Goal: Task Accomplishment & Management: Complete application form

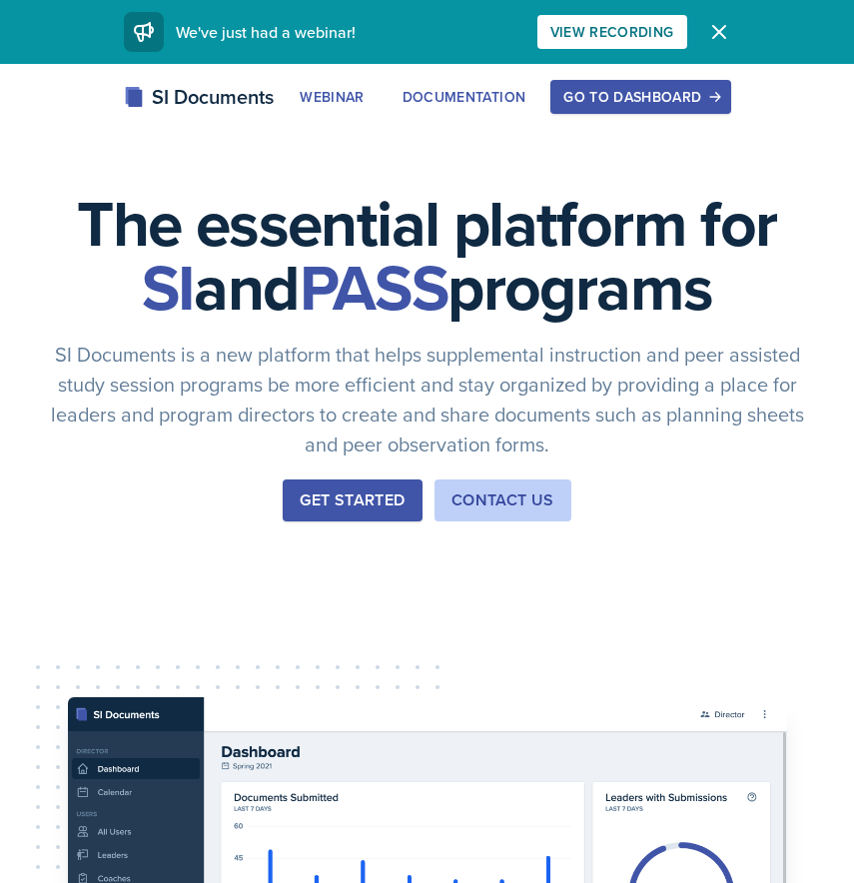
click at [612, 84] on button "Go to Dashboard" at bounding box center [640, 97] width 180 height 34
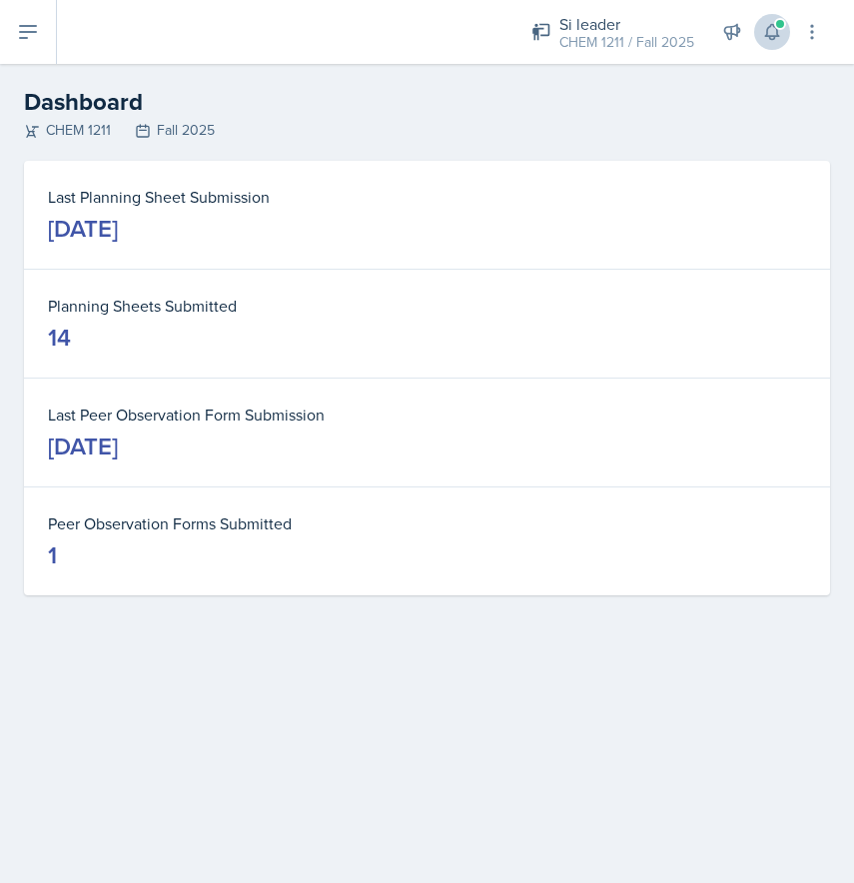
click at [774, 31] on icon at bounding box center [772, 32] width 20 height 20
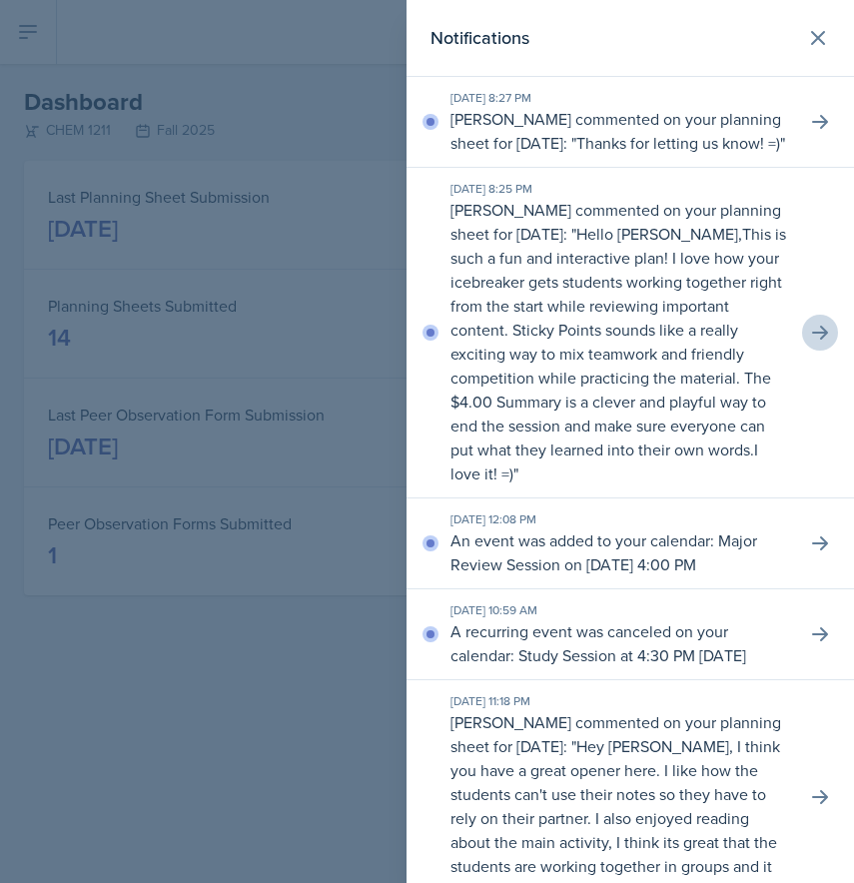
click at [813, 339] on icon at bounding box center [820, 333] width 20 height 20
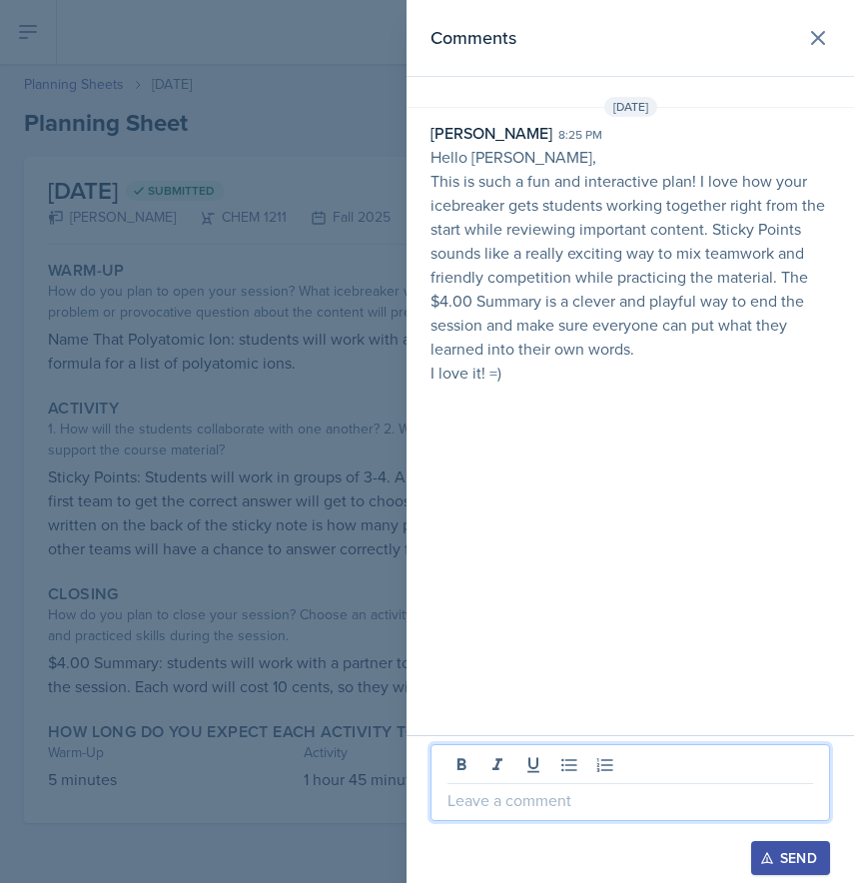
click at [527, 793] on p at bounding box center [629, 800] width 365 height 24
click at [780, 863] on div "Send" at bounding box center [790, 858] width 53 height 16
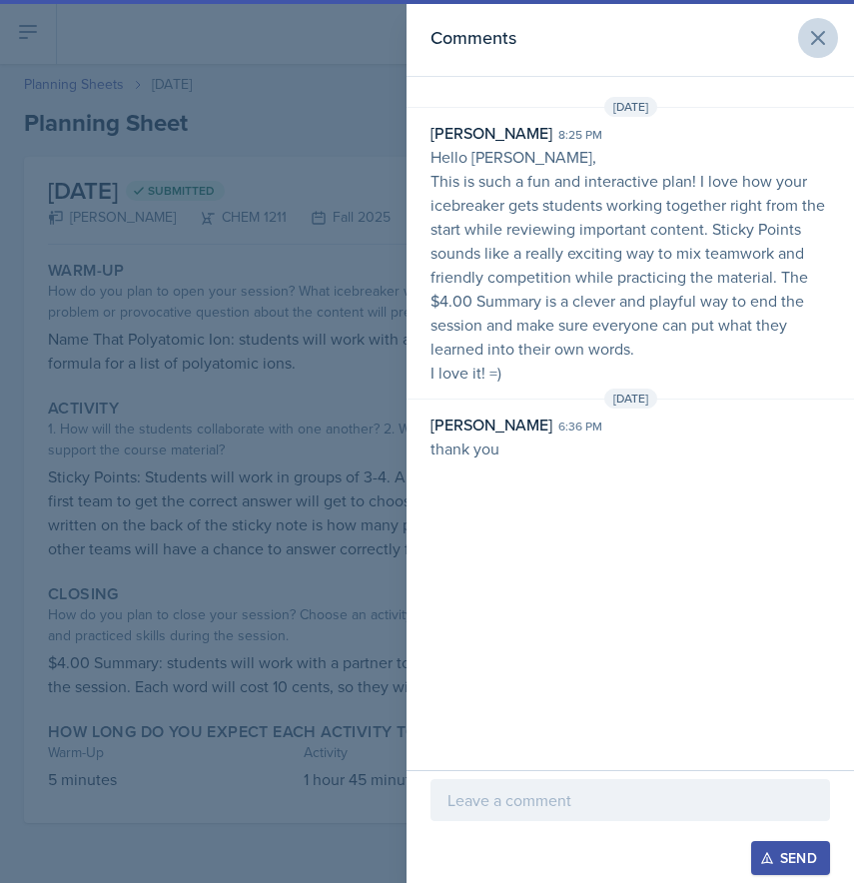
click at [825, 49] on icon at bounding box center [818, 38] width 24 height 24
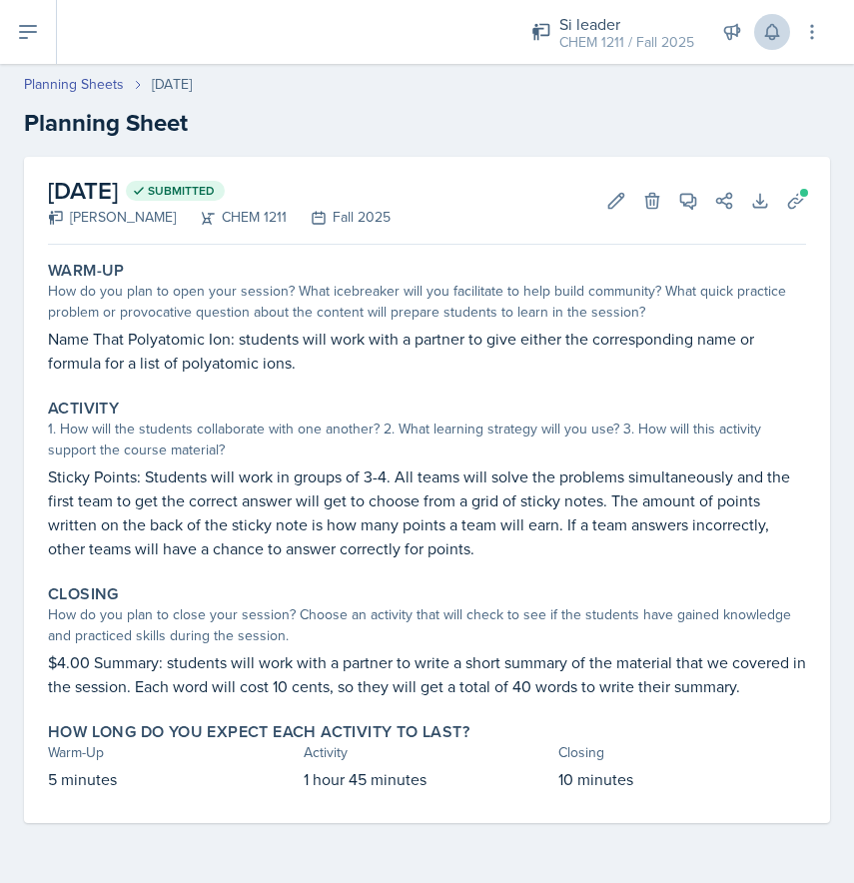
click at [776, 29] on icon at bounding box center [771, 32] width 13 height 15
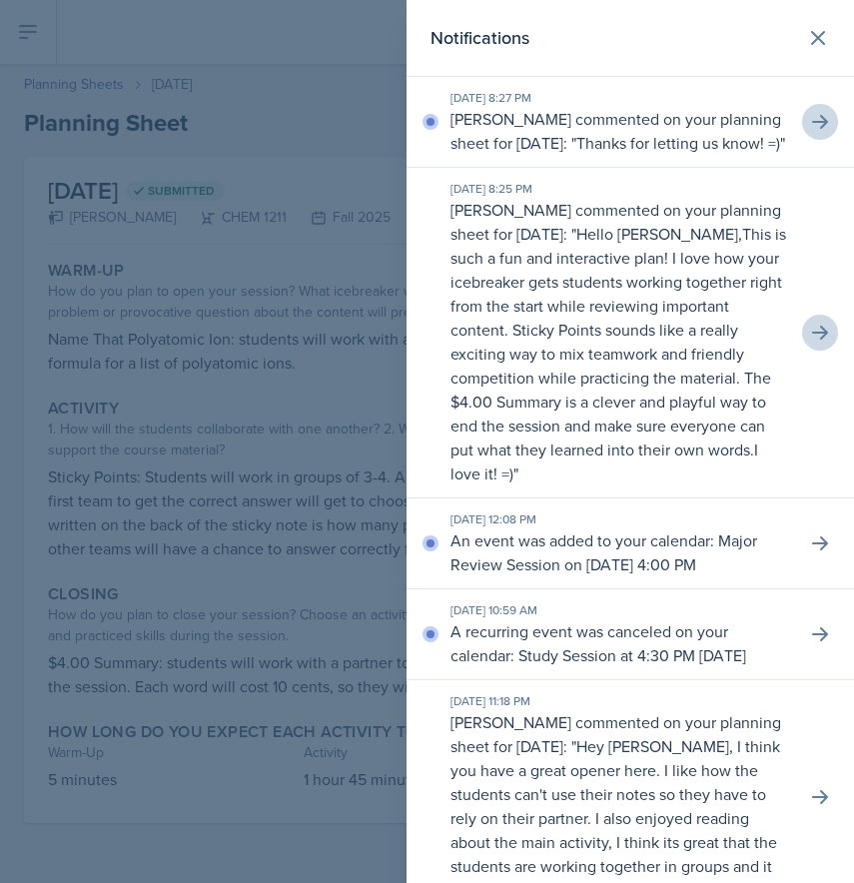
click at [826, 129] on icon at bounding box center [820, 122] width 16 height 14
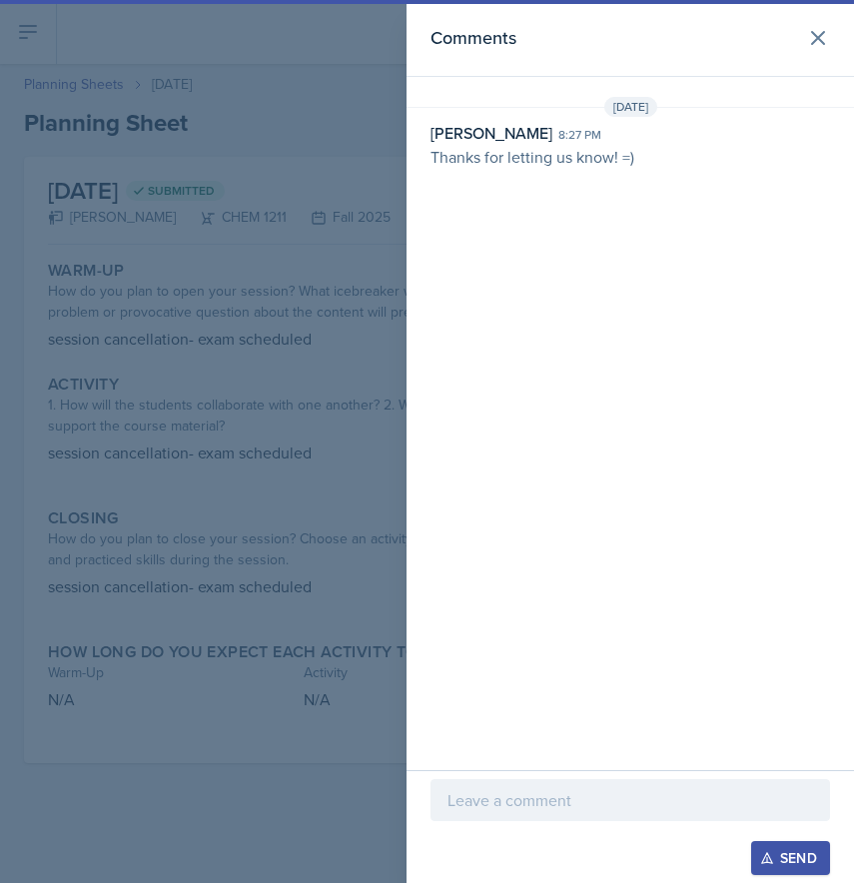
click at [535, 804] on p at bounding box center [629, 800] width 365 height 24
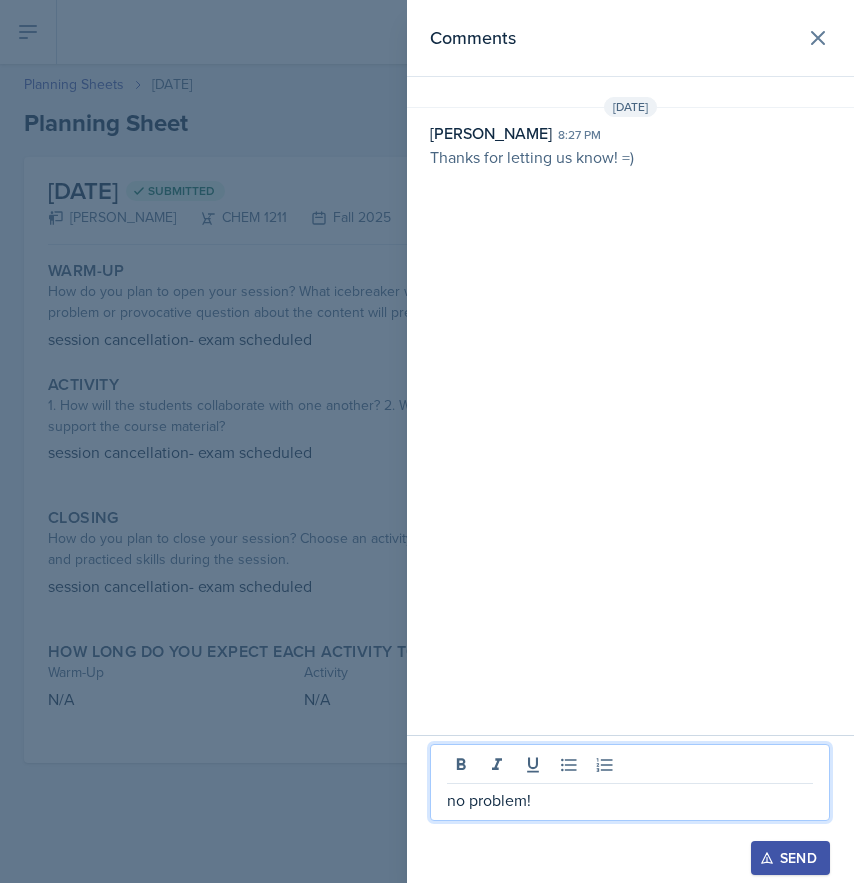
click at [765, 860] on icon "button" at bounding box center [767, 858] width 14 height 14
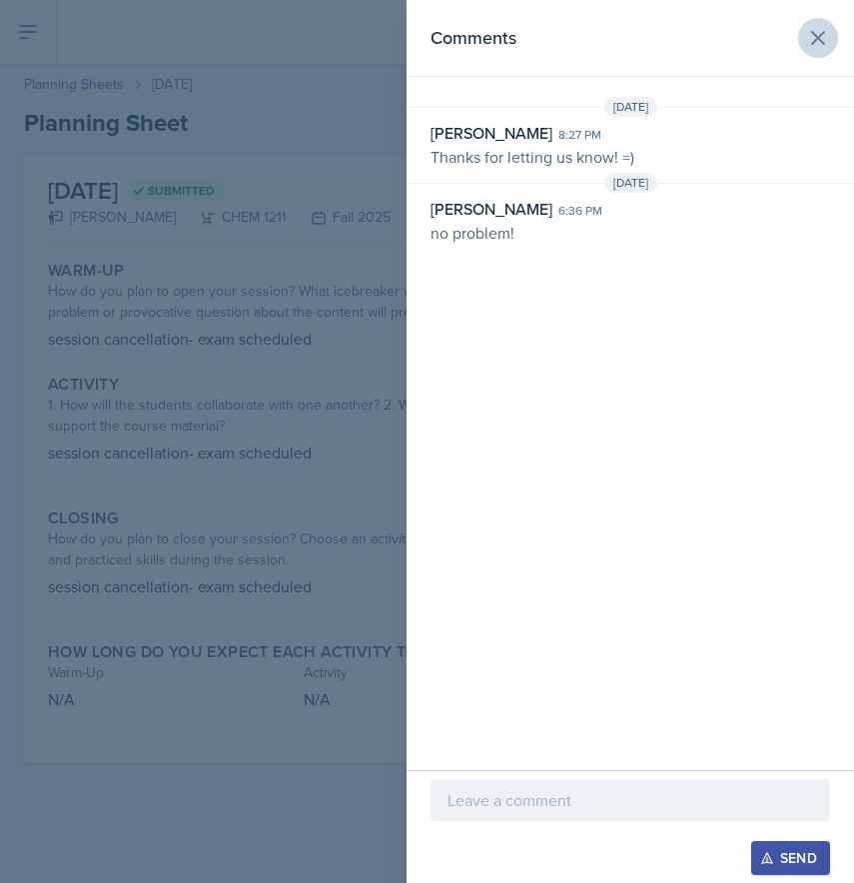
click at [825, 40] on icon at bounding box center [818, 38] width 24 height 24
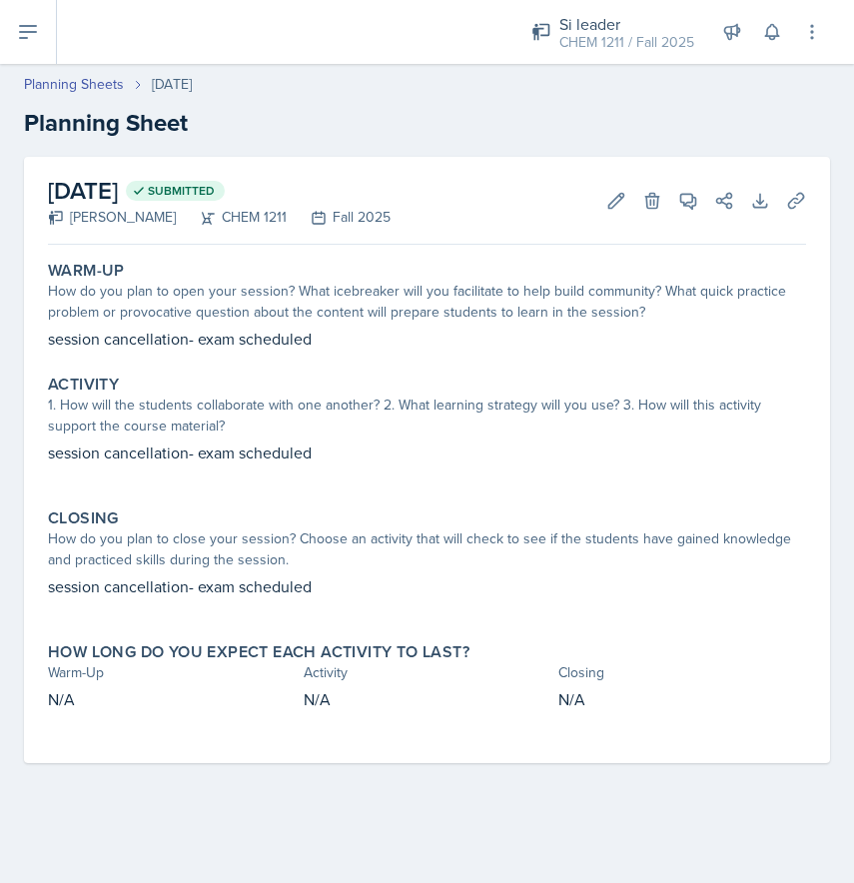
click at [42, 40] on button at bounding box center [28, 32] width 57 height 64
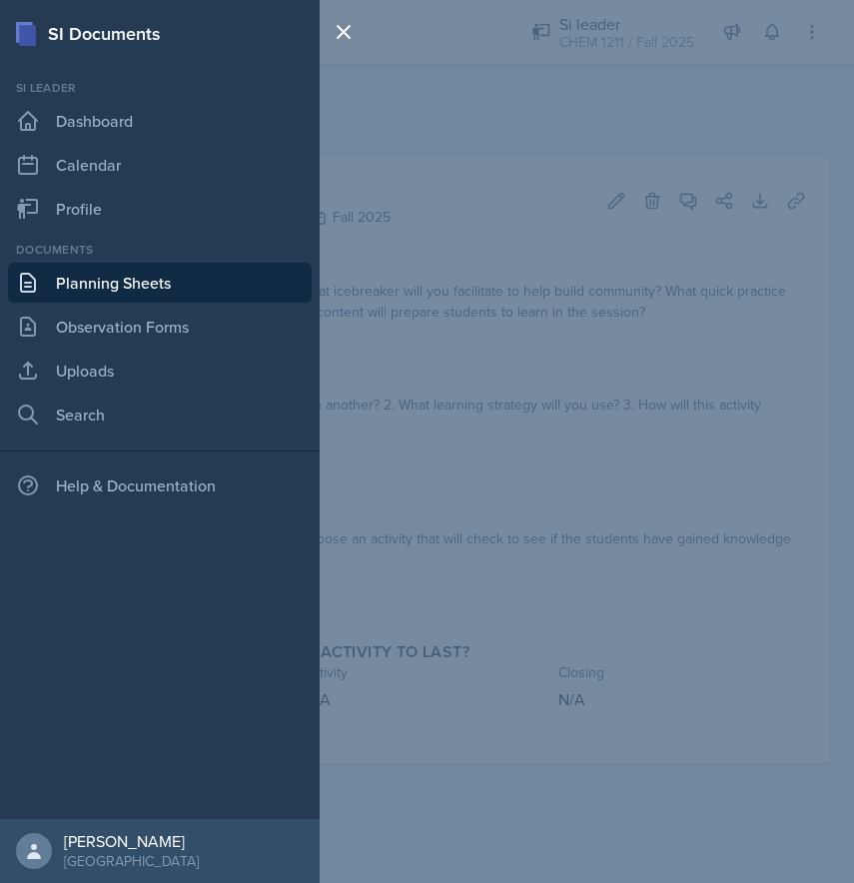
click at [136, 287] on link "Planning Sheets" at bounding box center [160, 283] width 304 height 40
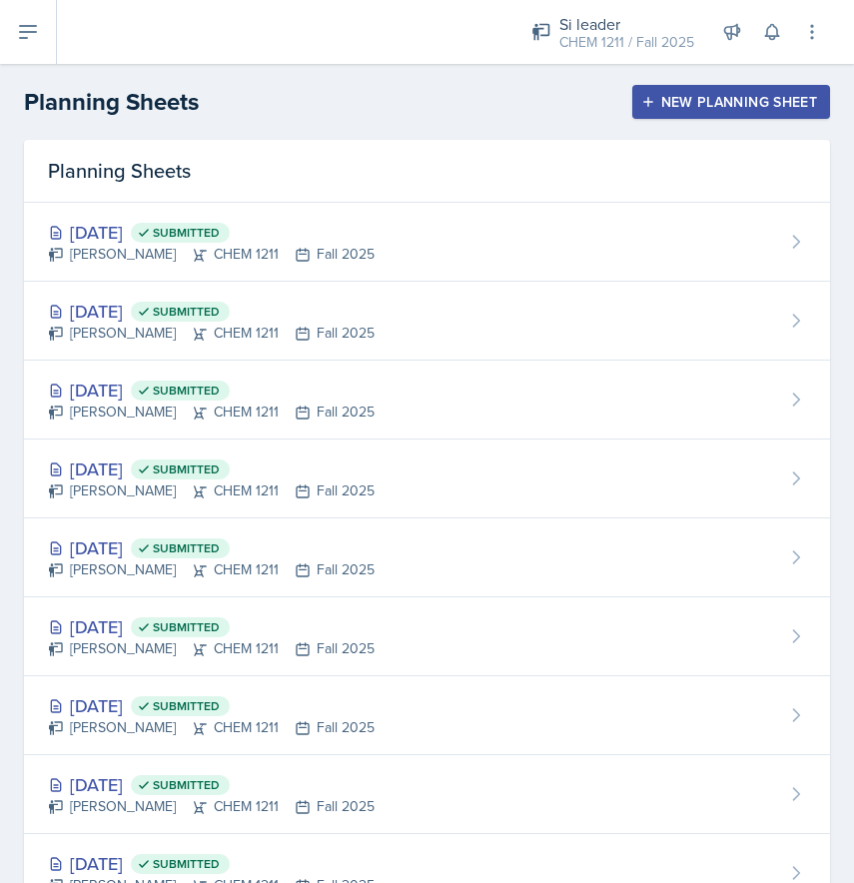
click at [733, 115] on button "New Planning Sheet" at bounding box center [731, 102] width 198 height 34
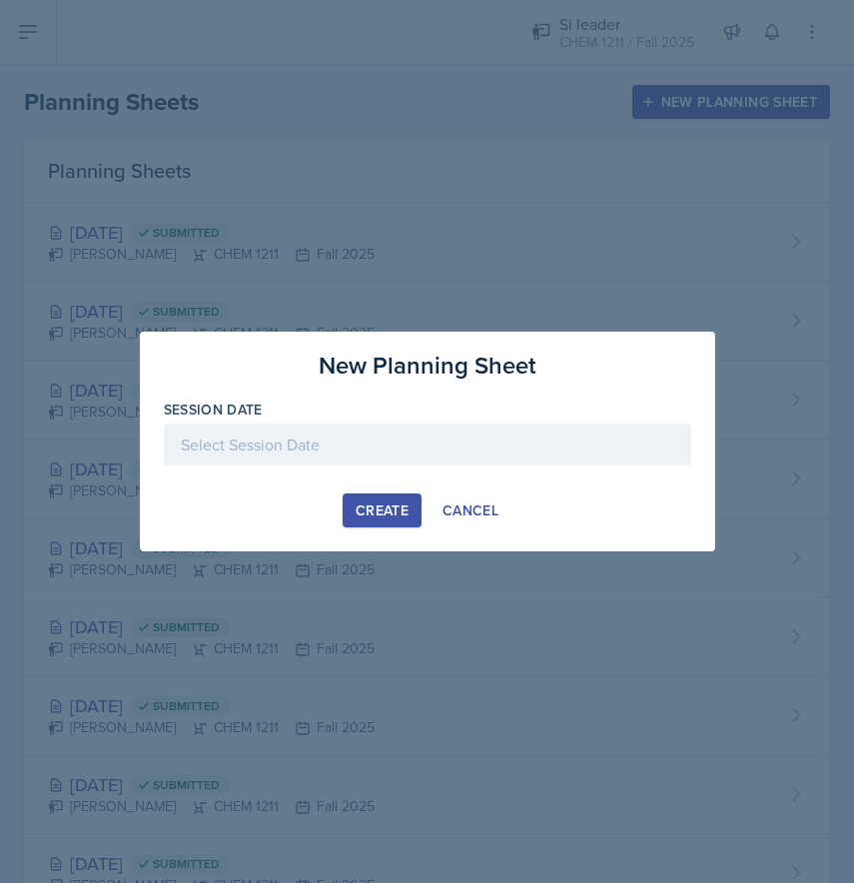
click at [314, 443] on div at bounding box center [427, 444] width 527 height 42
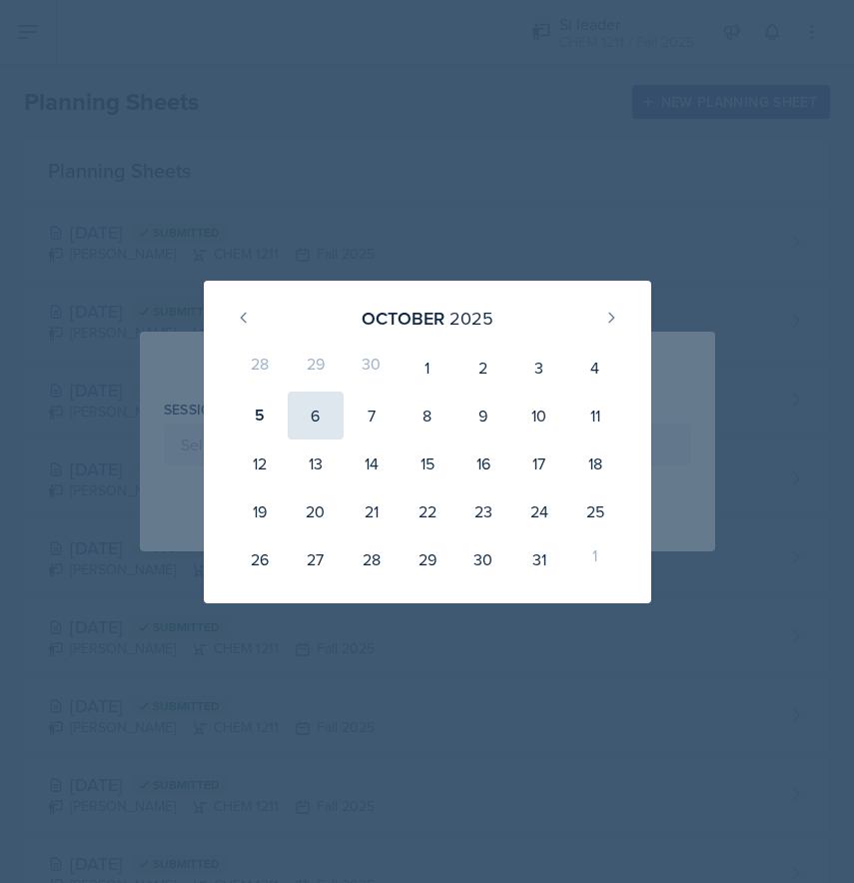
click at [327, 429] on div "6" at bounding box center [316, 415] width 56 height 48
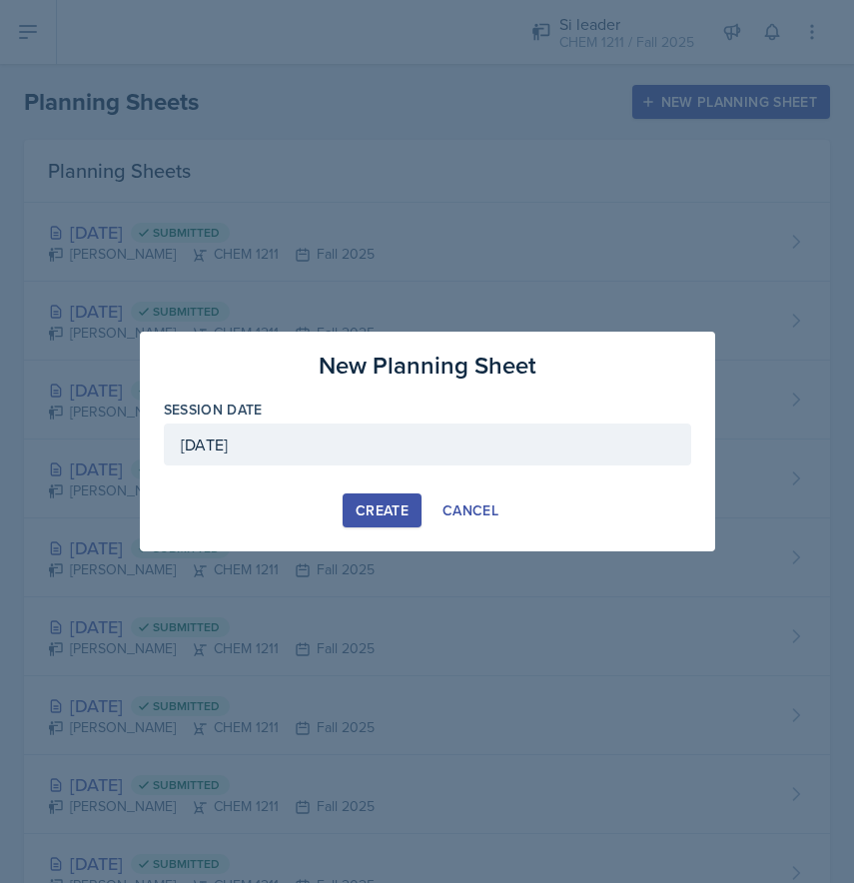
click at [289, 442] on div "[DATE]" at bounding box center [427, 444] width 527 height 42
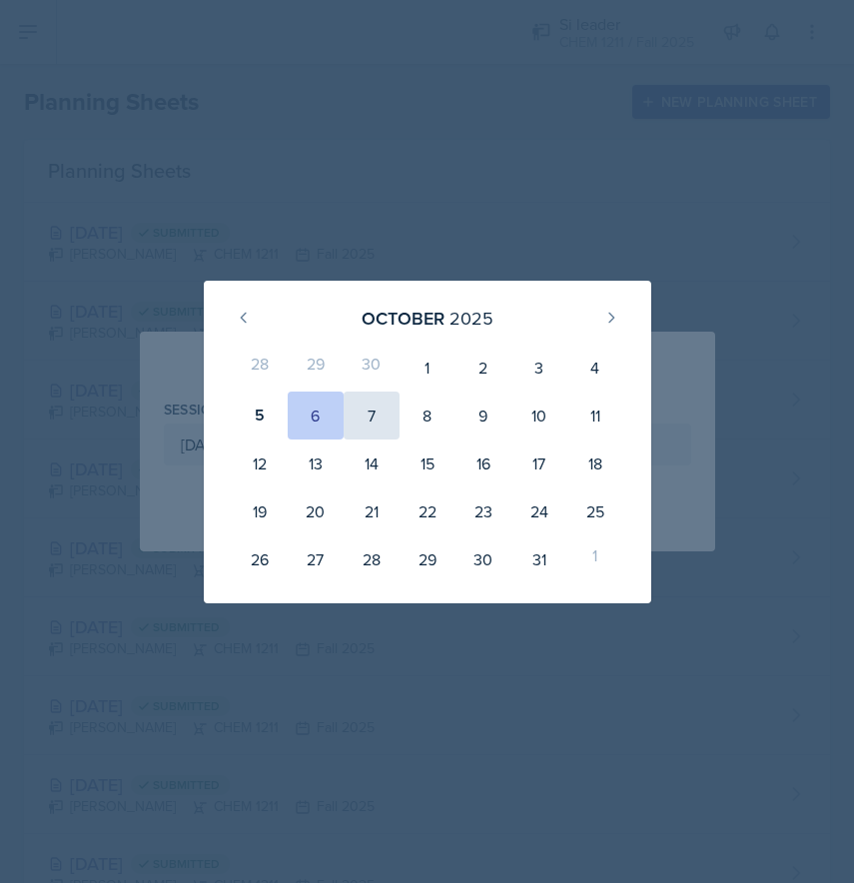
click at [367, 420] on div "7" at bounding box center [371, 415] width 56 height 48
type input "[DATE]"
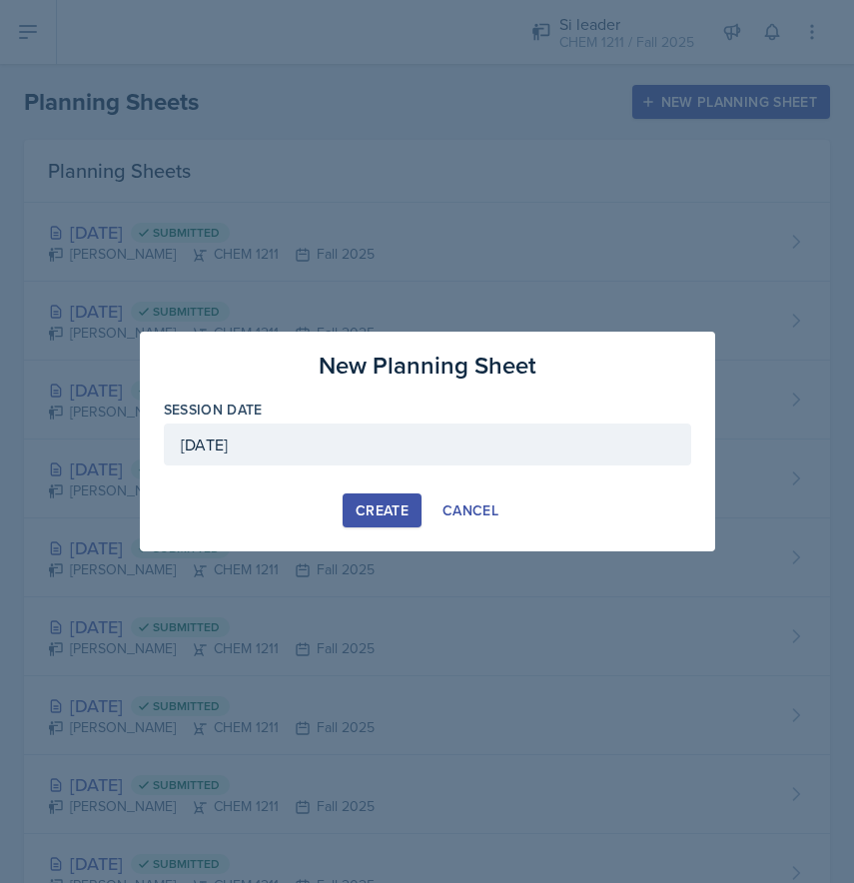
click at [394, 507] on div "Create" at bounding box center [381, 510] width 53 height 16
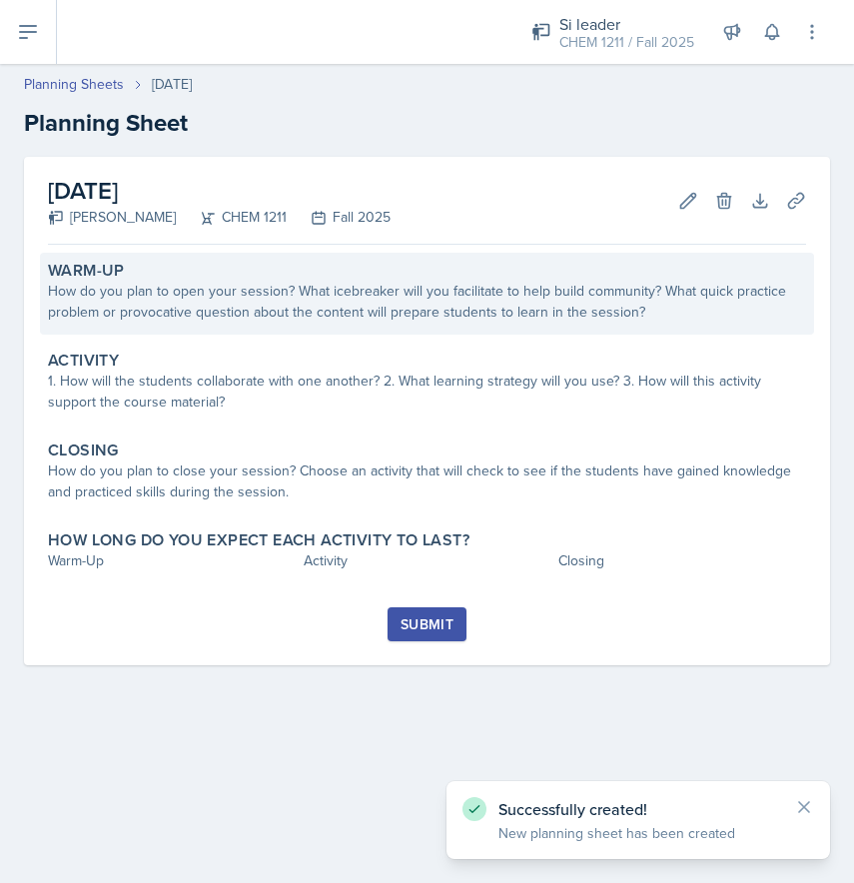
click at [104, 303] on div "How do you plan to open your session? What icebreaker will you facilitate to he…" at bounding box center [427, 302] width 758 height 42
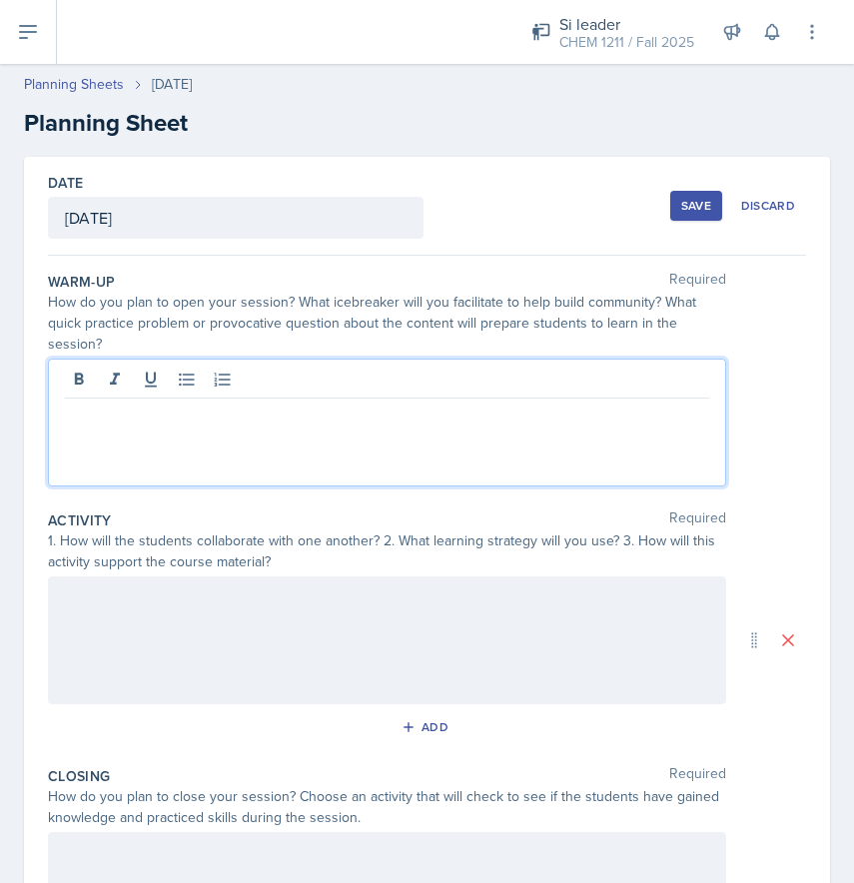
click at [176, 358] on div at bounding box center [387, 422] width 678 height 128
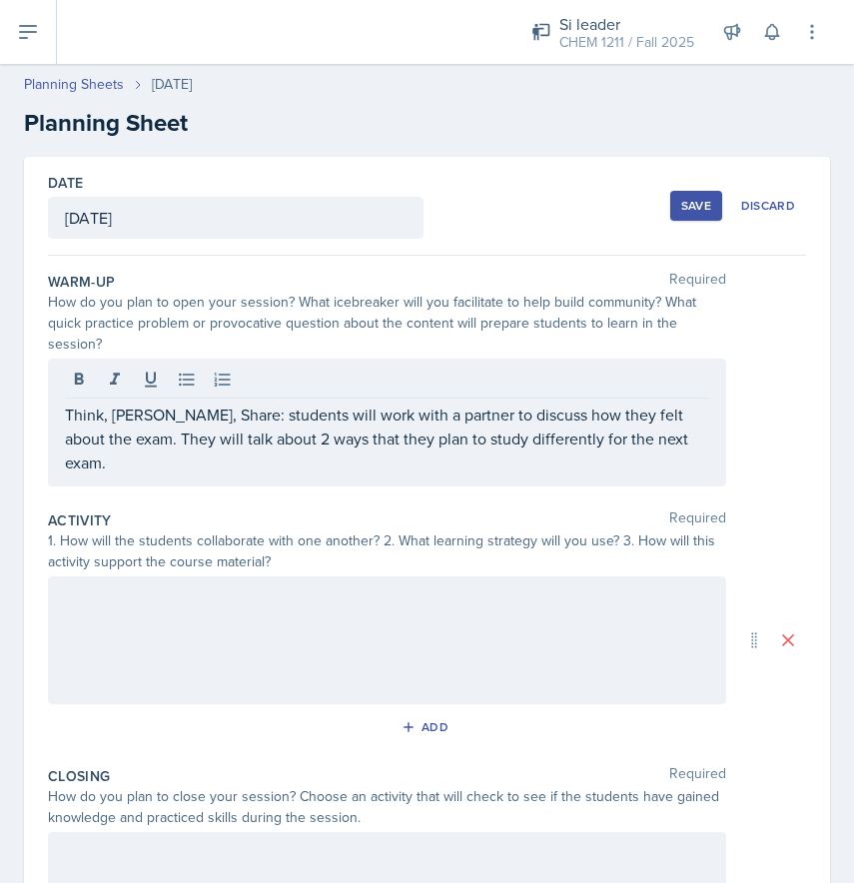
click at [202, 619] on div at bounding box center [387, 640] width 678 height 128
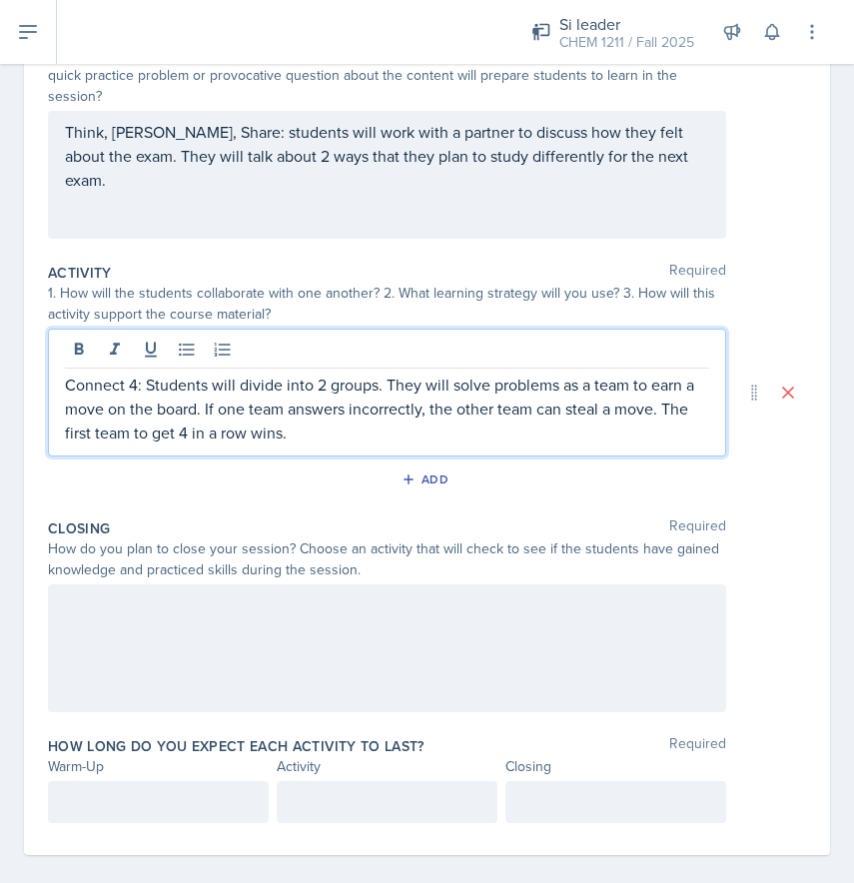
click at [215, 627] on div at bounding box center [387, 648] width 678 height 128
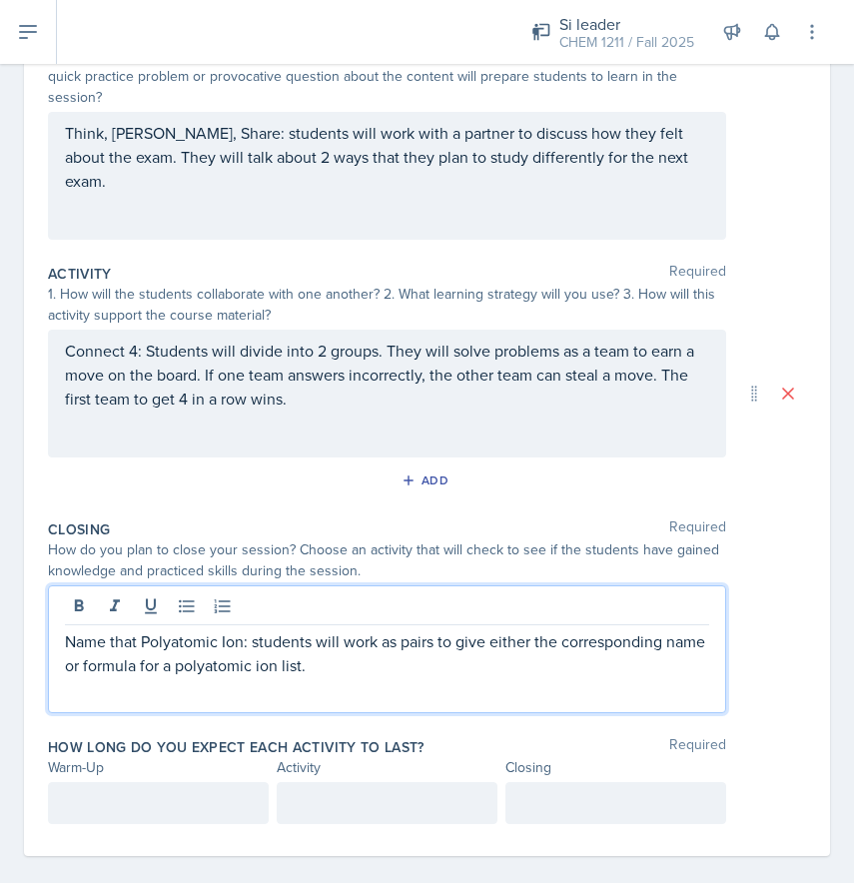
click at [116, 784] on div at bounding box center [158, 803] width 221 height 42
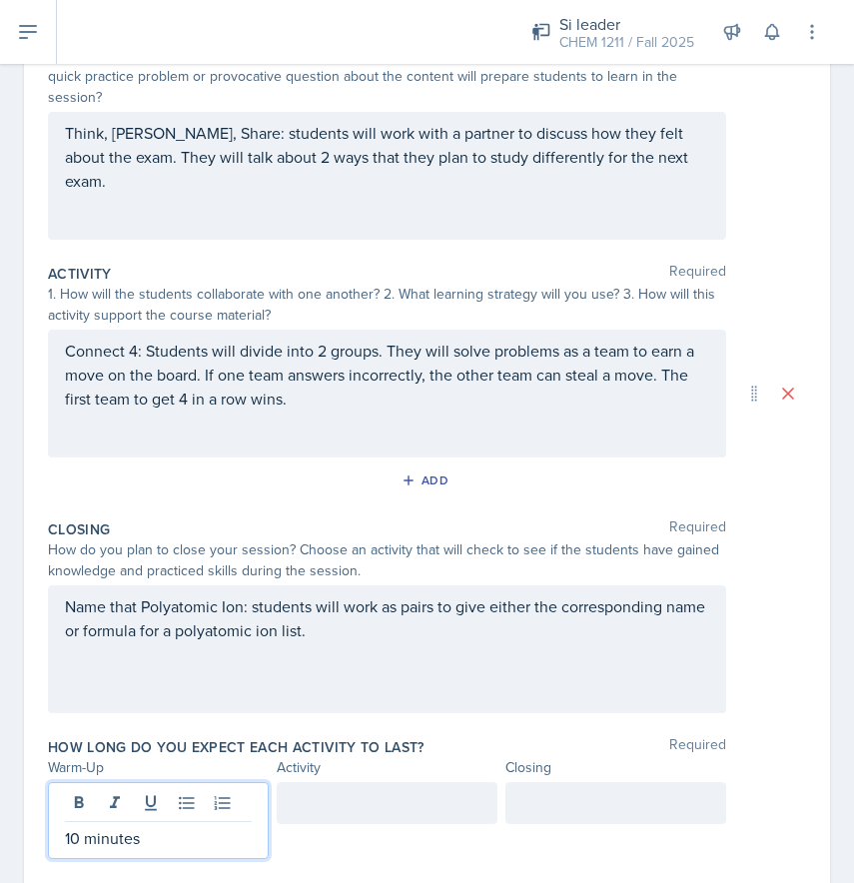
click at [550, 782] on div at bounding box center [615, 803] width 221 height 42
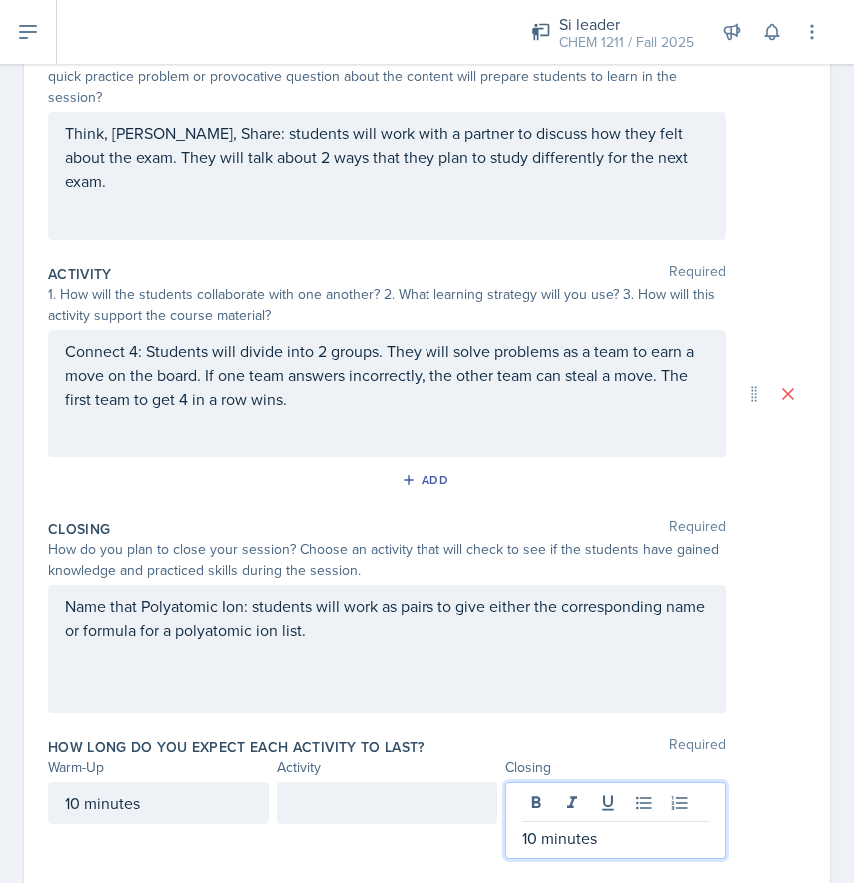
click at [436, 782] on div at bounding box center [387, 803] width 221 height 42
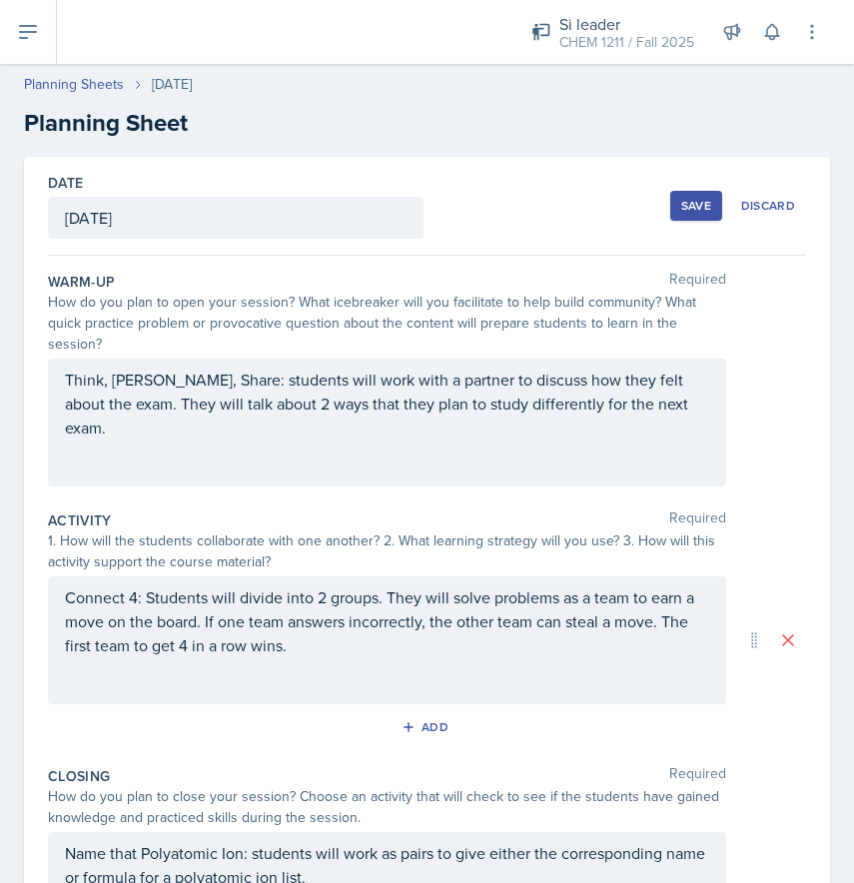
scroll to position [0, 0]
click at [688, 209] on div "Save" at bounding box center [696, 206] width 30 height 16
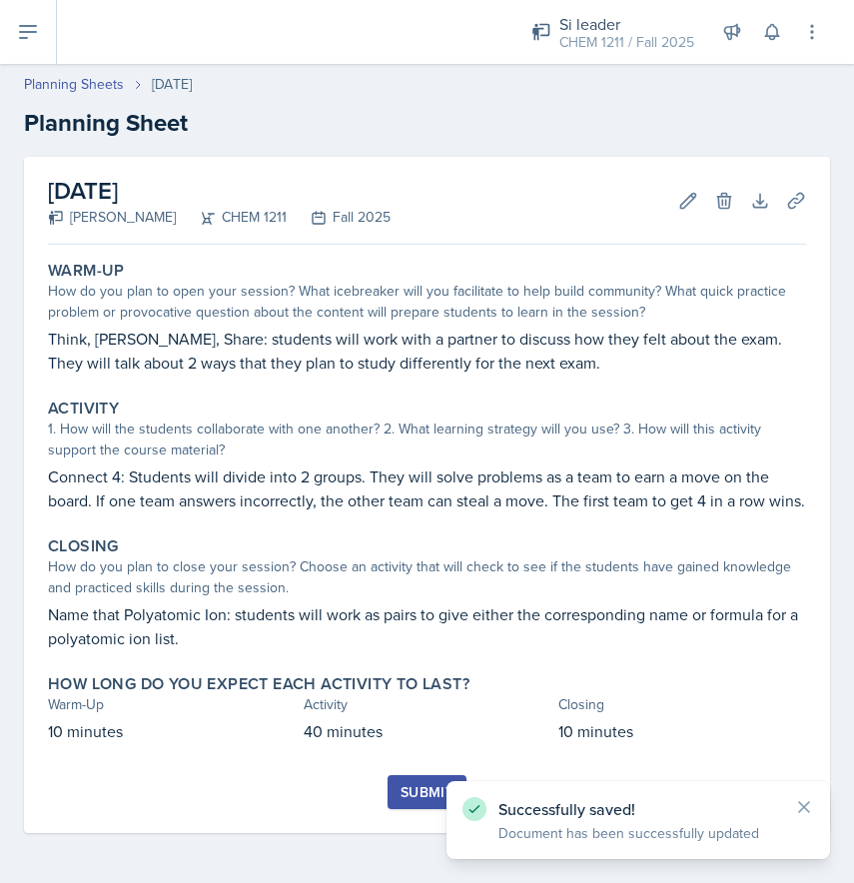
click at [39, 34] on icon at bounding box center [28, 32] width 24 height 24
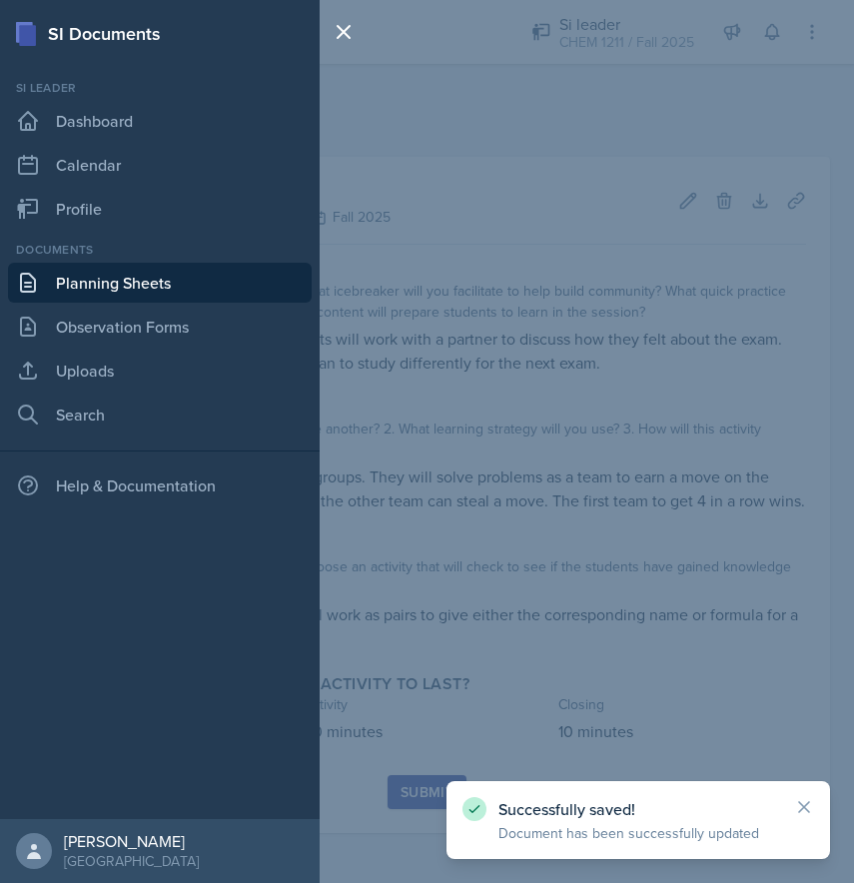
click at [454, 210] on div "SI Documents Si leader Dashboard Calendar Profile Documents Planning Sheets Obs…" at bounding box center [427, 441] width 854 height 883
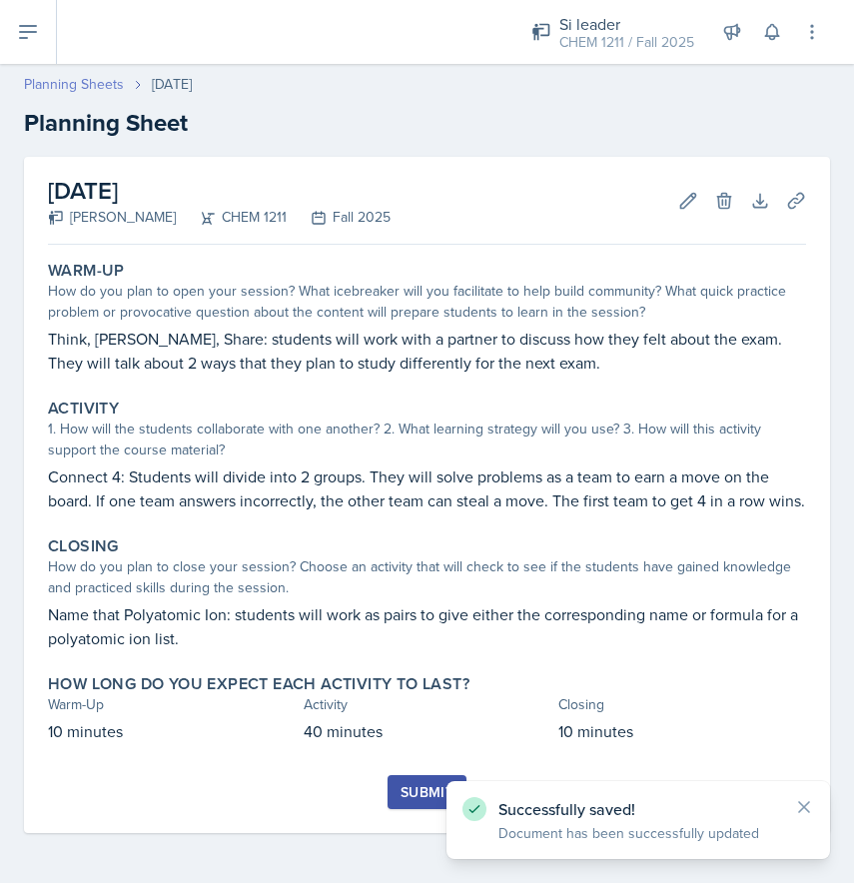
click at [77, 83] on link "Planning Sheets" at bounding box center [74, 84] width 100 height 21
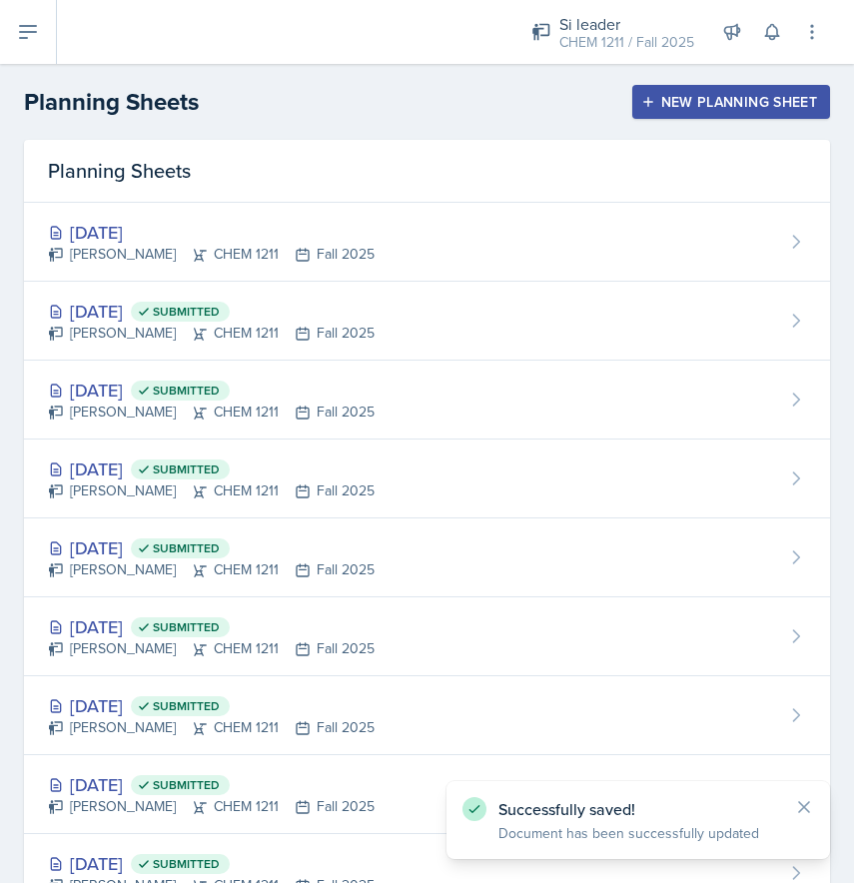
click at [689, 89] on button "New Planning Sheet" at bounding box center [731, 102] width 198 height 34
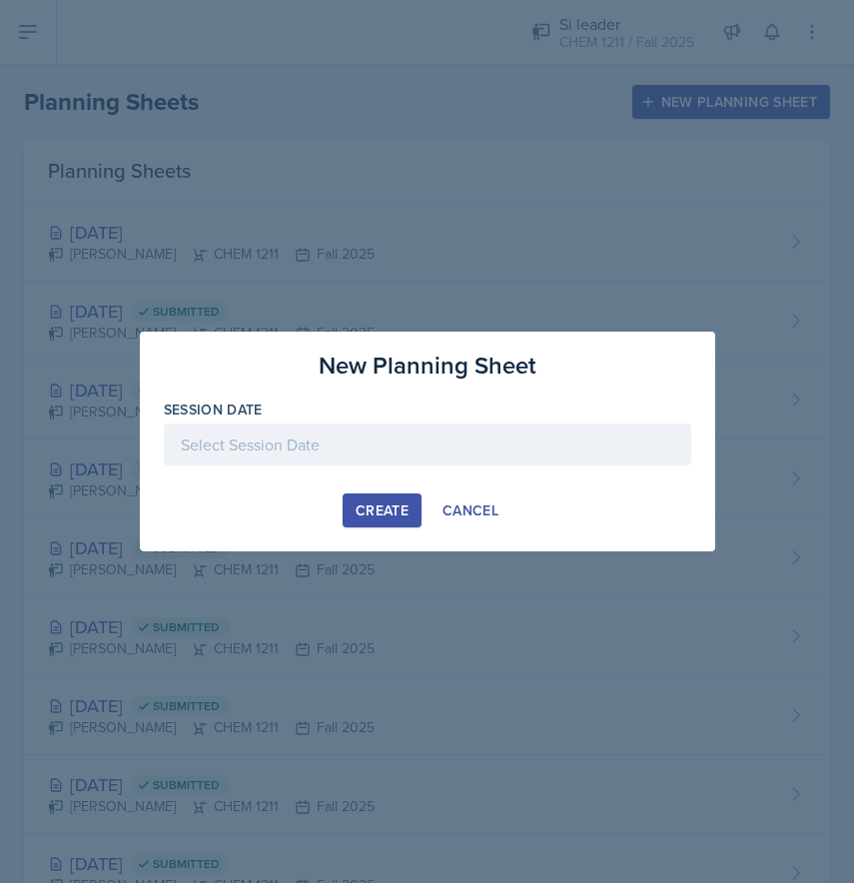
click at [308, 431] on div at bounding box center [427, 444] width 527 height 42
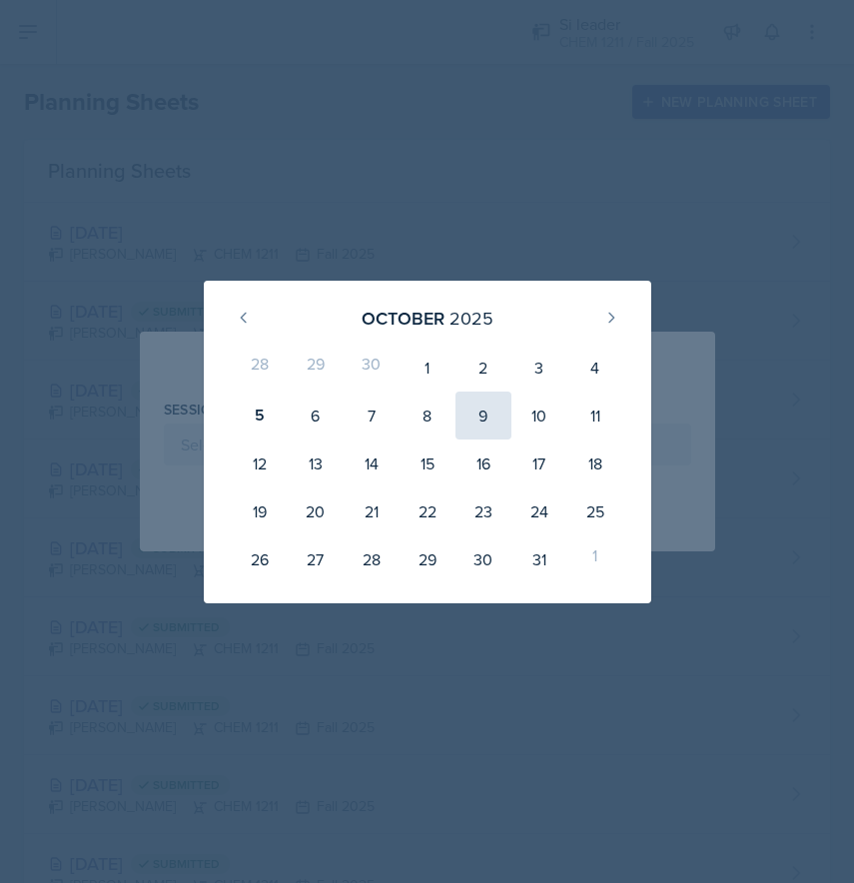
click at [474, 425] on div "9" at bounding box center [483, 415] width 56 height 48
type input "[DATE]"
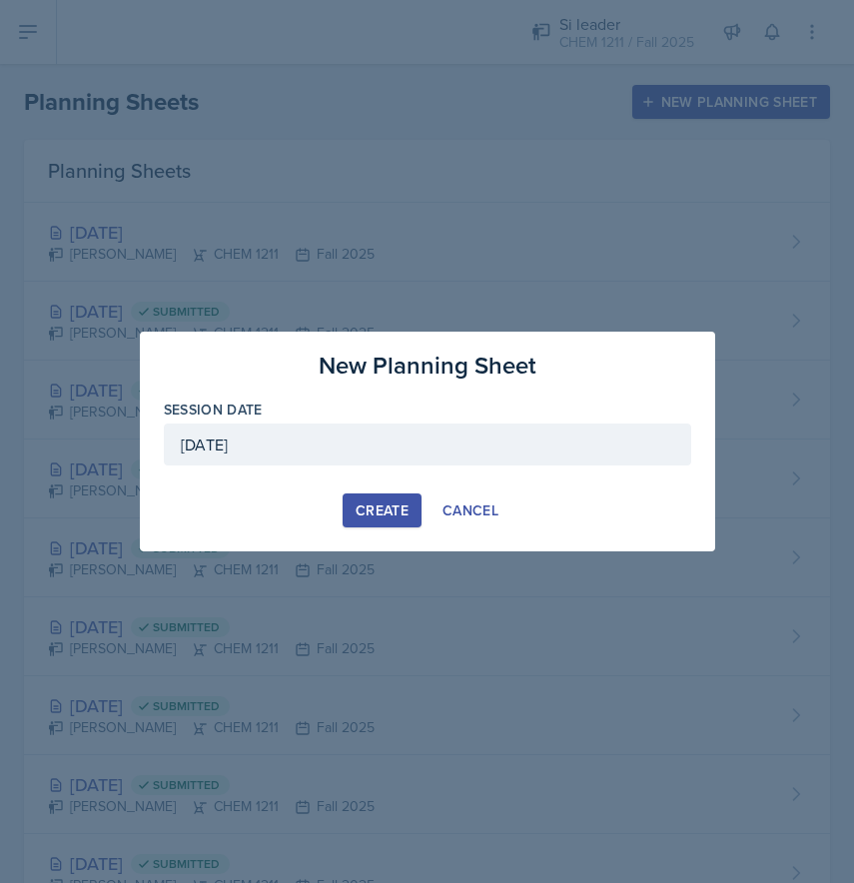
click at [369, 495] on button "Create" at bounding box center [381, 510] width 79 height 34
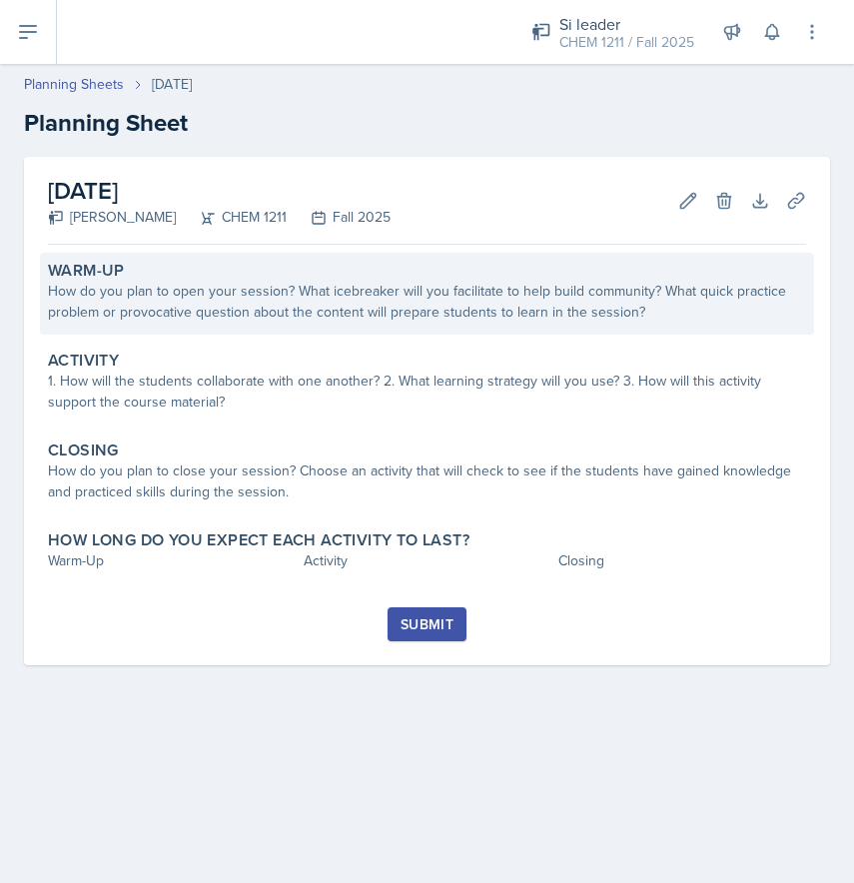
click at [115, 293] on div "How do you plan to open your session? What icebreaker will you facilitate to he…" at bounding box center [427, 302] width 758 height 42
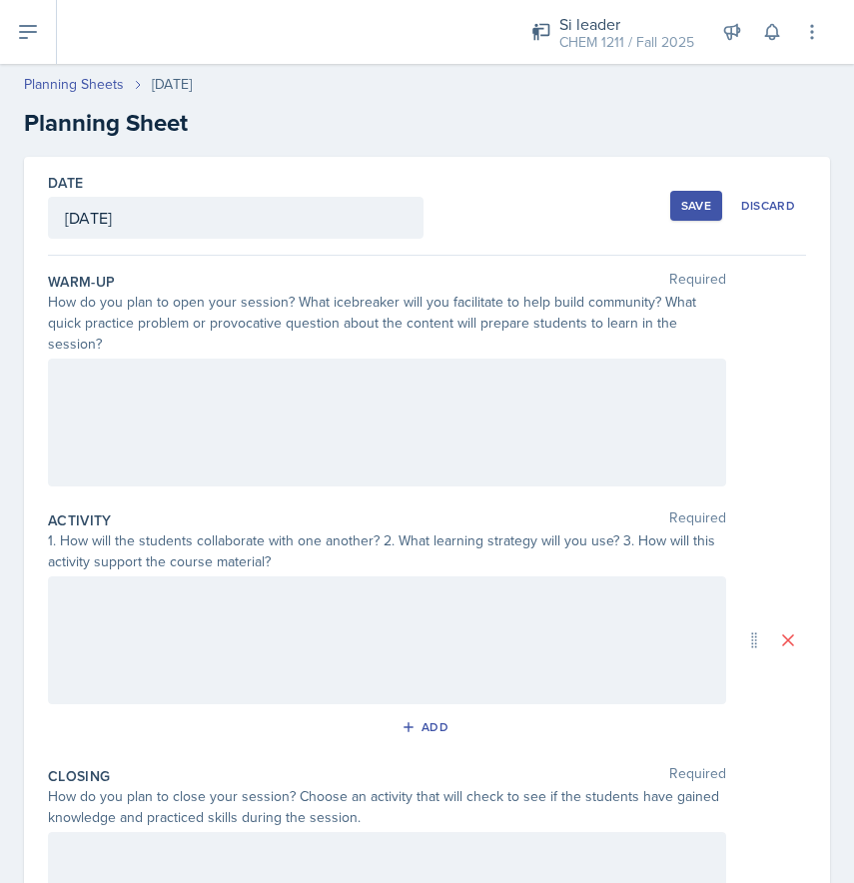
click at [116, 393] on div at bounding box center [387, 422] width 678 height 128
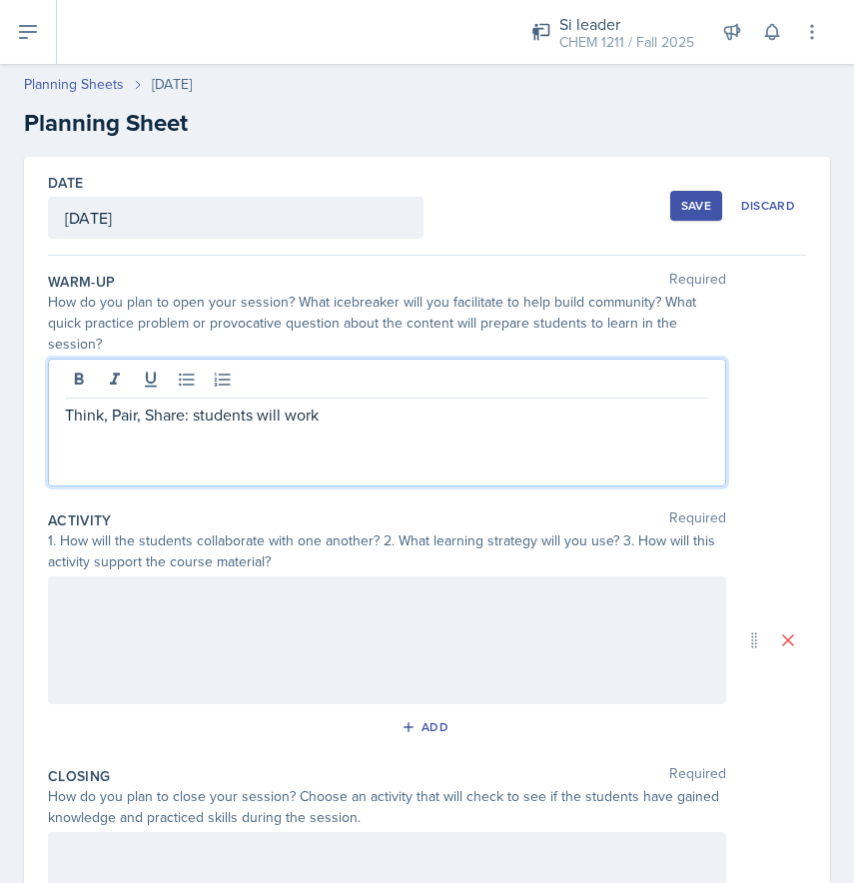
drag, startPoint x: 350, startPoint y: 401, endPoint x: -8, endPoint y: 375, distance: 359.4
click at [0, 375] on html "SI Documents Si leader Dashboard Calendar Profile Documents Planning Sheets Obs…" at bounding box center [427, 441] width 854 height 883
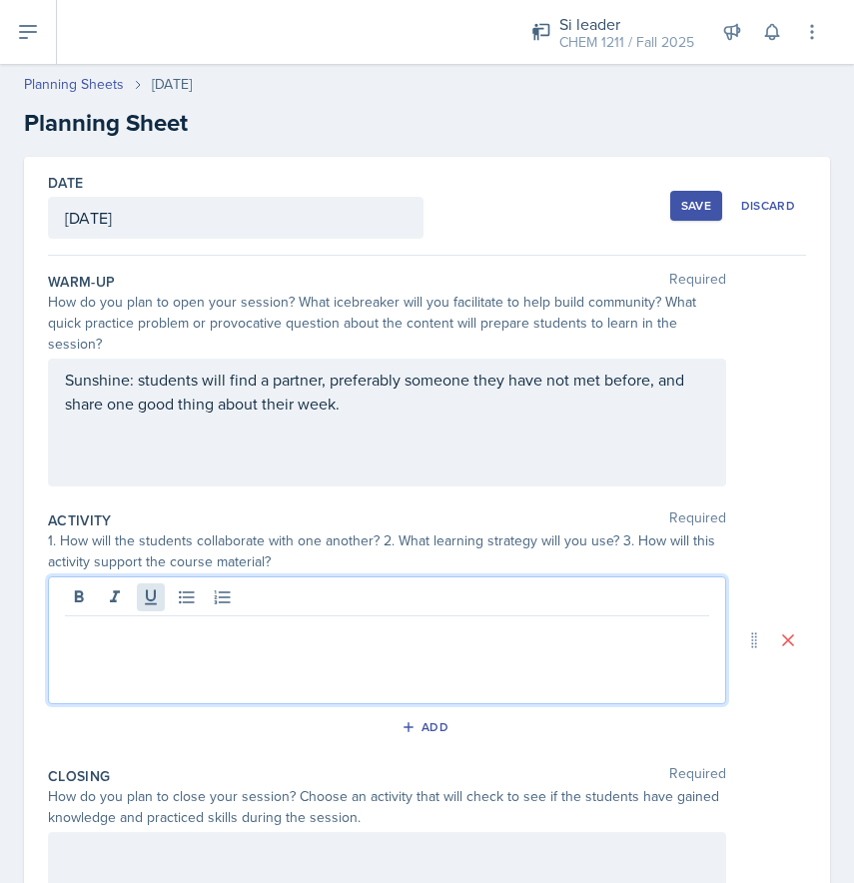
click at [145, 585] on div at bounding box center [387, 640] width 678 height 128
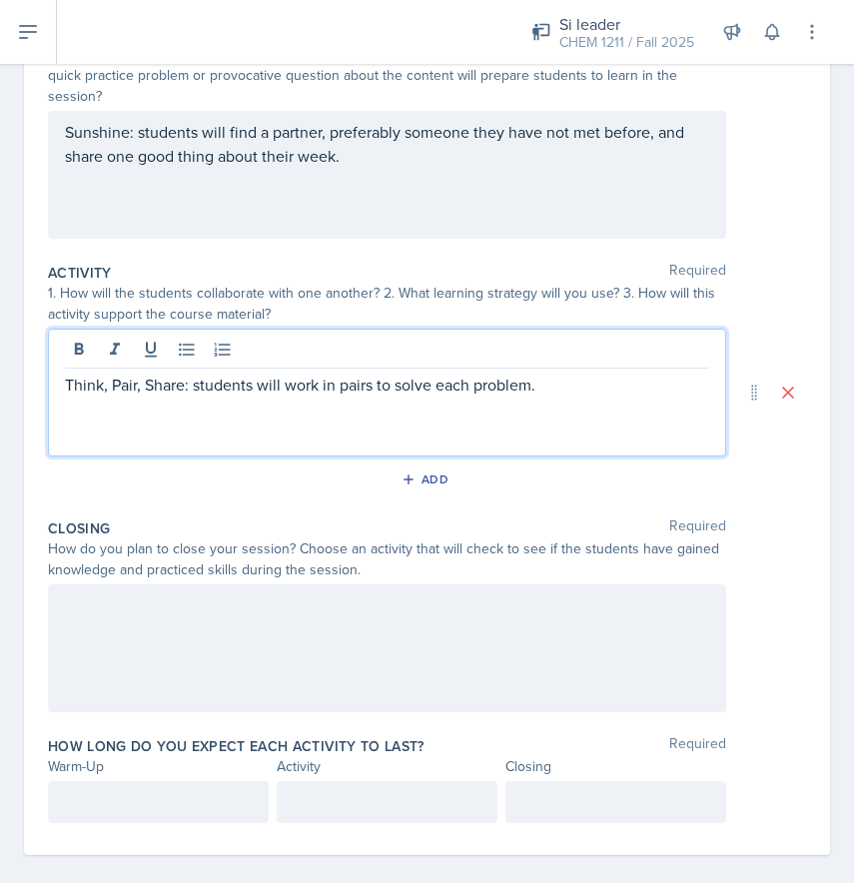
scroll to position [247, 0]
click at [230, 631] on div at bounding box center [387, 649] width 678 height 128
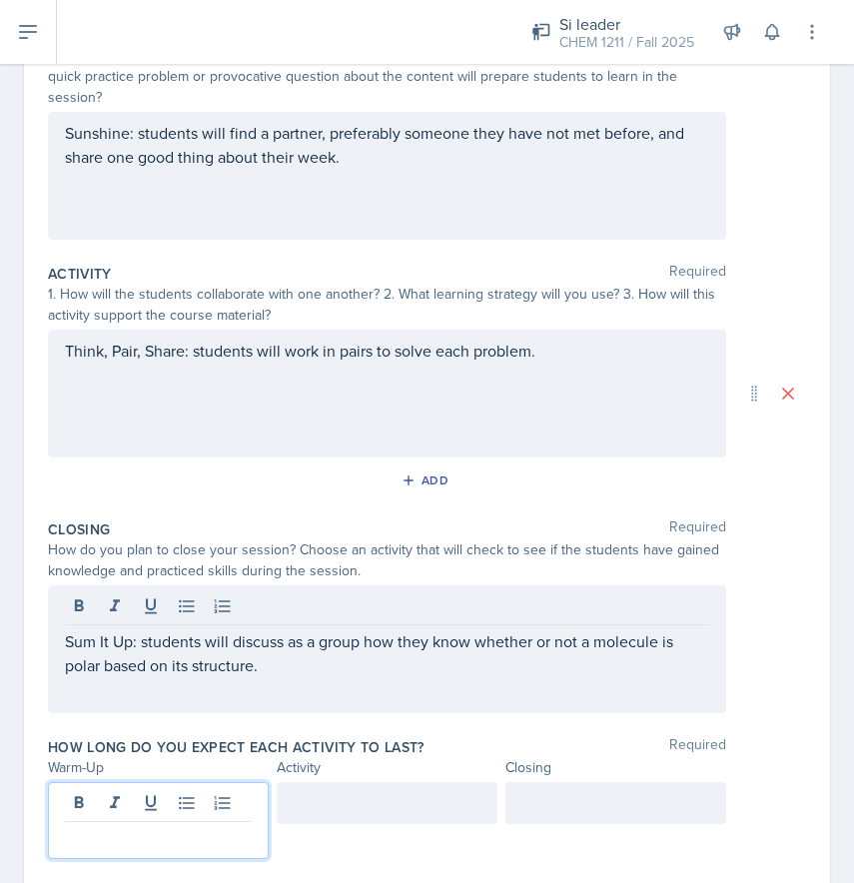
click at [74, 783] on div at bounding box center [158, 820] width 221 height 77
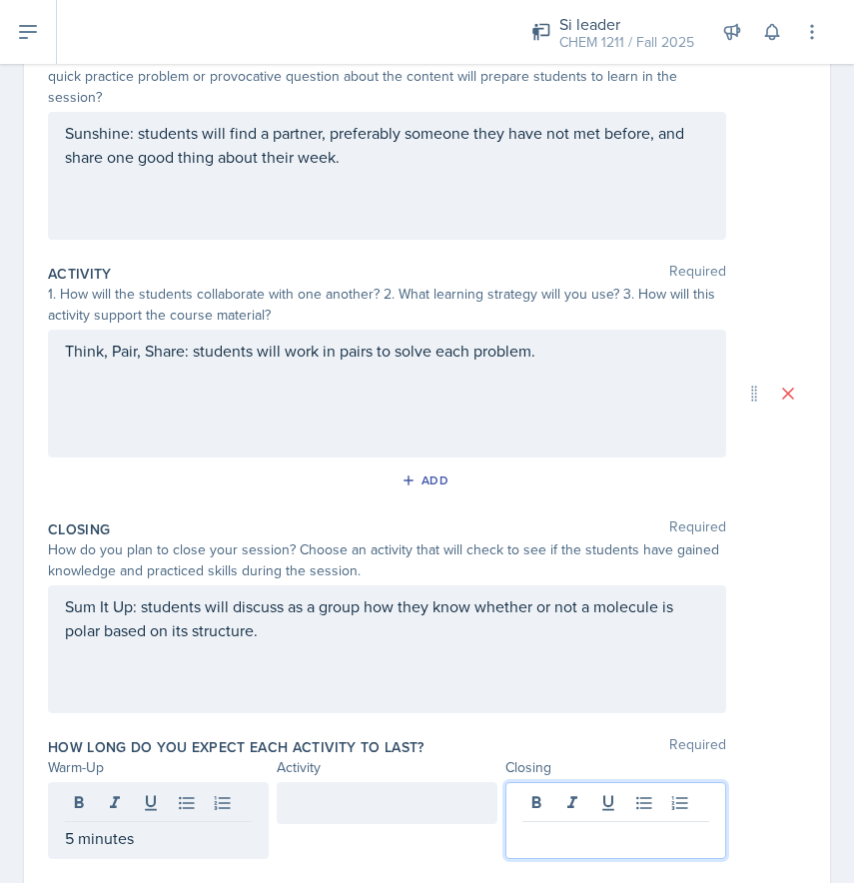
click at [556, 789] on div at bounding box center [615, 820] width 221 height 77
click at [384, 782] on div at bounding box center [387, 803] width 221 height 42
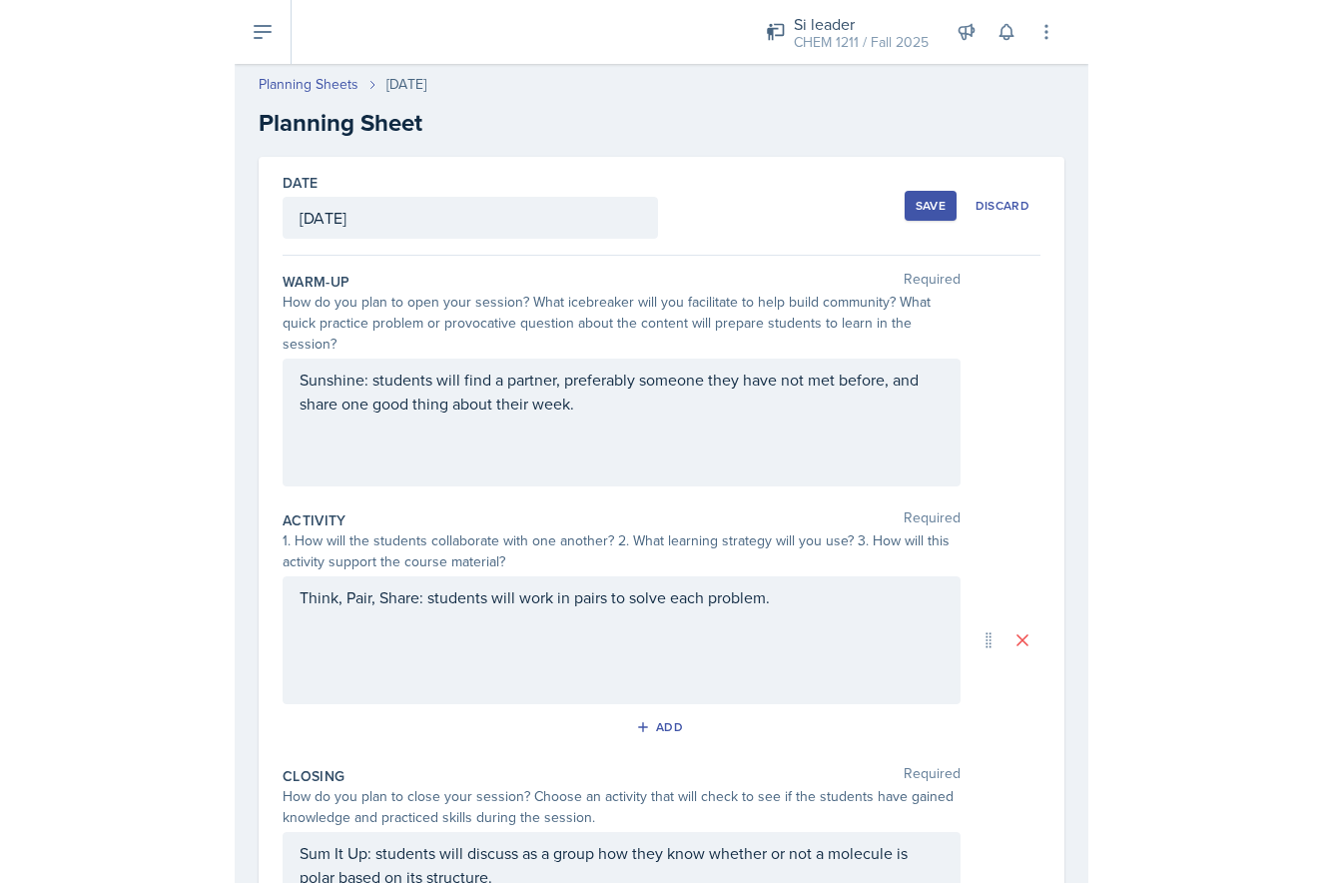
scroll to position [0, 0]
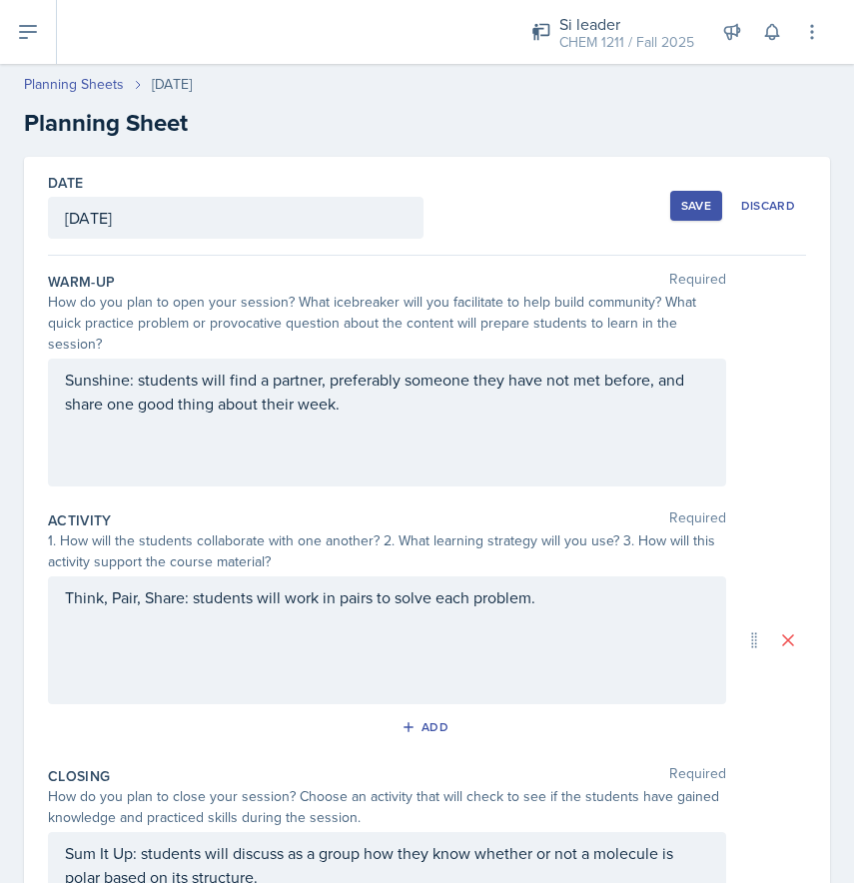
click at [701, 208] on div "Save" at bounding box center [696, 206] width 30 height 16
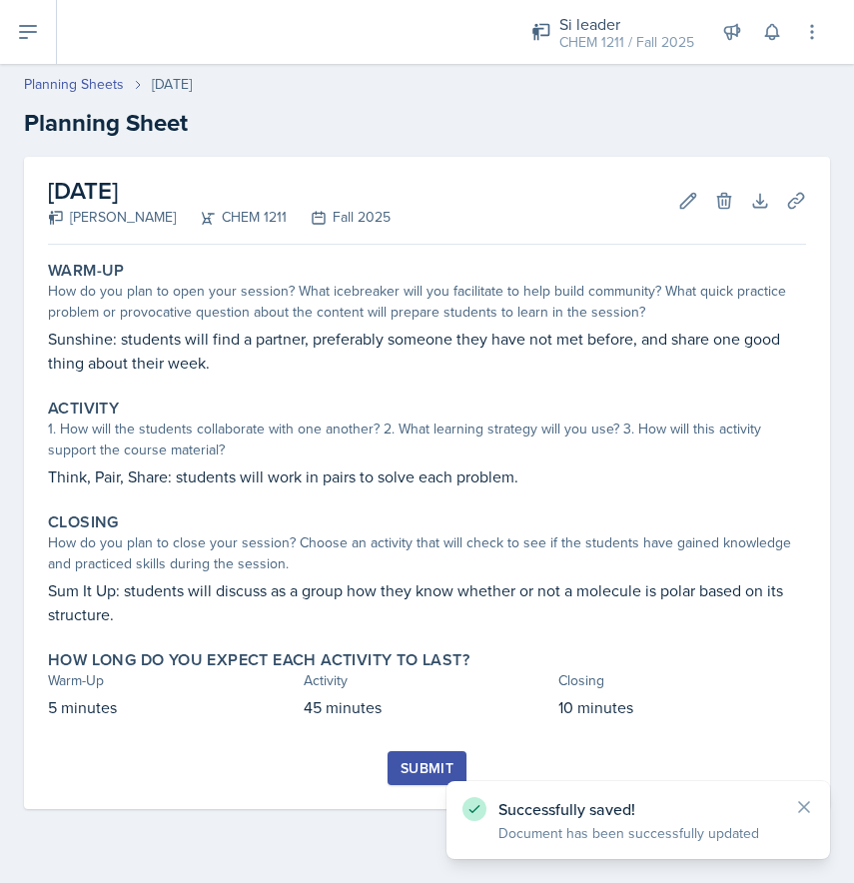
click at [35, 41] on icon at bounding box center [28, 32] width 24 height 24
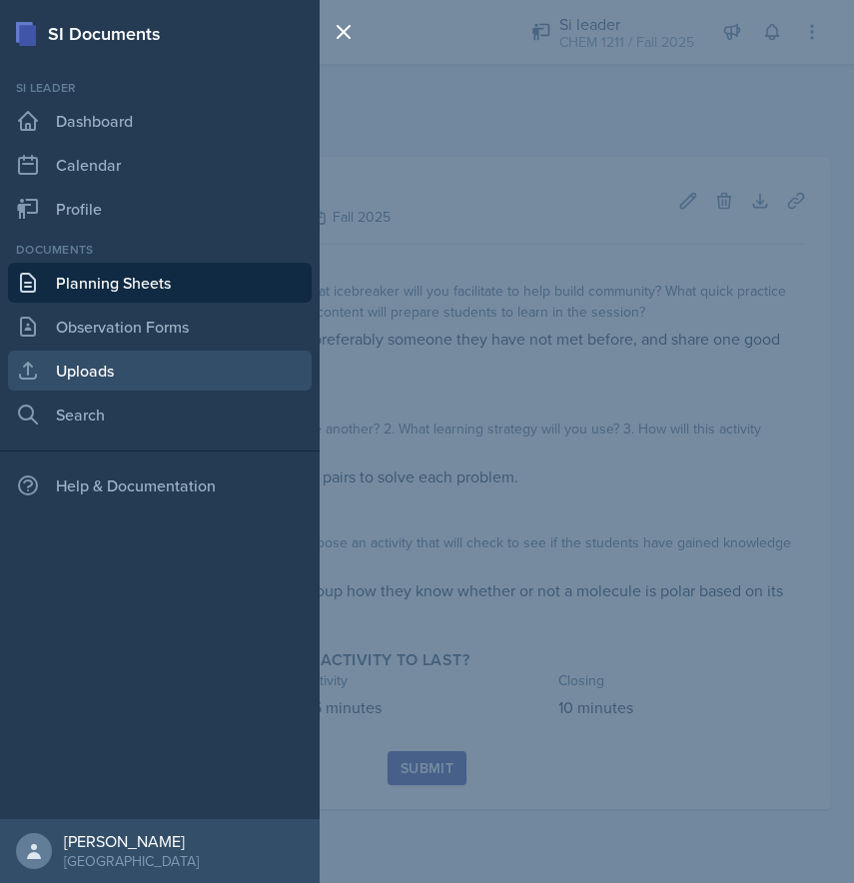
click at [107, 367] on link "Uploads" at bounding box center [160, 370] width 304 height 40
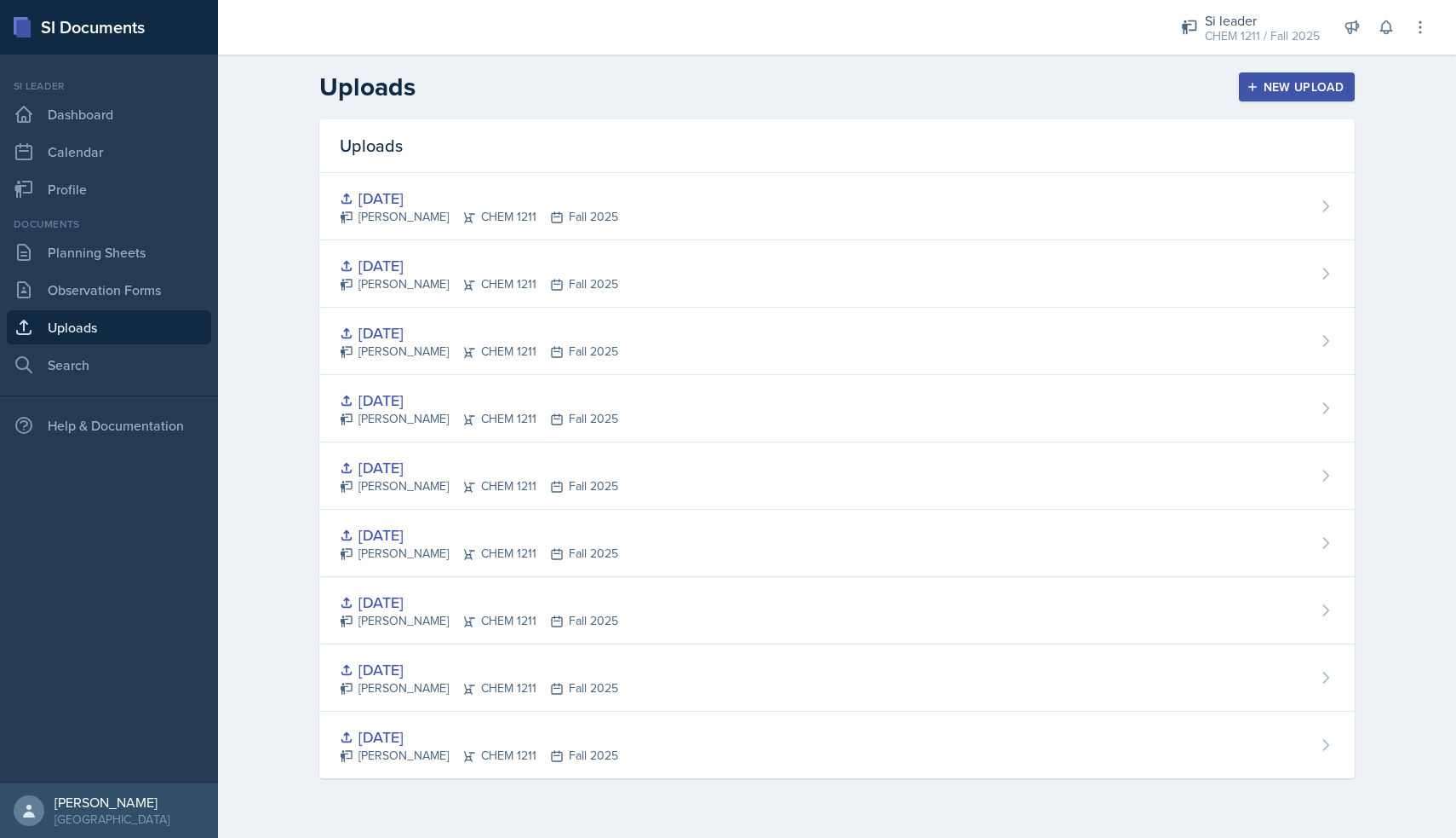
click at [728, 93] on div "New Upload" at bounding box center [1297, 87] width 95 height 14
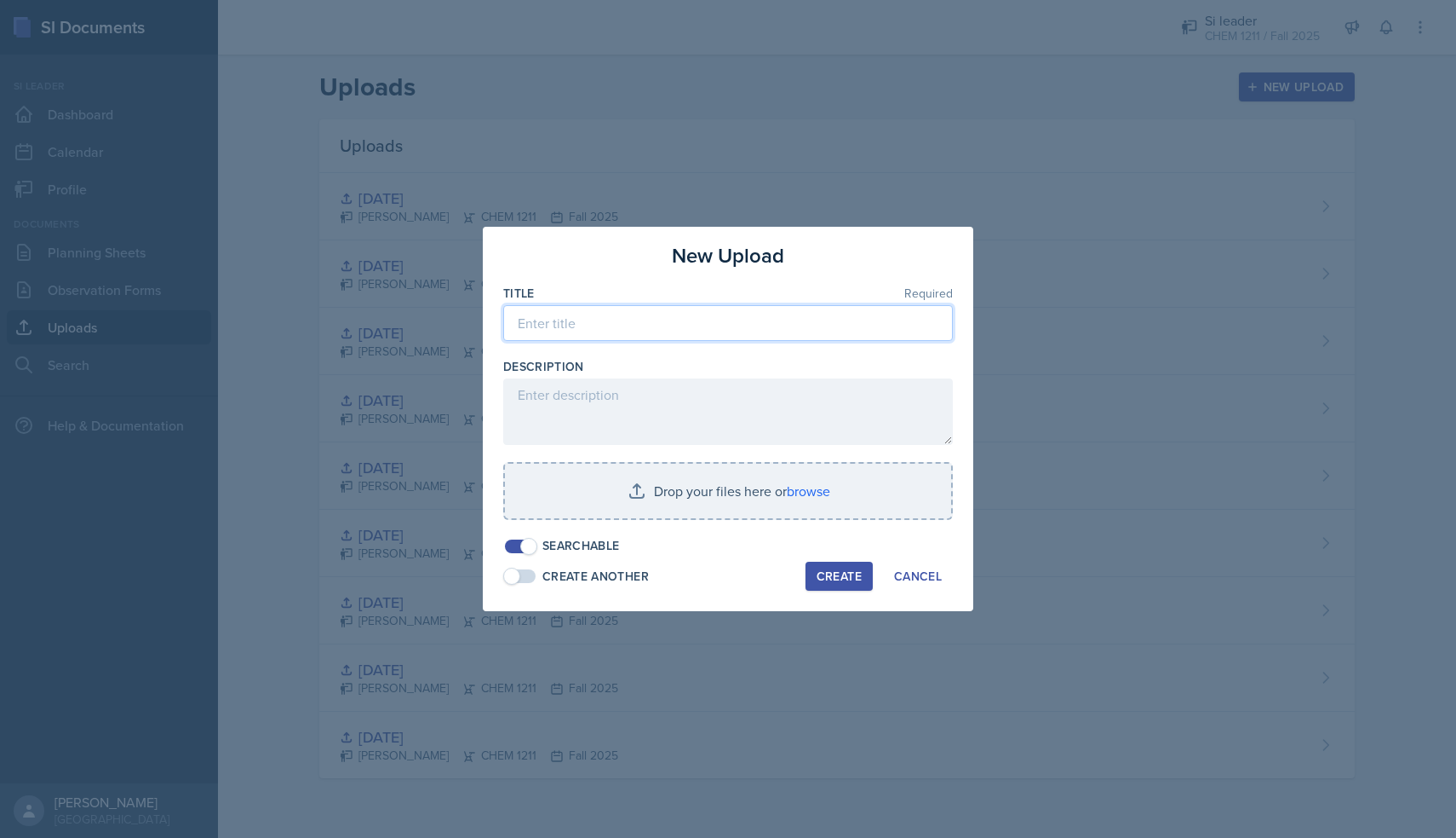
click at [630, 328] on input at bounding box center [728, 323] width 450 height 36
type input "9"
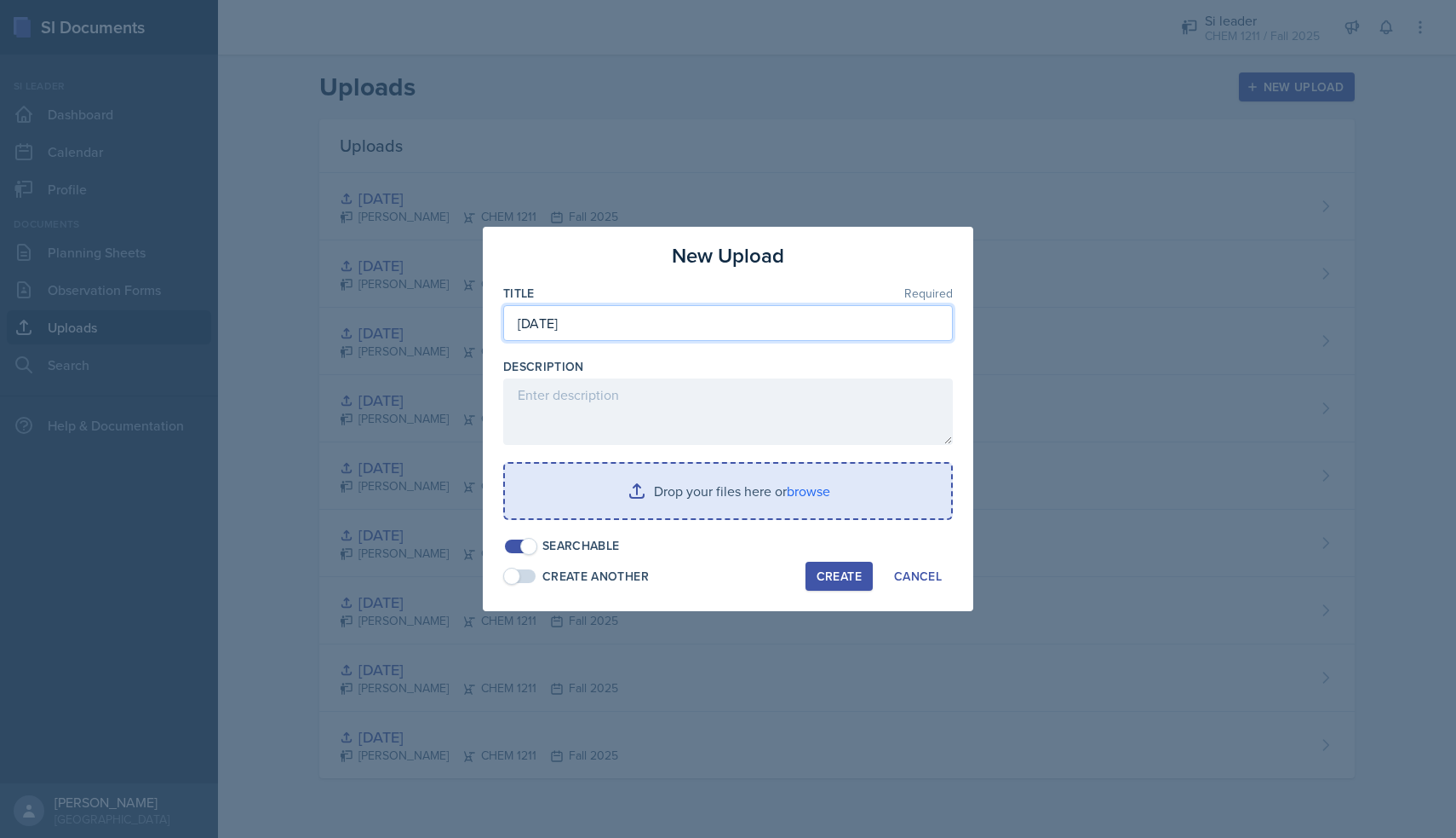
type input "[DATE]"
click at [683, 483] on input "file" at bounding box center [728, 491] width 446 height 55
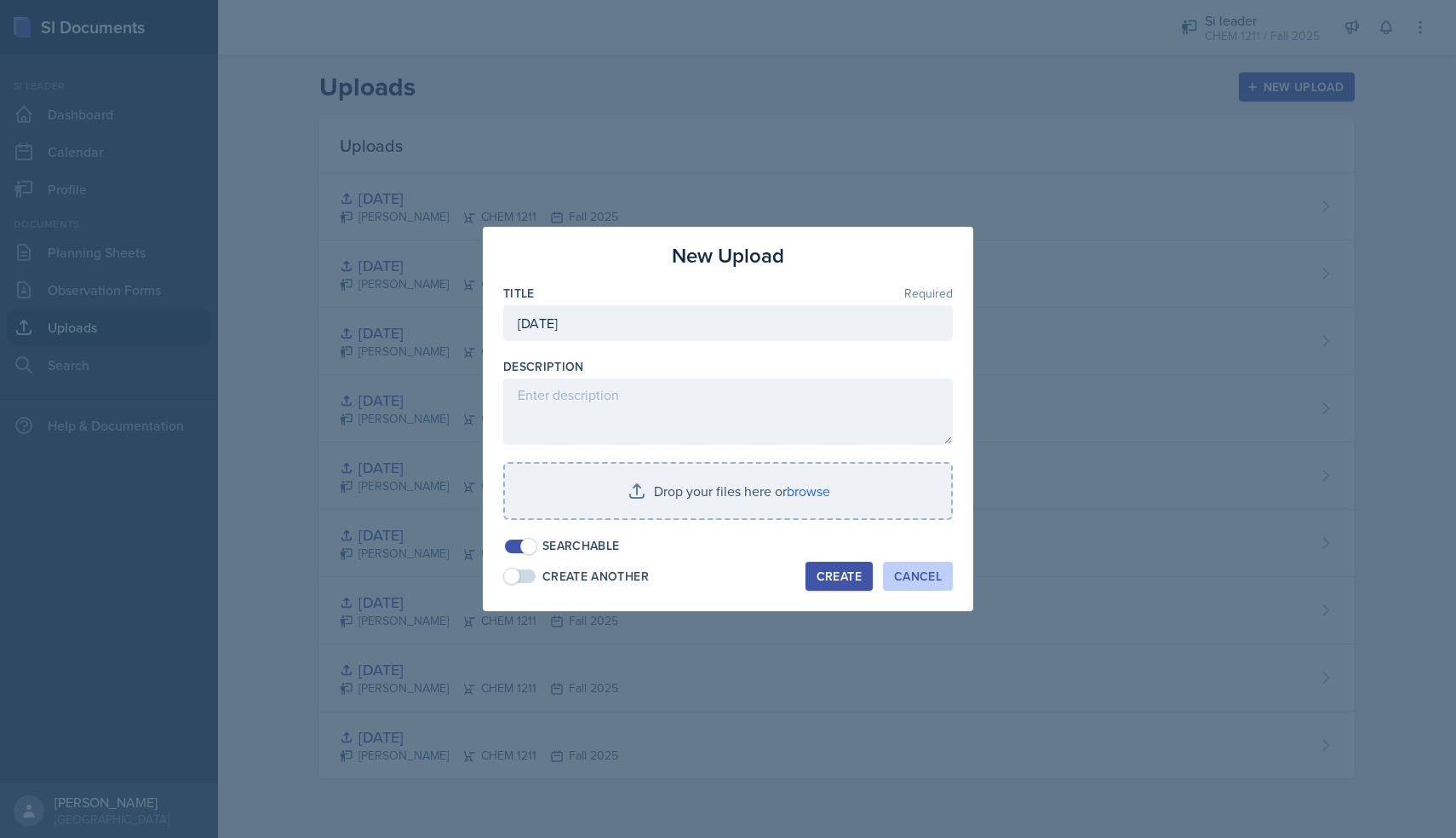
click at [728, 585] on button "Cancel" at bounding box center [918, 576] width 70 height 29
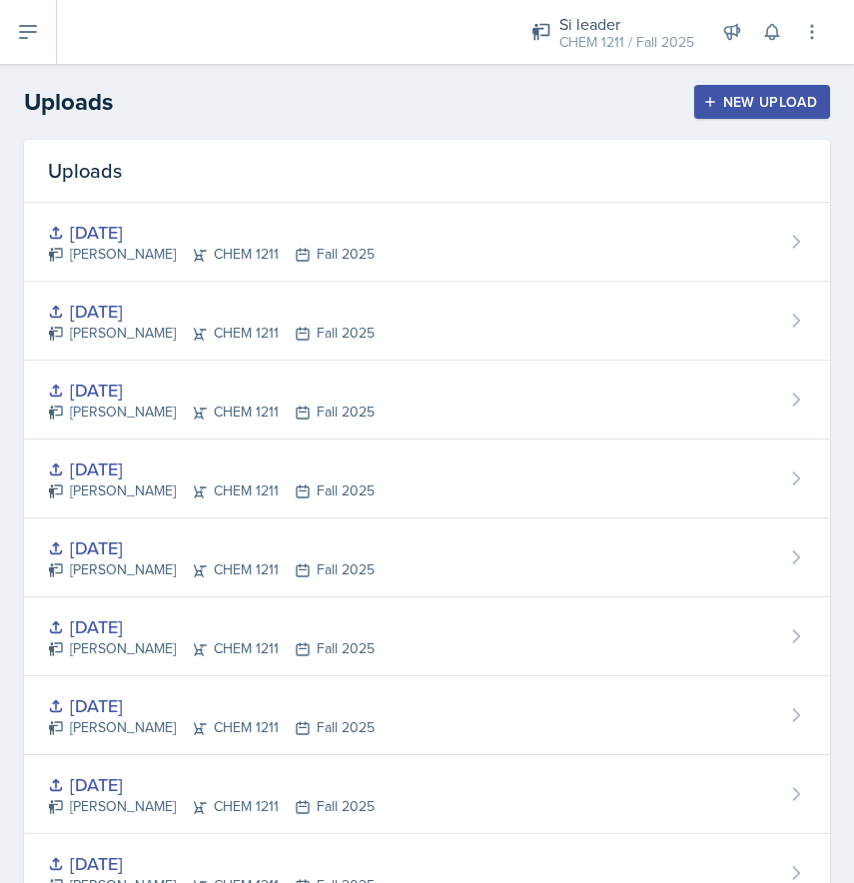
click at [746, 117] on button "New Upload" at bounding box center [762, 102] width 137 height 34
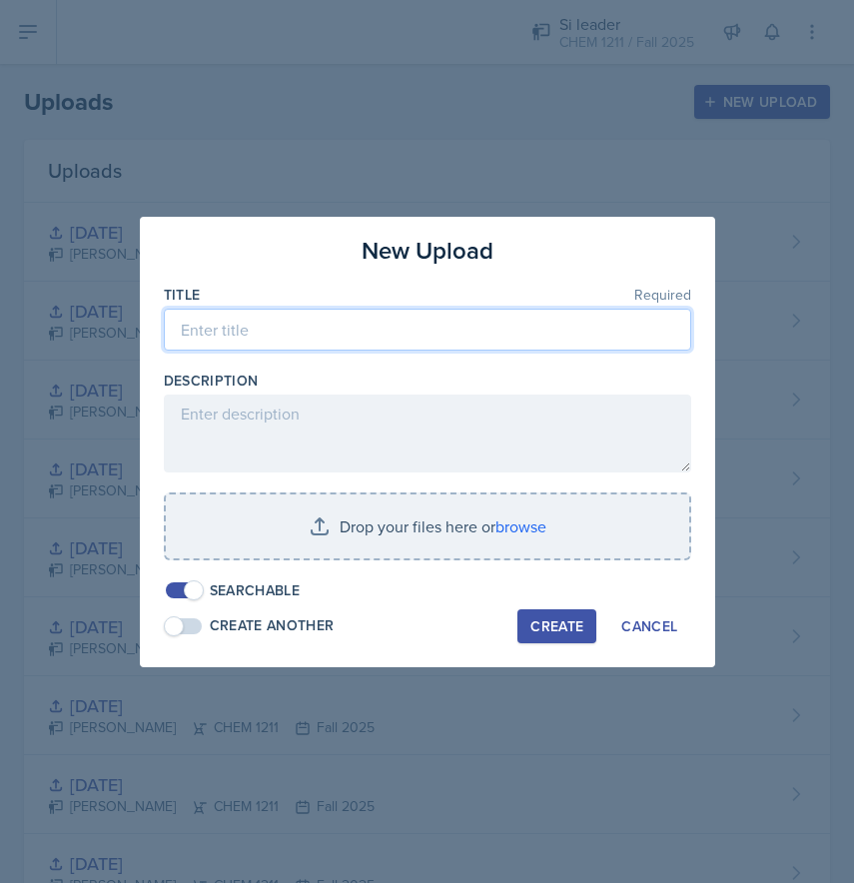
click at [298, 327] on input at bounding box center [427, 330] width 527 height 42
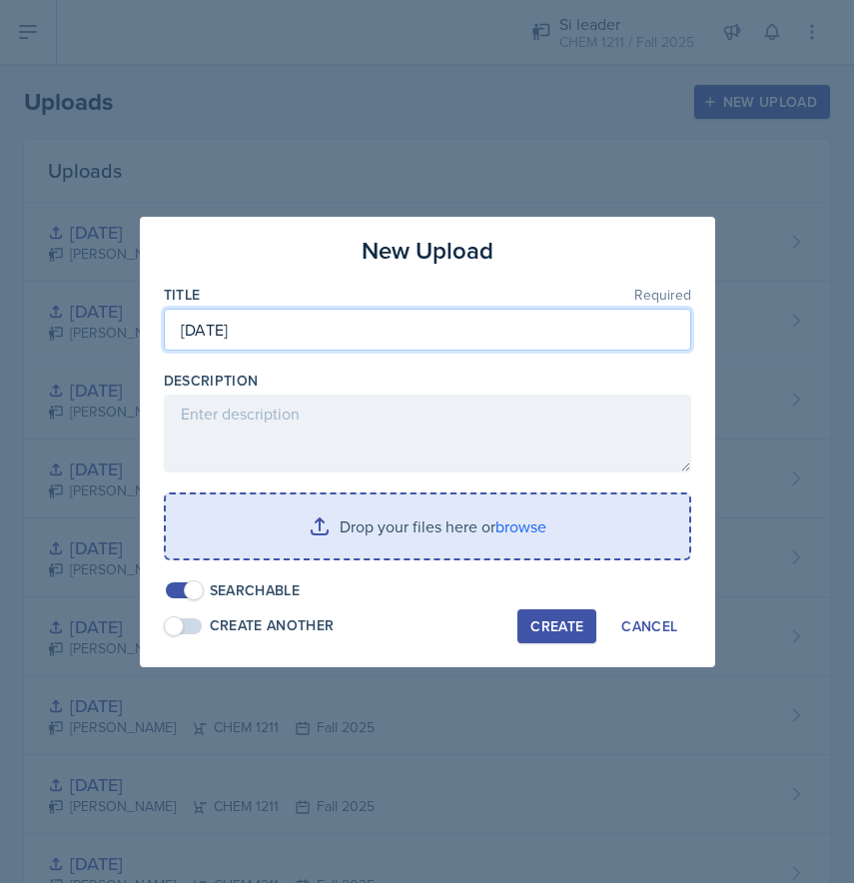
type input "[DATE]"
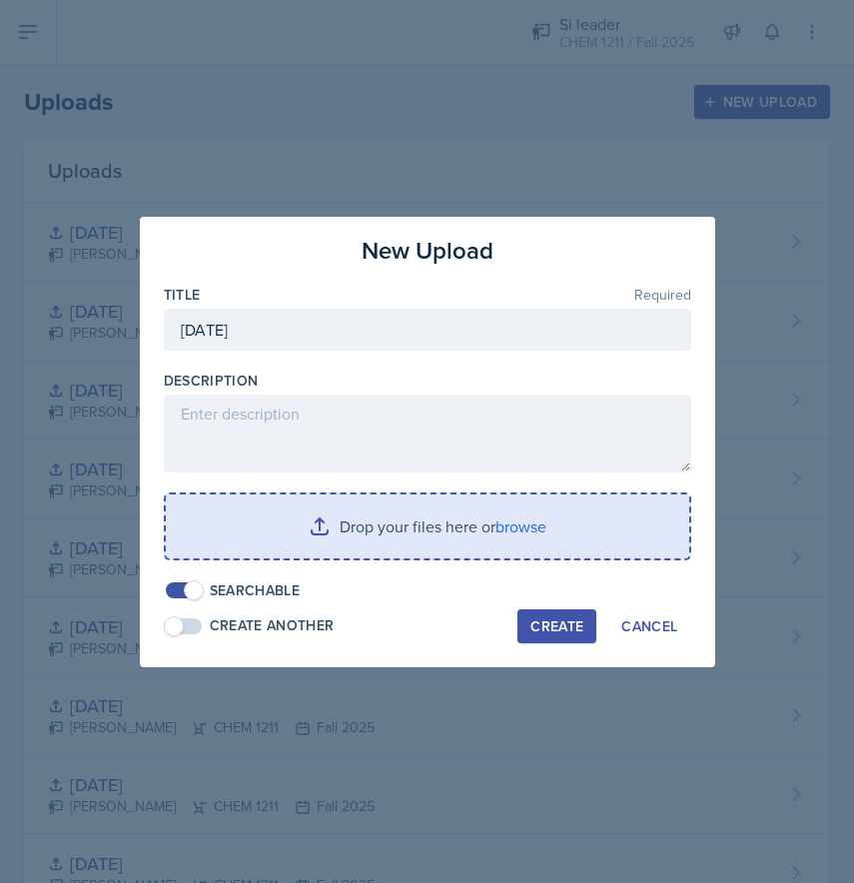
click at [320, 524] on input "file" at bounding box center [427, 526] width 523 height 64
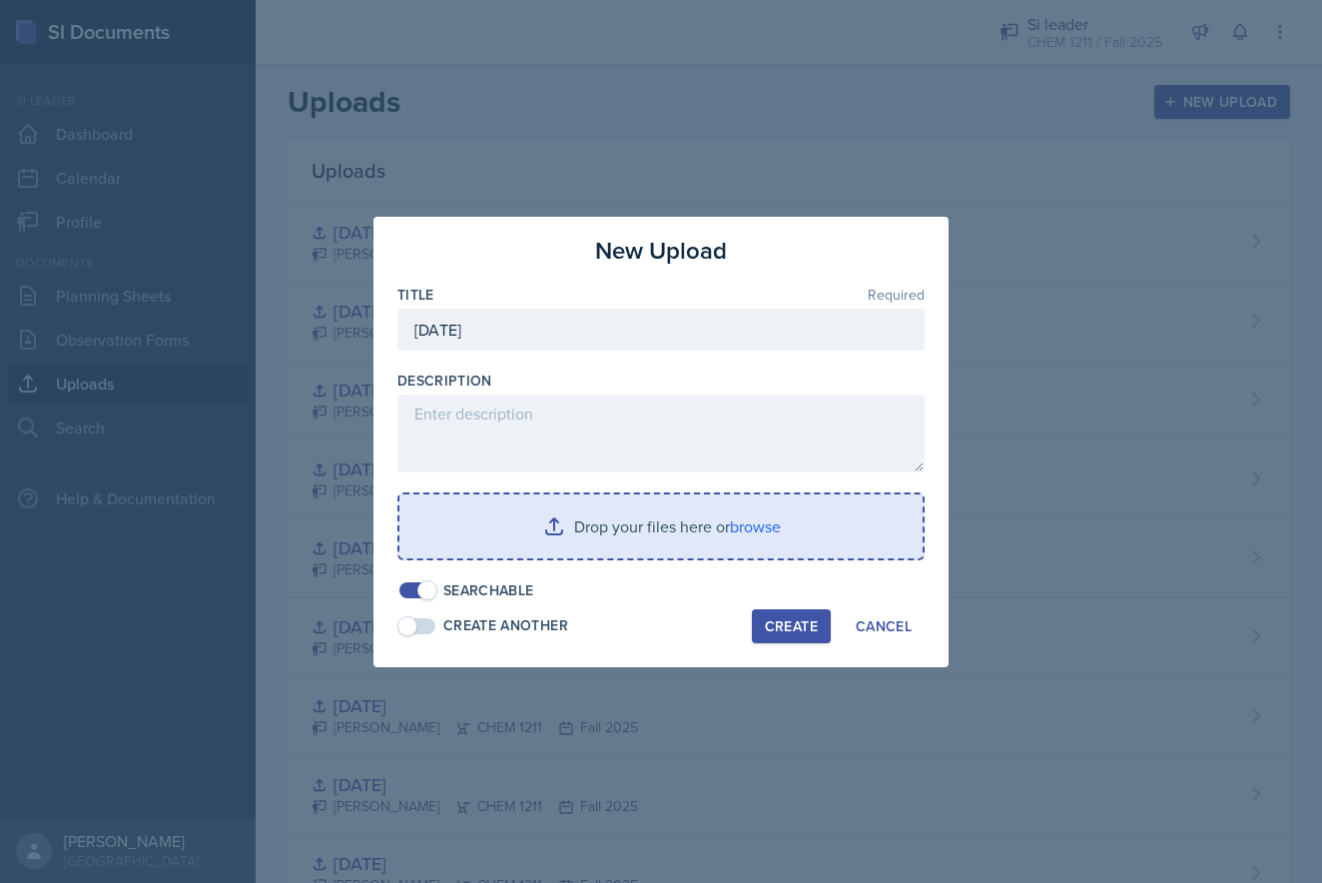
click at [611, 513] on input "file" at bounding box center [660, 526] width 523 height 64
click at [551, 533] on input "file" at bounding box center [660, 526] width 523 height 64
click at [631, 524] on input "file" at bounding box center [660, 526] width 523 height 64
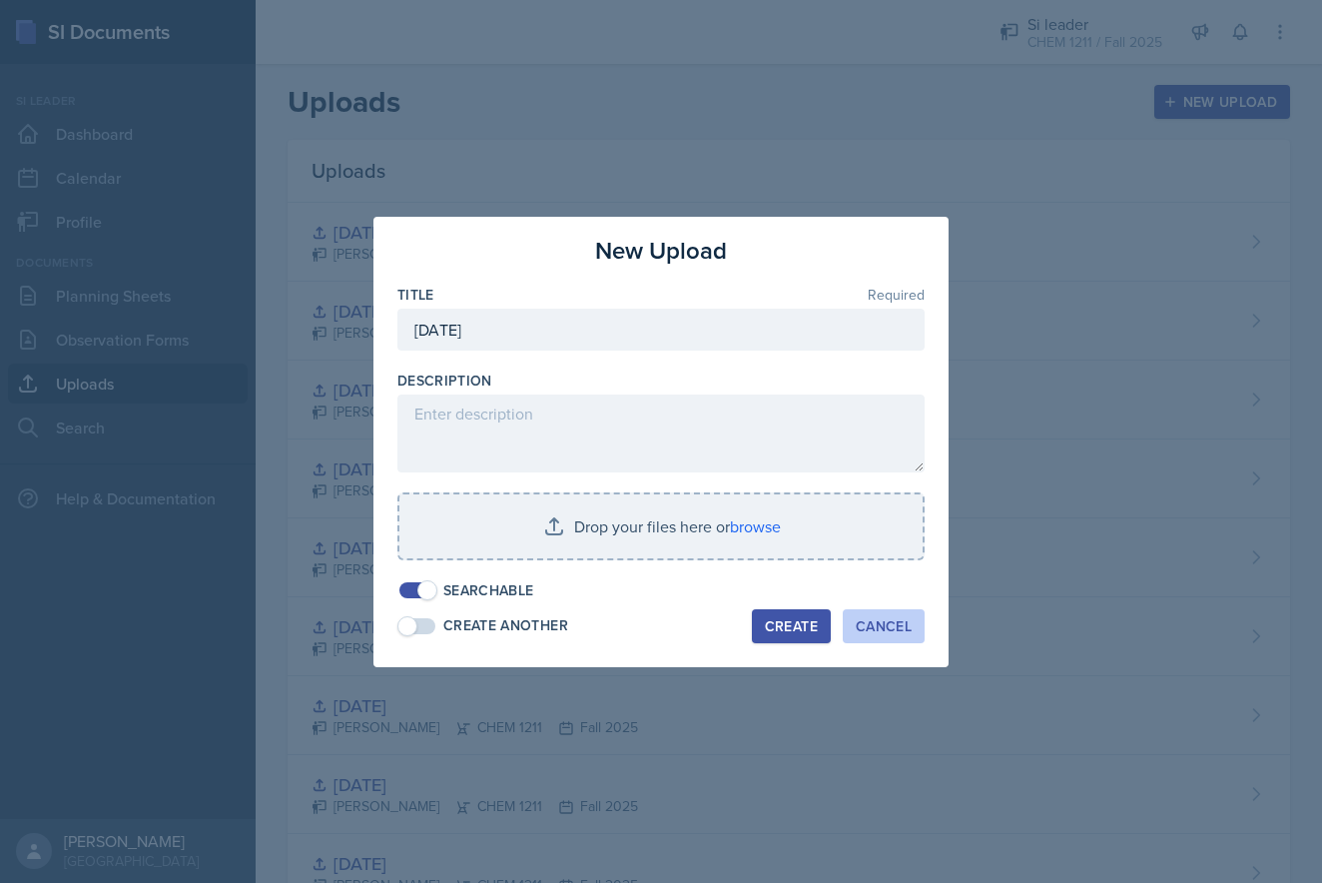
click at [853, 625] on div "Cancel" at bounding box center [884, 626] width 56 height 16
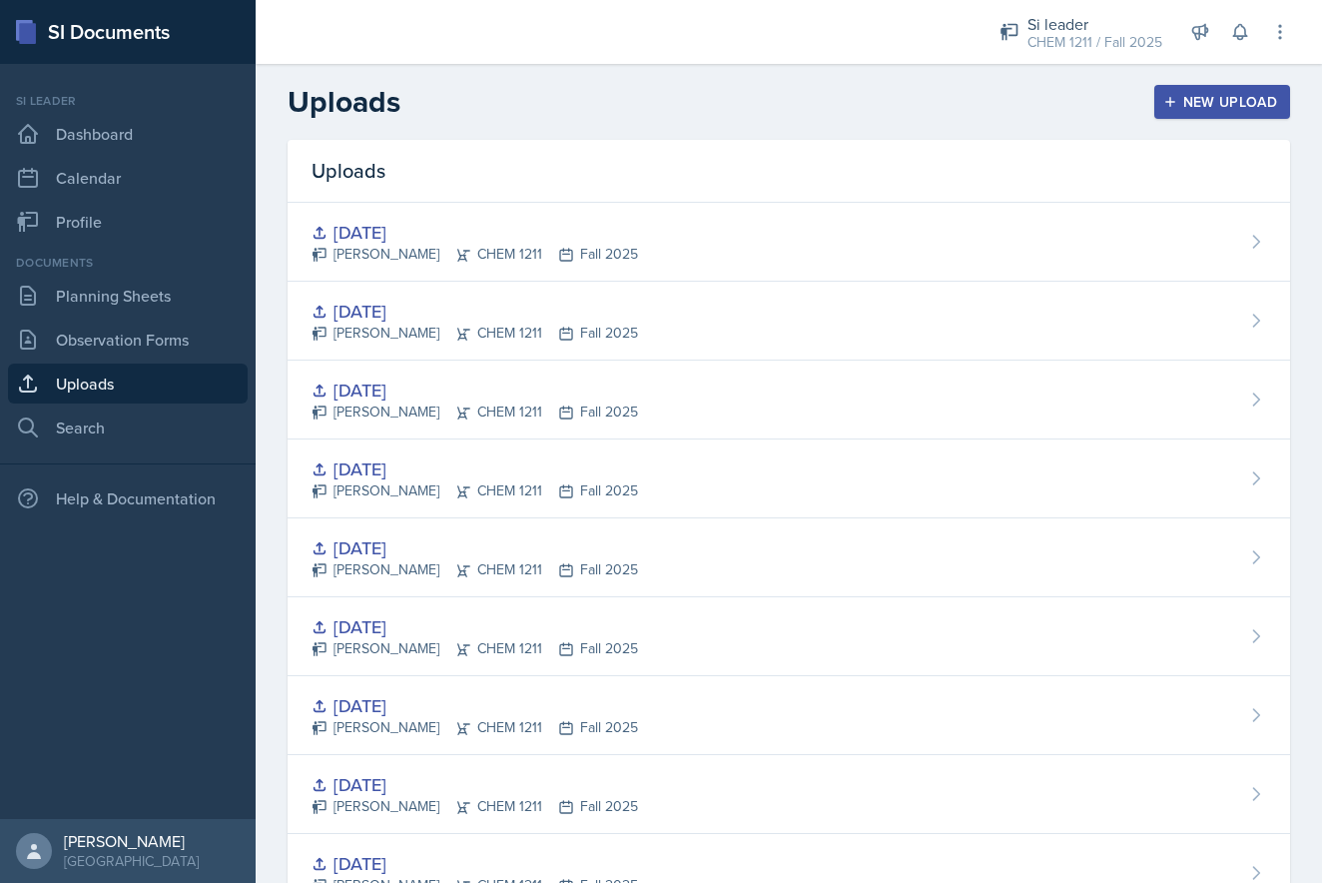
click at [853, 108] on div "New Upload" at bounding box center [1222, 102] width 111 height 16
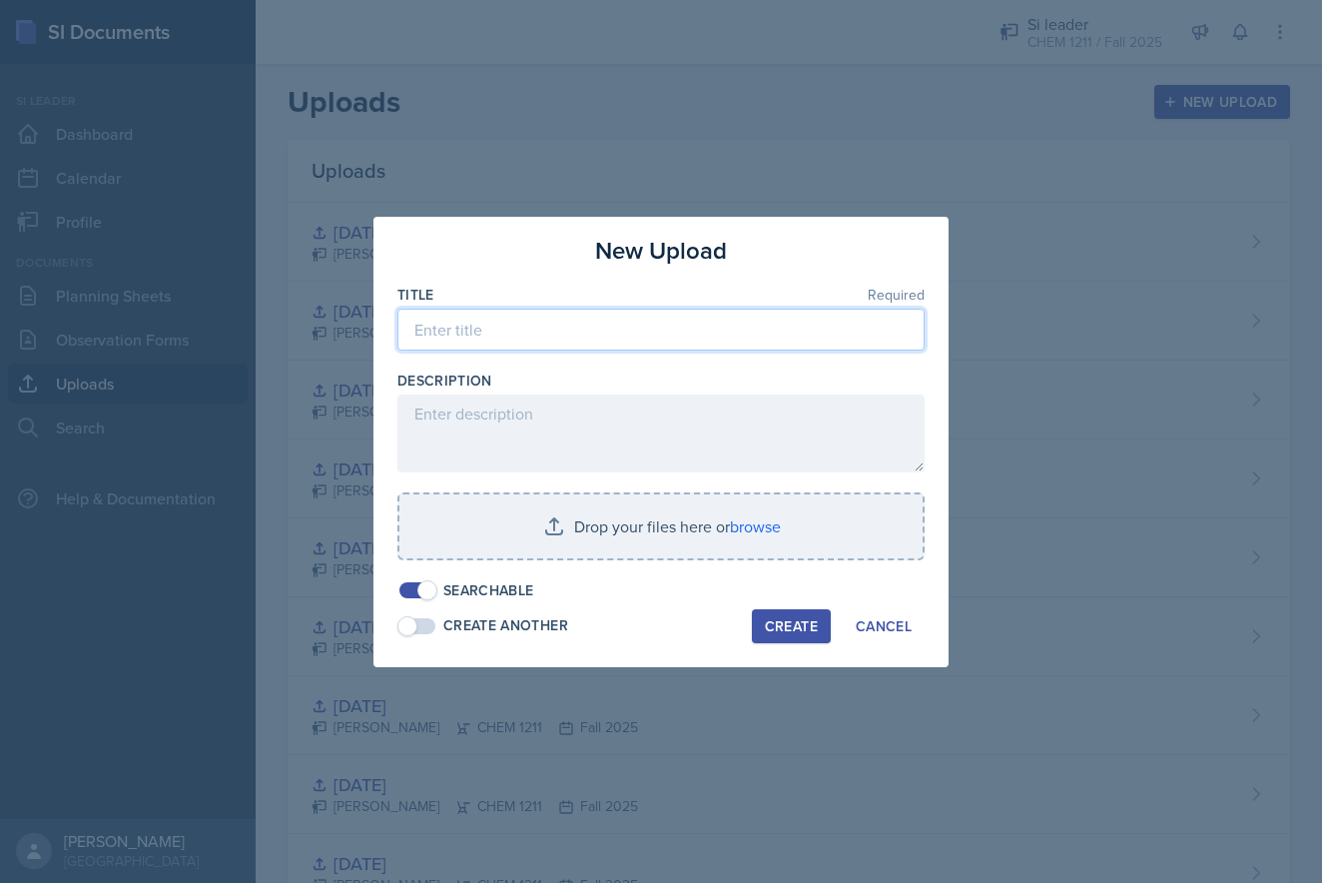
click at [481, 344] on input at bounding box center [660, 330] width 527 height 42
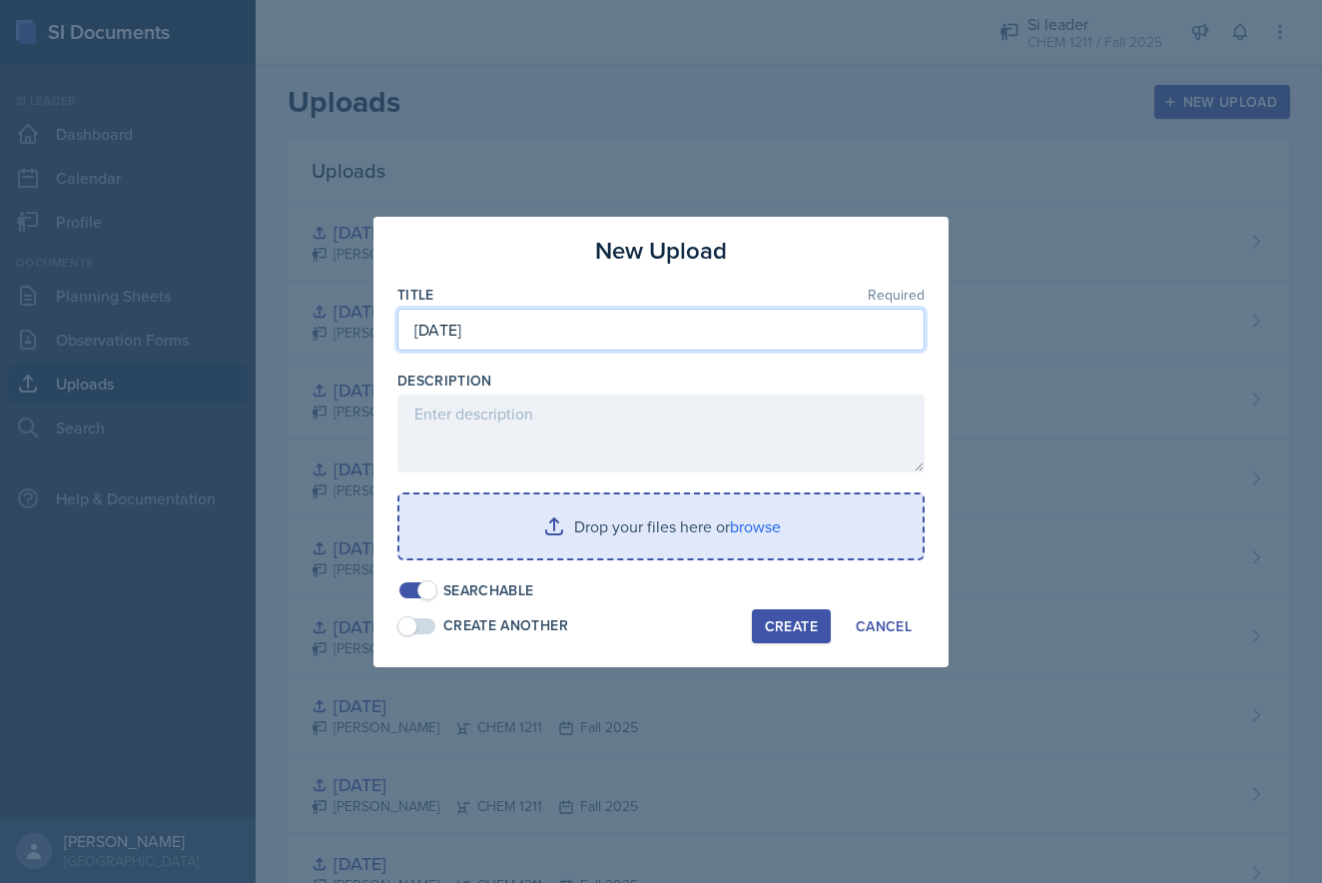
type input "[DATE]"
click at [673, 551] on input "file" at bounding box center [660, 526] width 523 height 64
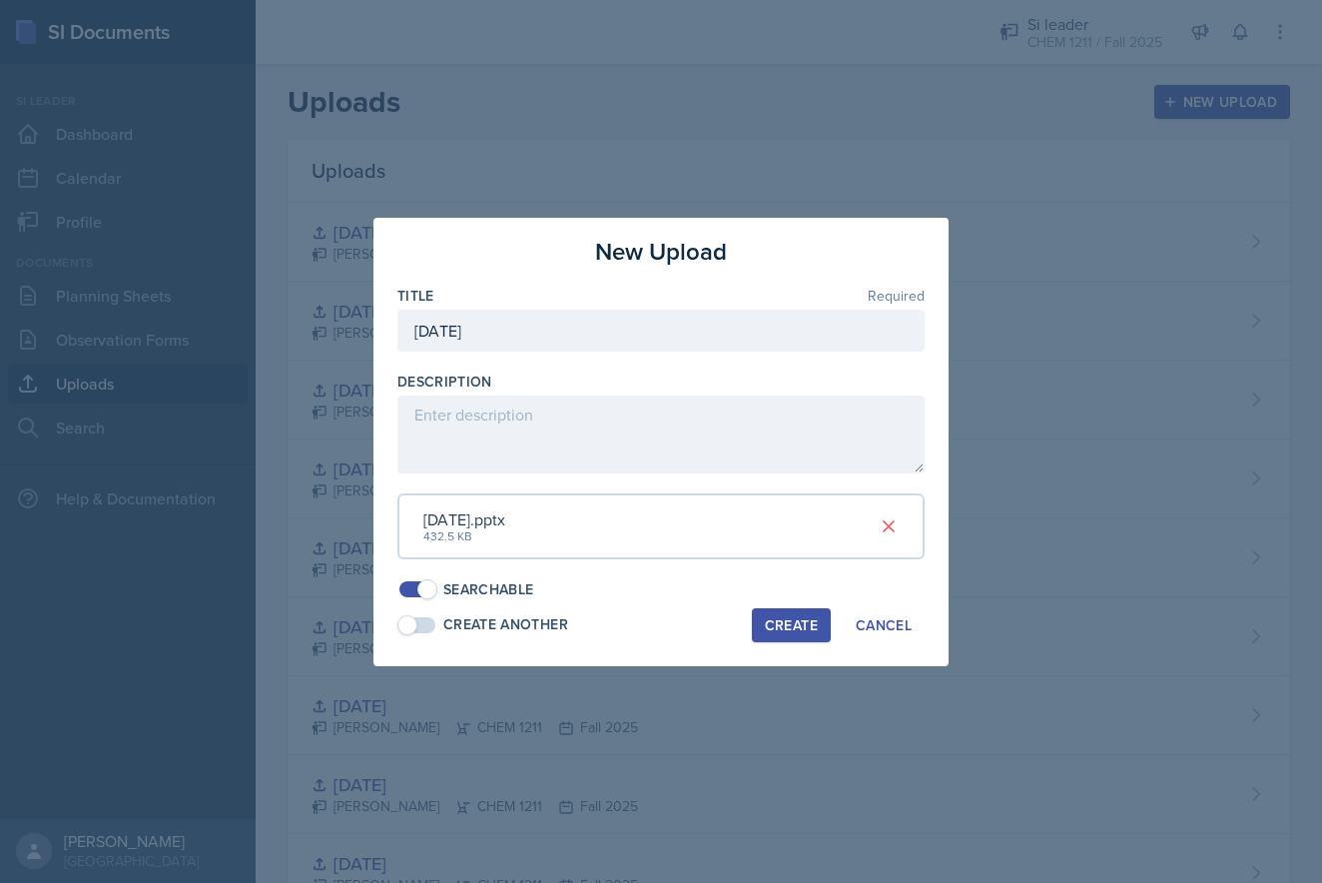
click at [801, 617] on div "Create" at bounding box center [791, 625] width 53 height 16
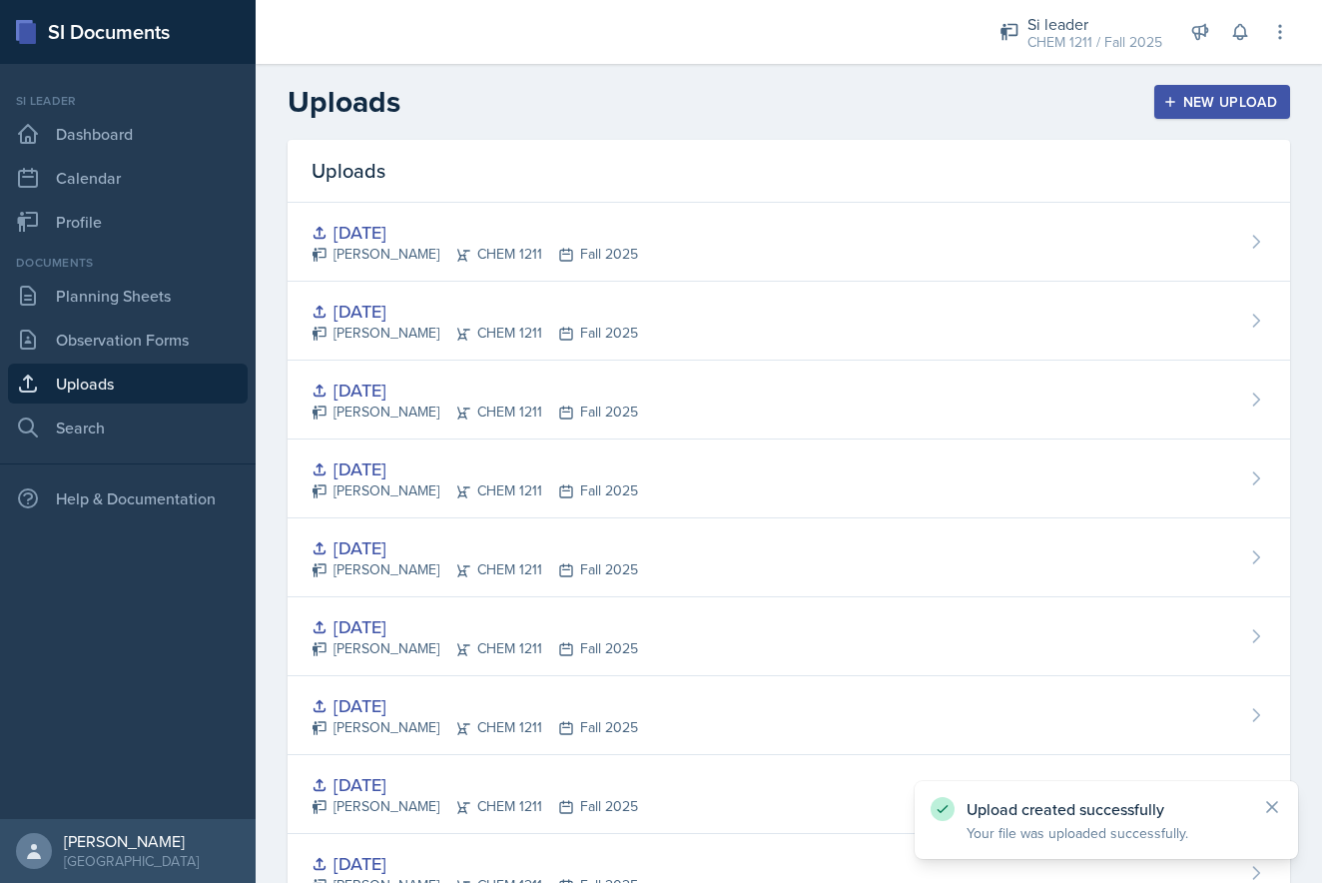
click at [853, 116] on button "New Upload" at bounding box center [1222, 102] width 137 height 34
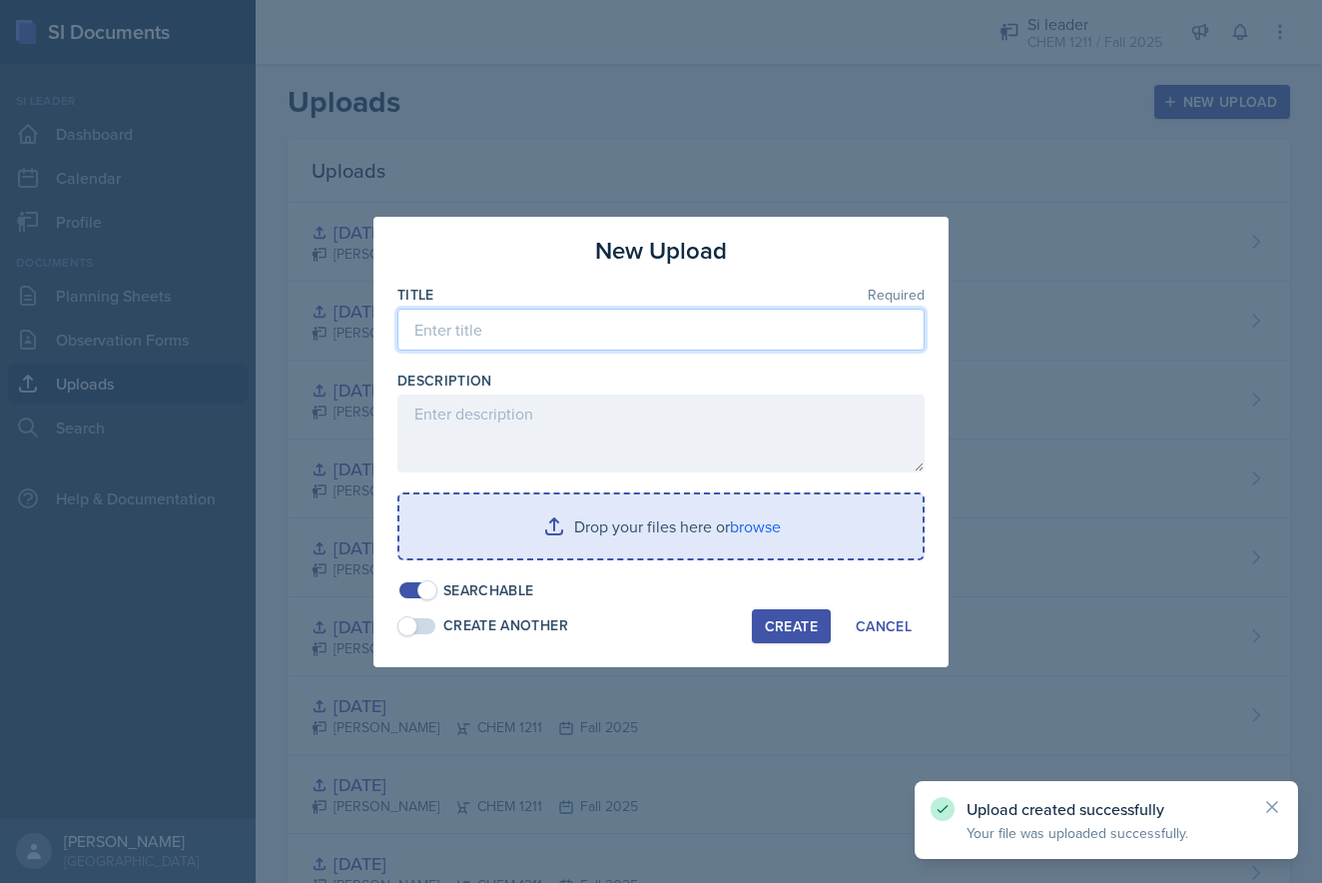
click at [510, 335] on input at bounding box center [660, 330] width 527 height 42
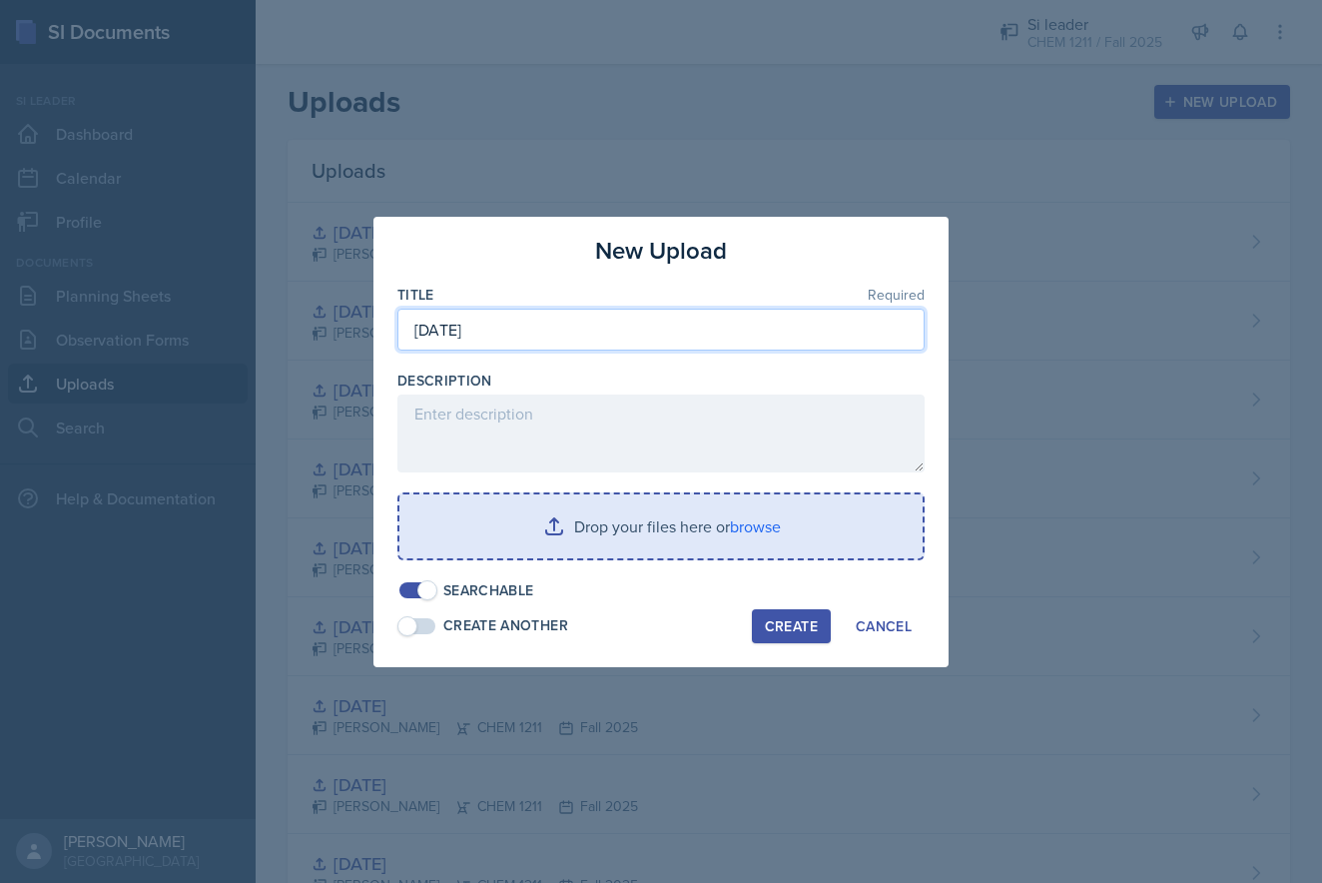
type input "[DATE]"
click at [670, 526] on input "file" at bounding box center [660, 526] width 523 height 64
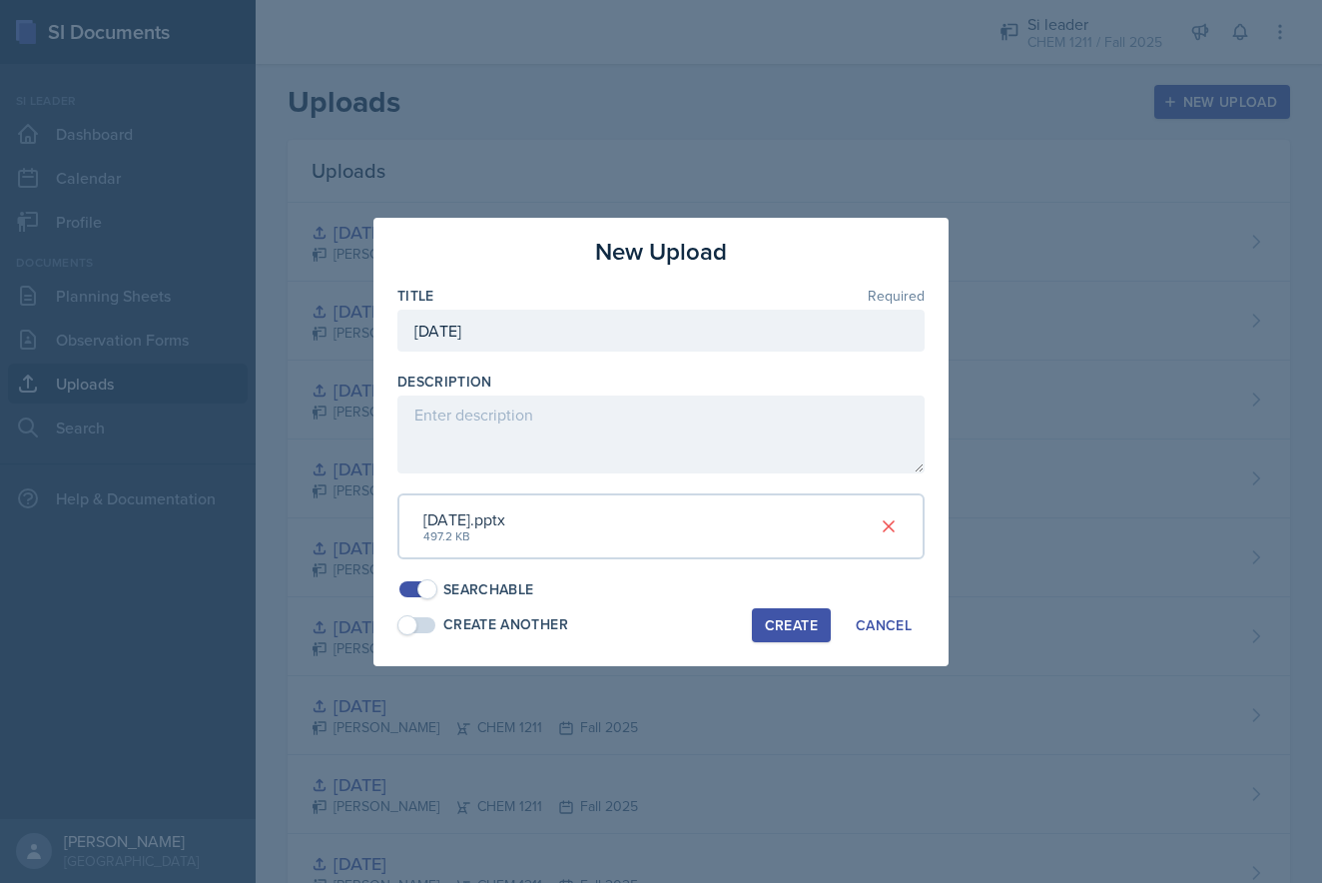
click at [776, 617] on div "Create" at bounding box center [791, 625] width 53 height 16
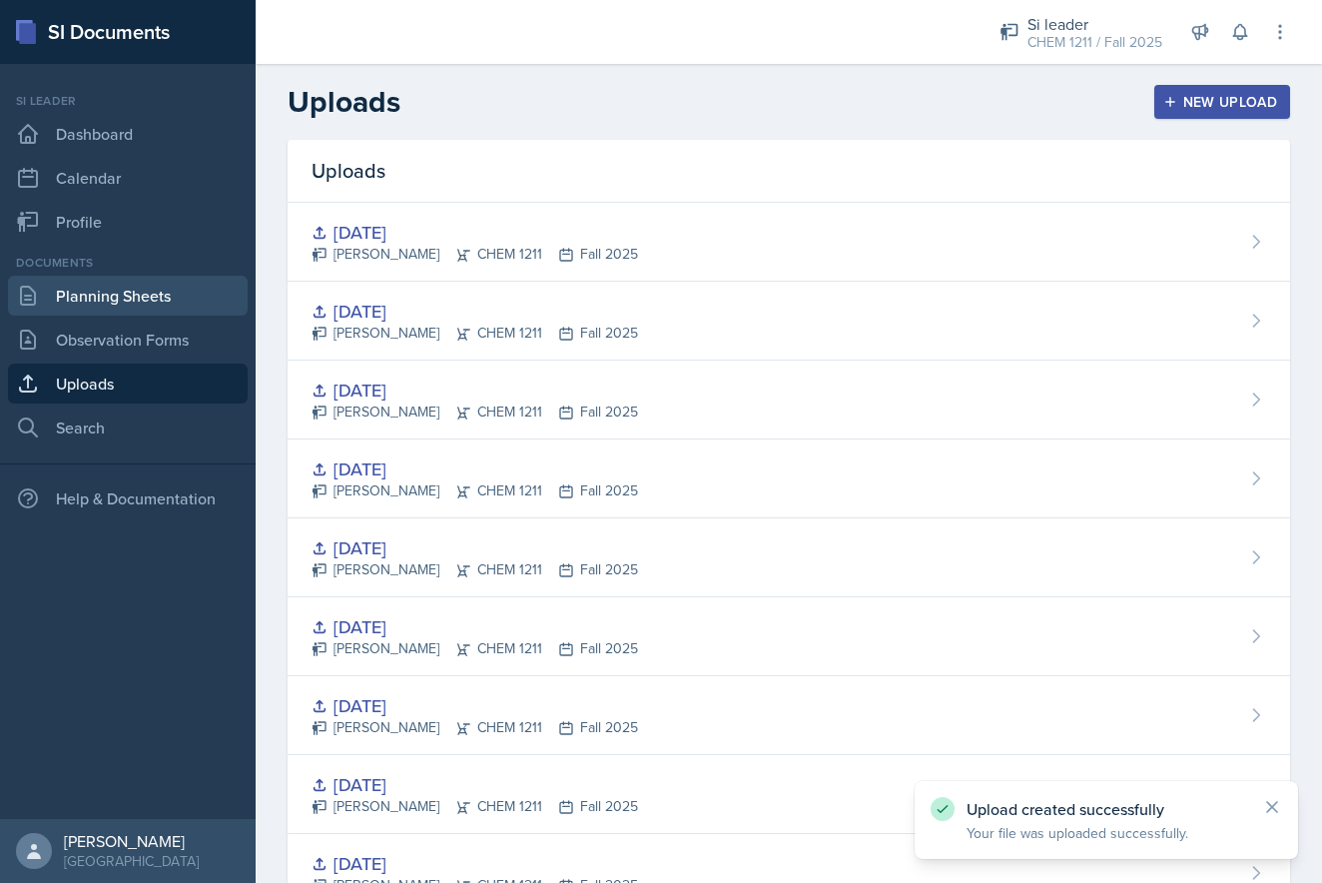
click at [120, 297] on link "Planning Sheets" at bounding box center [128, 296] width 240 height 40
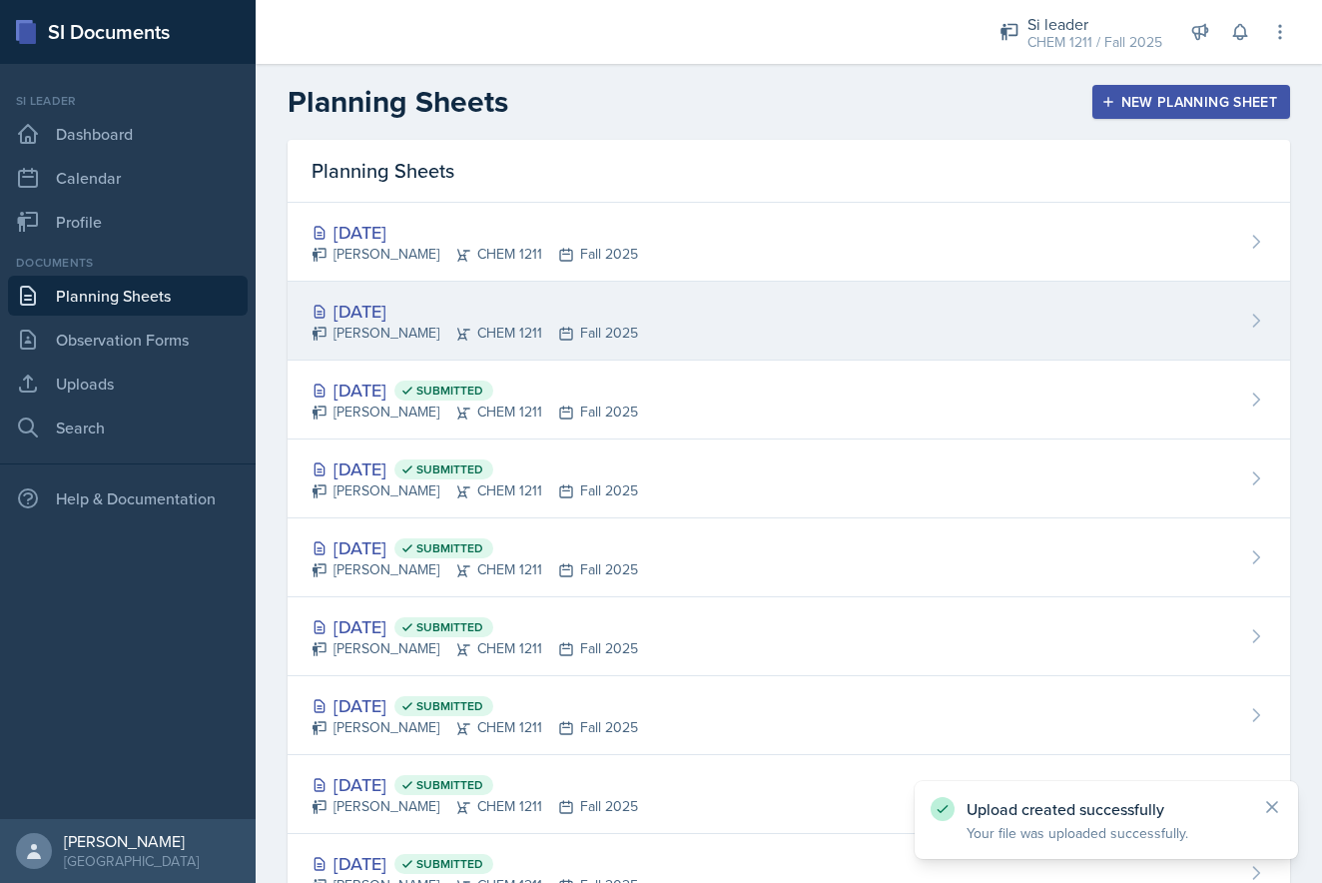
click at [516, 322] on div "[DATE]" at bounding box center [475, 311] width 327 height 27
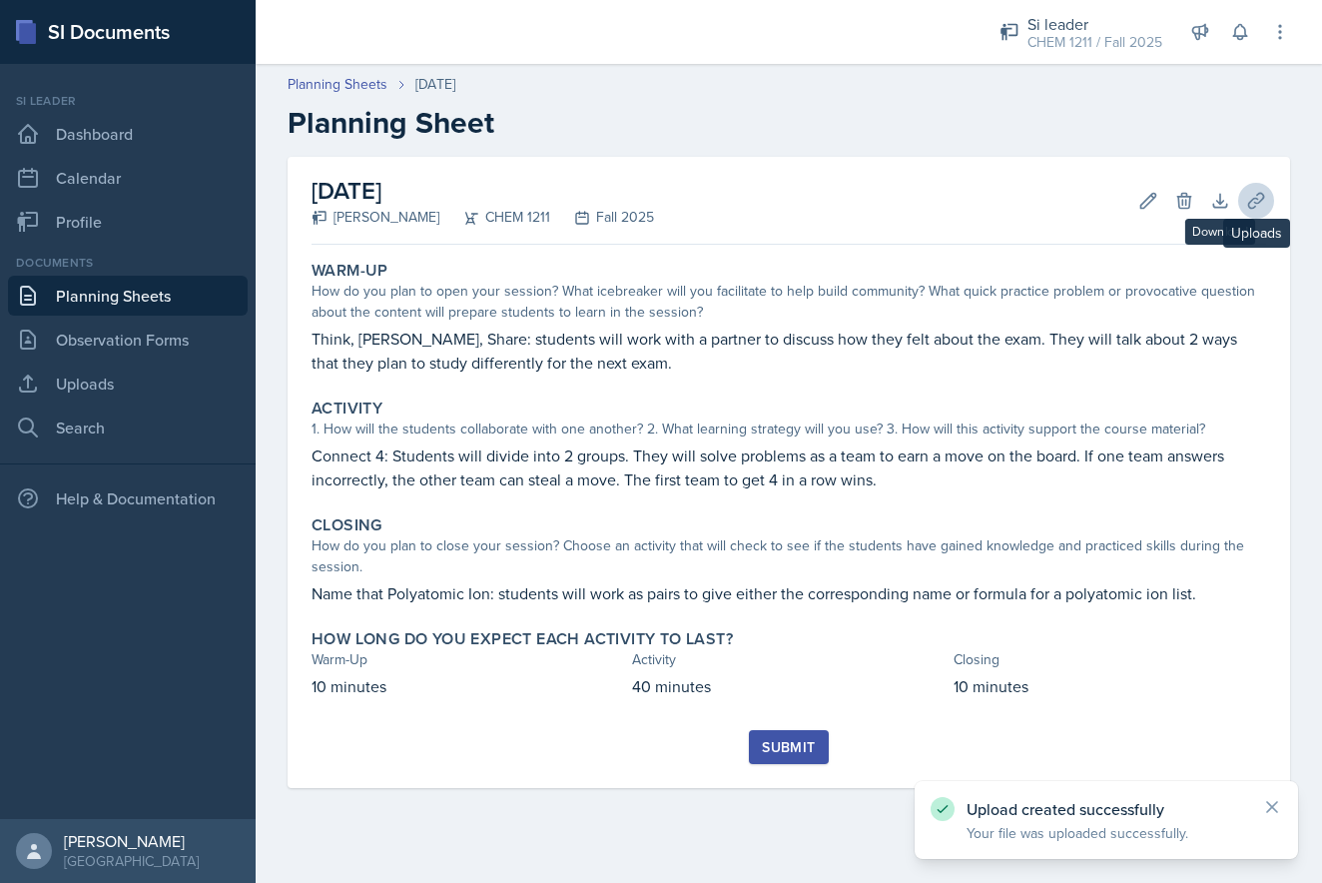
click at [853, 205] on icon at bounding box center [1256, 201] width 20 height 20
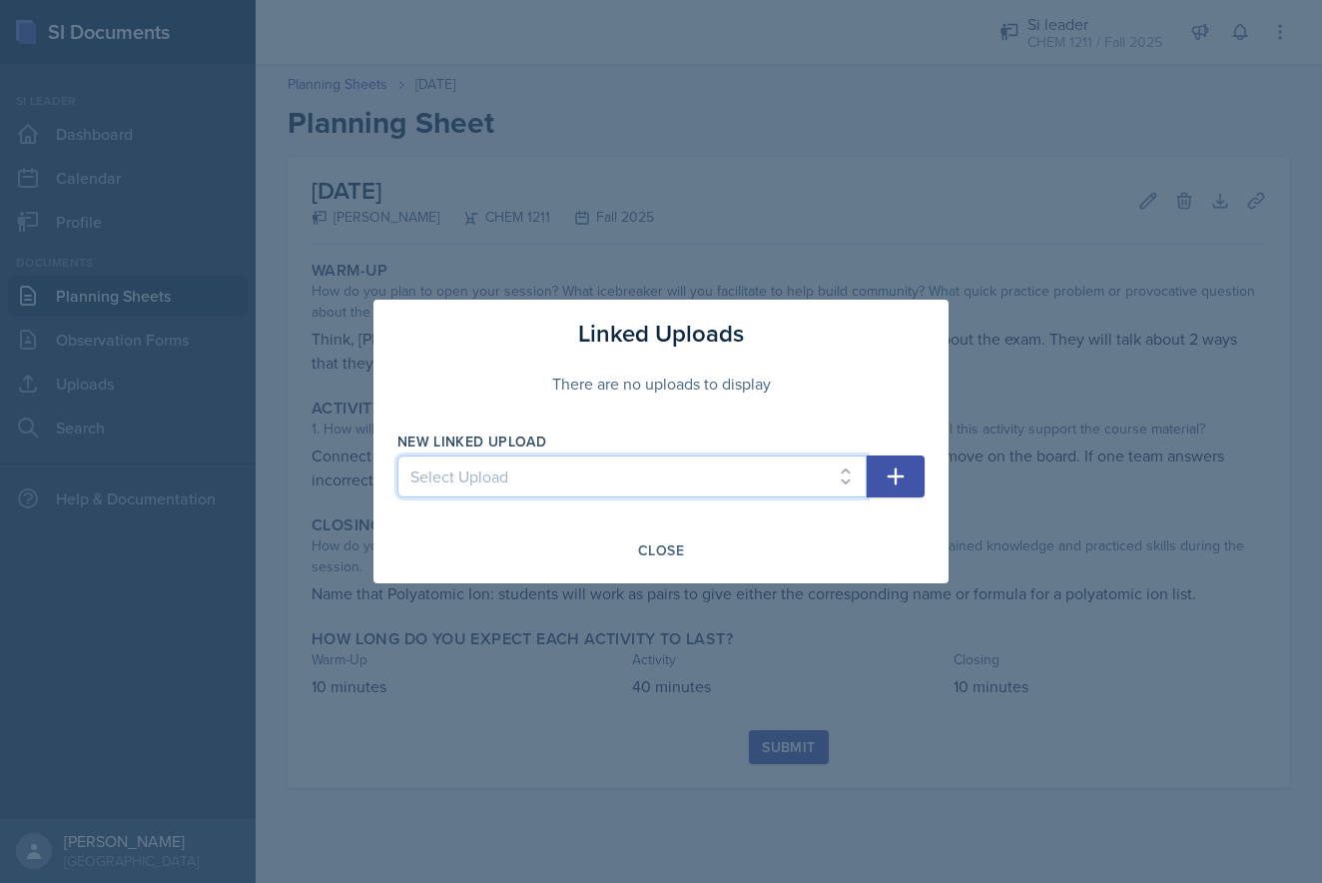
select select "c936f4b3-682b-408a-a4a6-5872cc8b796c"
click at [853, 471] on button "button" at bounding box center [896, 476] width 58 height 42
select select
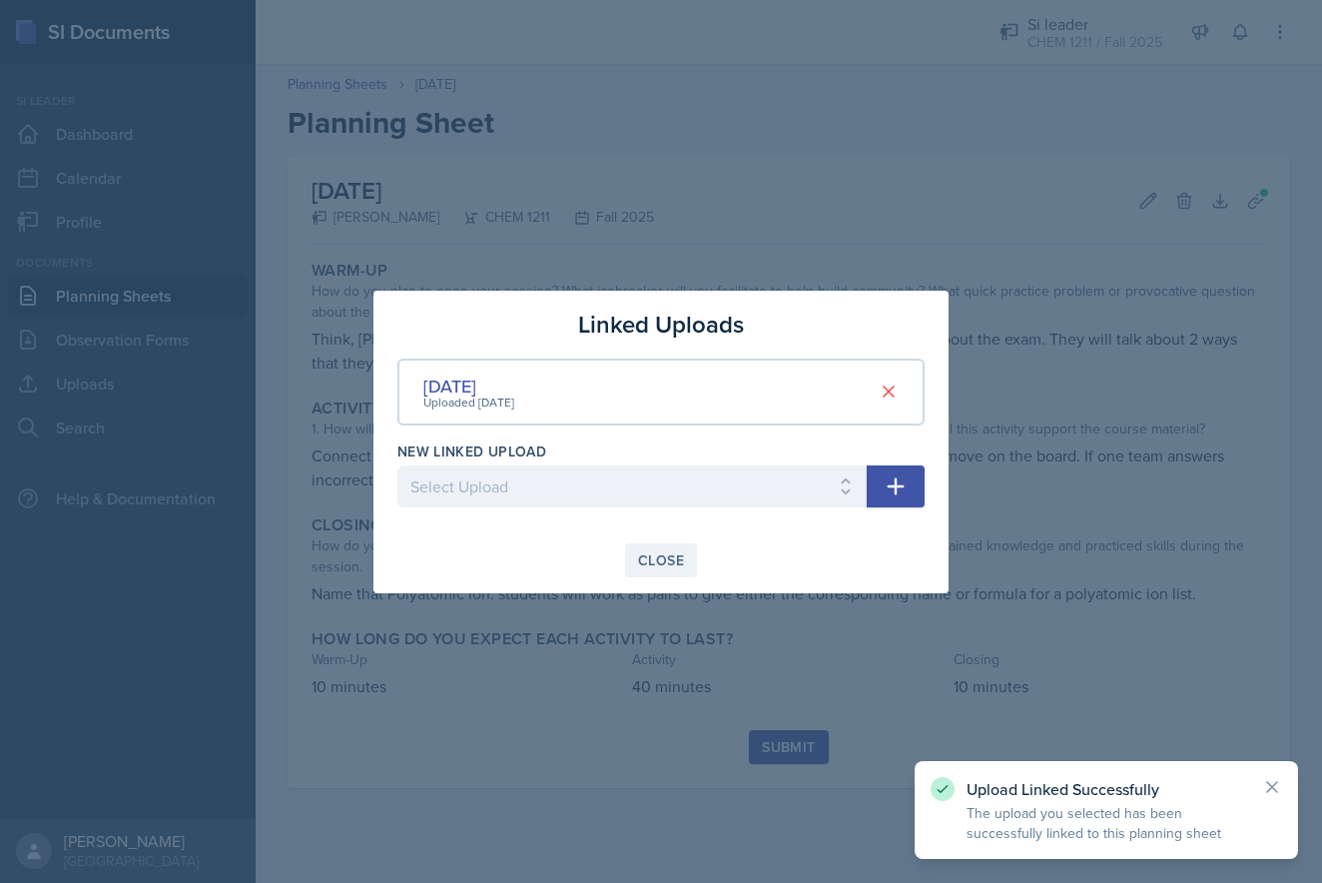
click at [656, 555] on div "Close" at bounding box center [661, 560] width 46 height 16
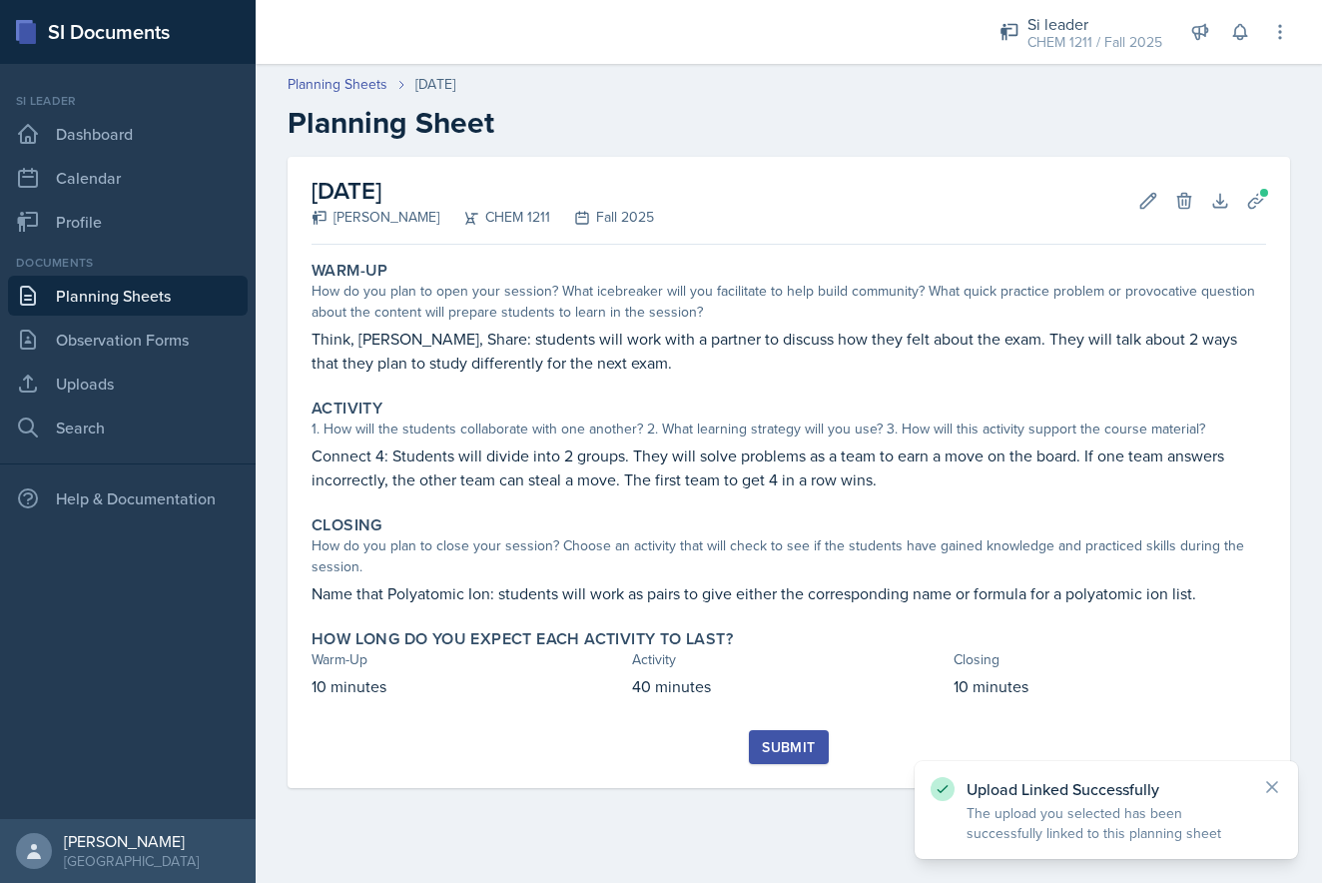
click at [786, 744] on div "Submit" at bounding box center [788, 747] width 53 height 16
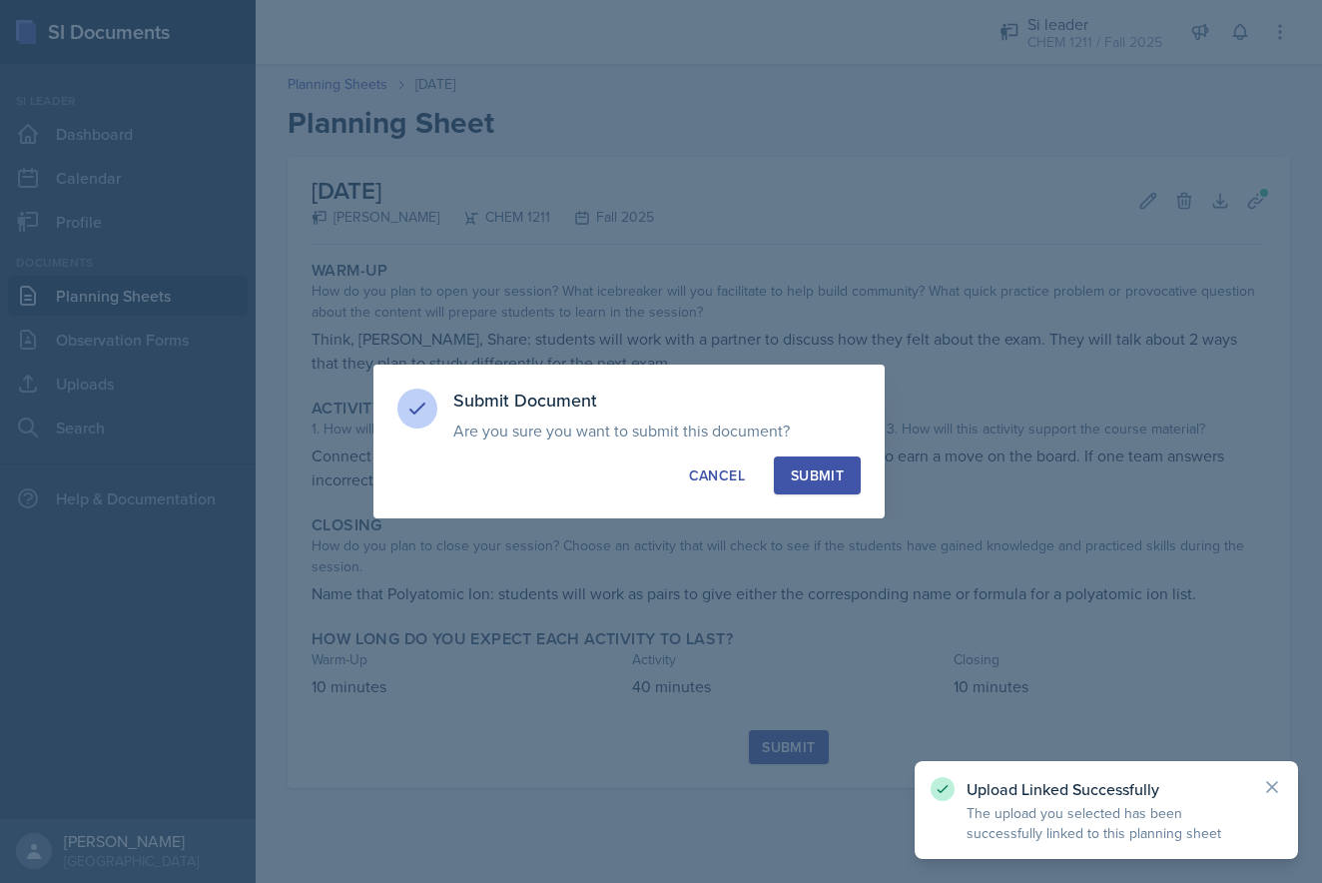
click at [806, 475] on div "Submit" at bounding box center [817, 475] width 53 height 20
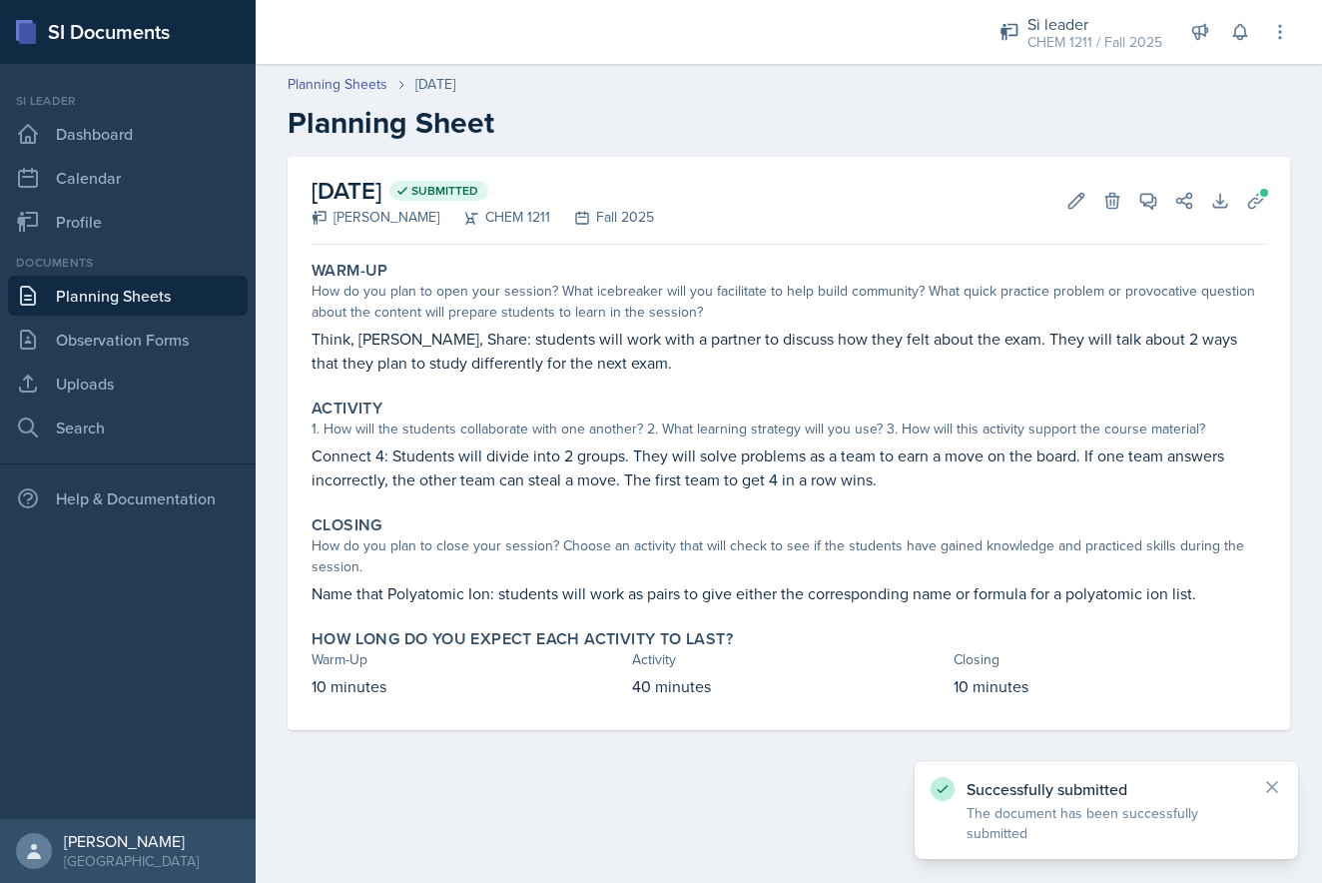
click at [138, 288] on link "Planning Sheets" at bounding box center [128, 296] width 240 height 40
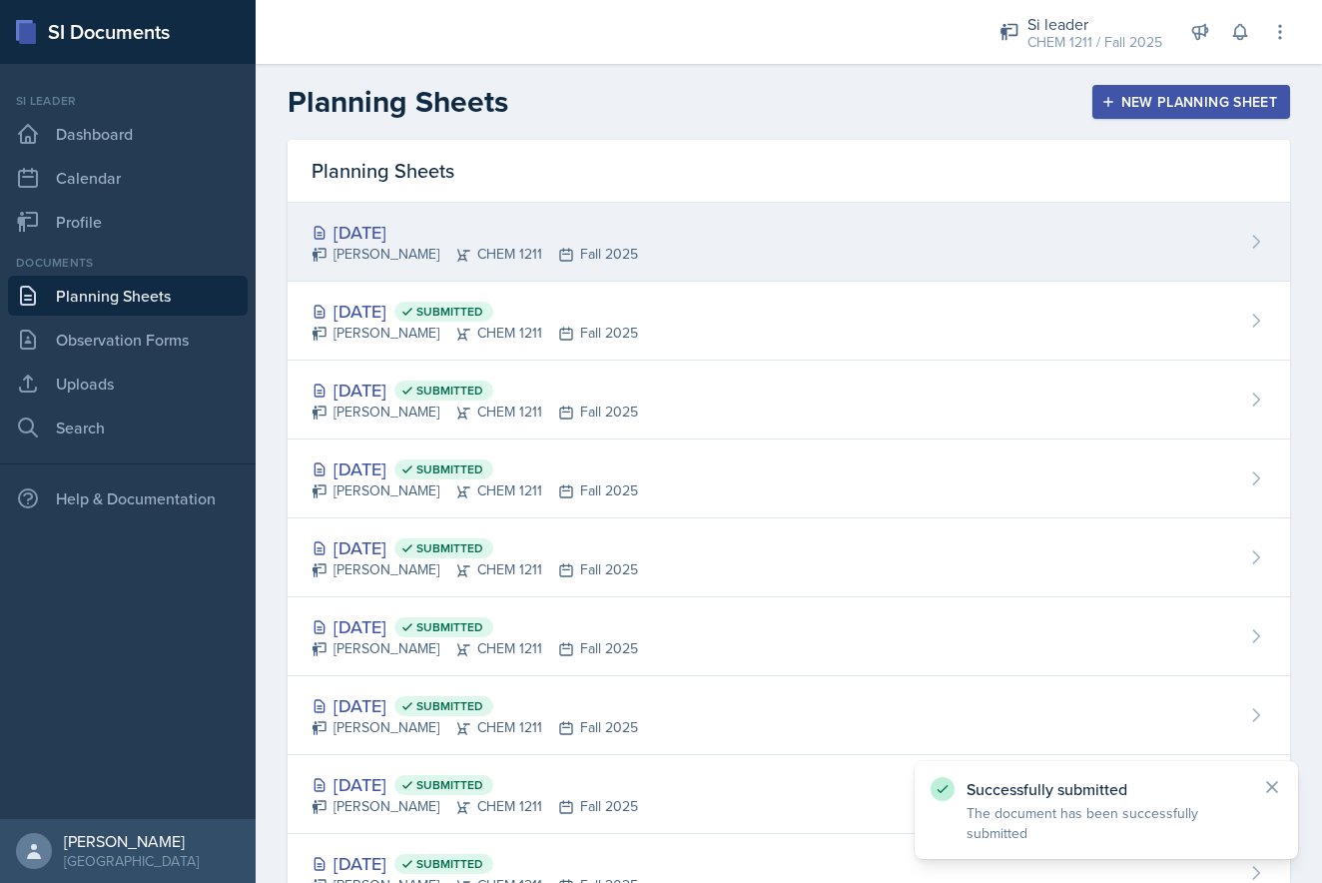
click at [464, 244] on div "[PERSON_NAME] CHEM 1211 Fall 2025" at bounding box center [475, 254] width 327 height 21
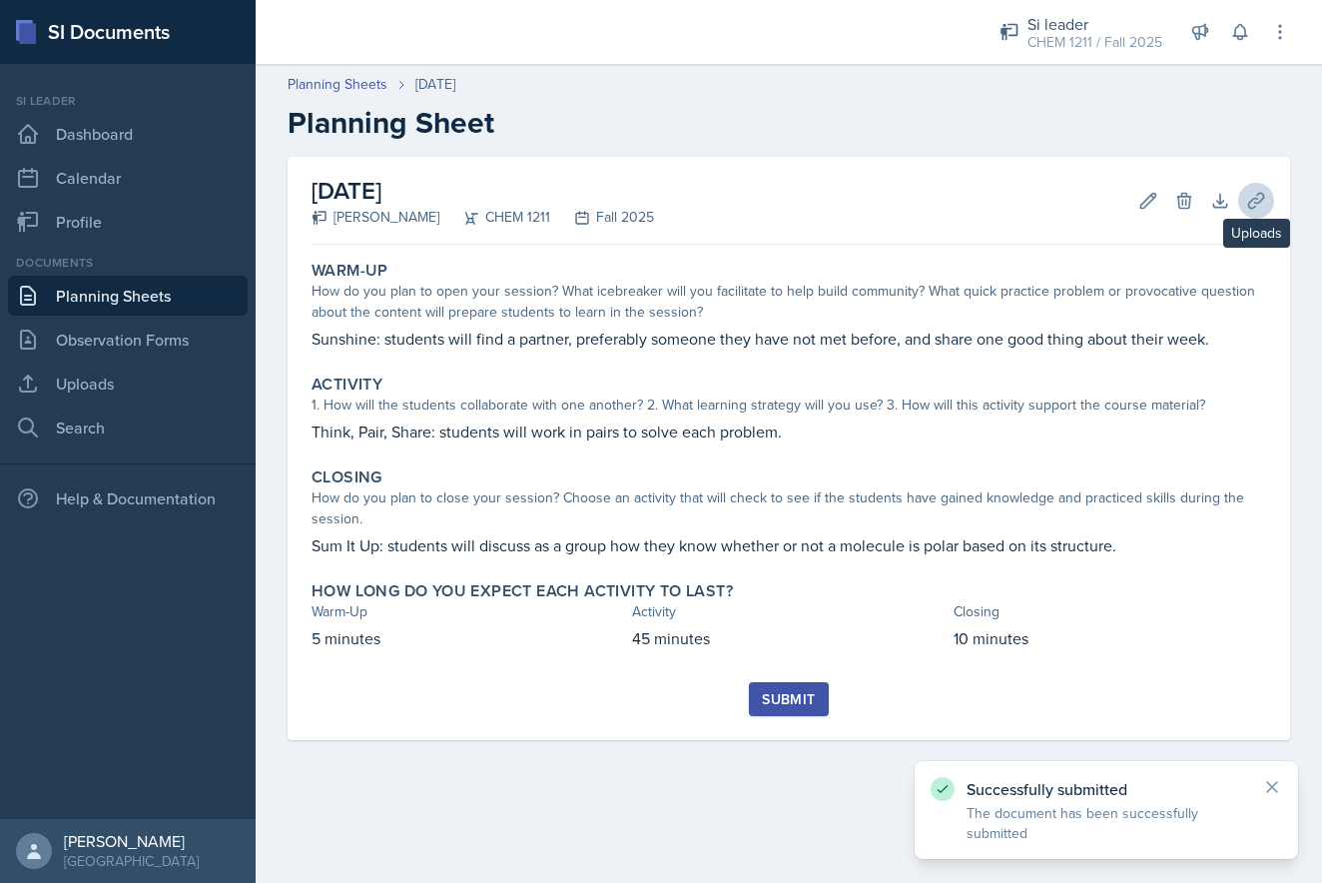
click at [853, 212] on button "Uploads" at bounding box center [1256, 201] width 36 height 36
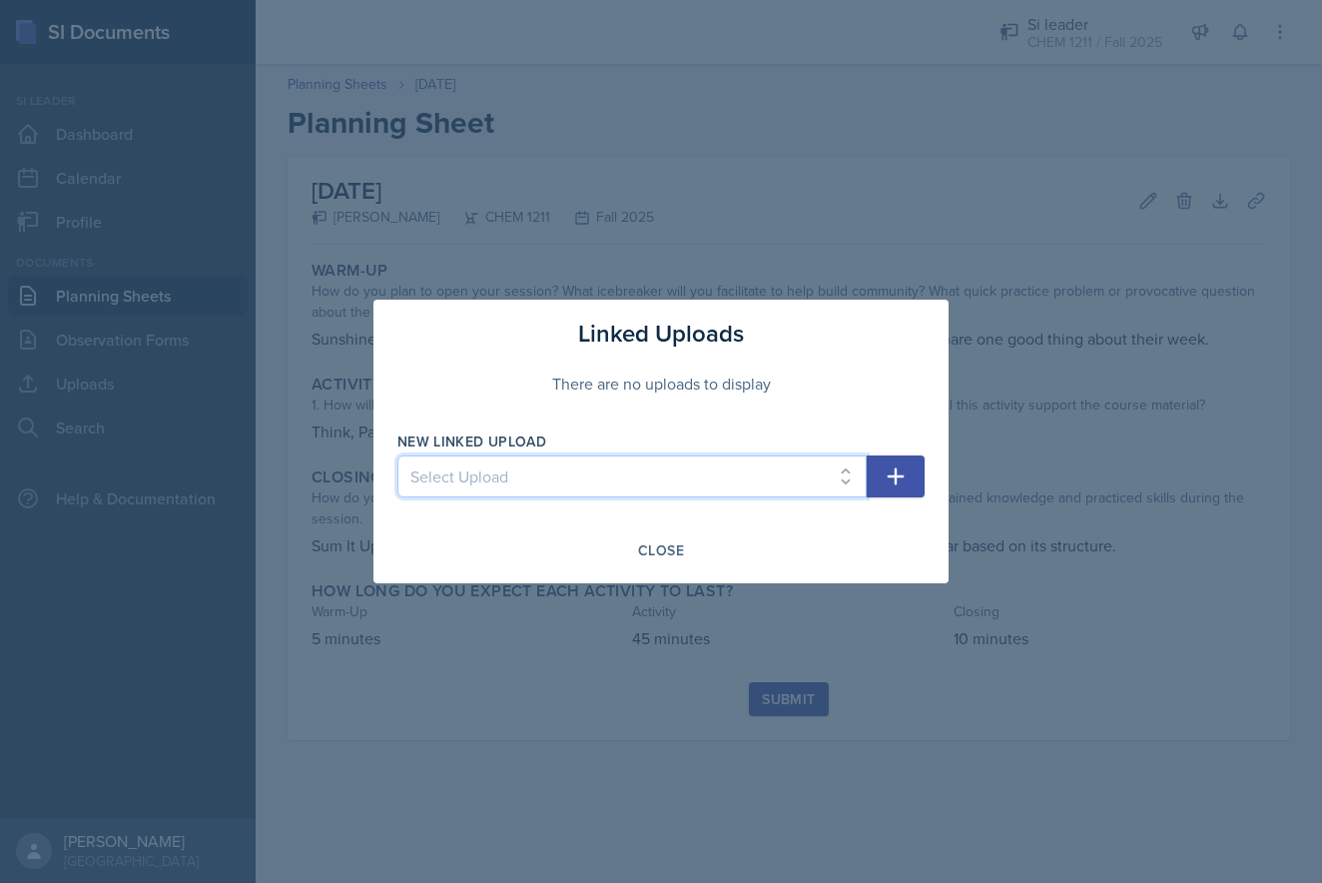
select select "abdc8bfb-8126-4c59-b2f9-0c6aa1107a32"
click at [853, 483] on button "button" at bounding box center [896, 476] width 58 height 42
select select
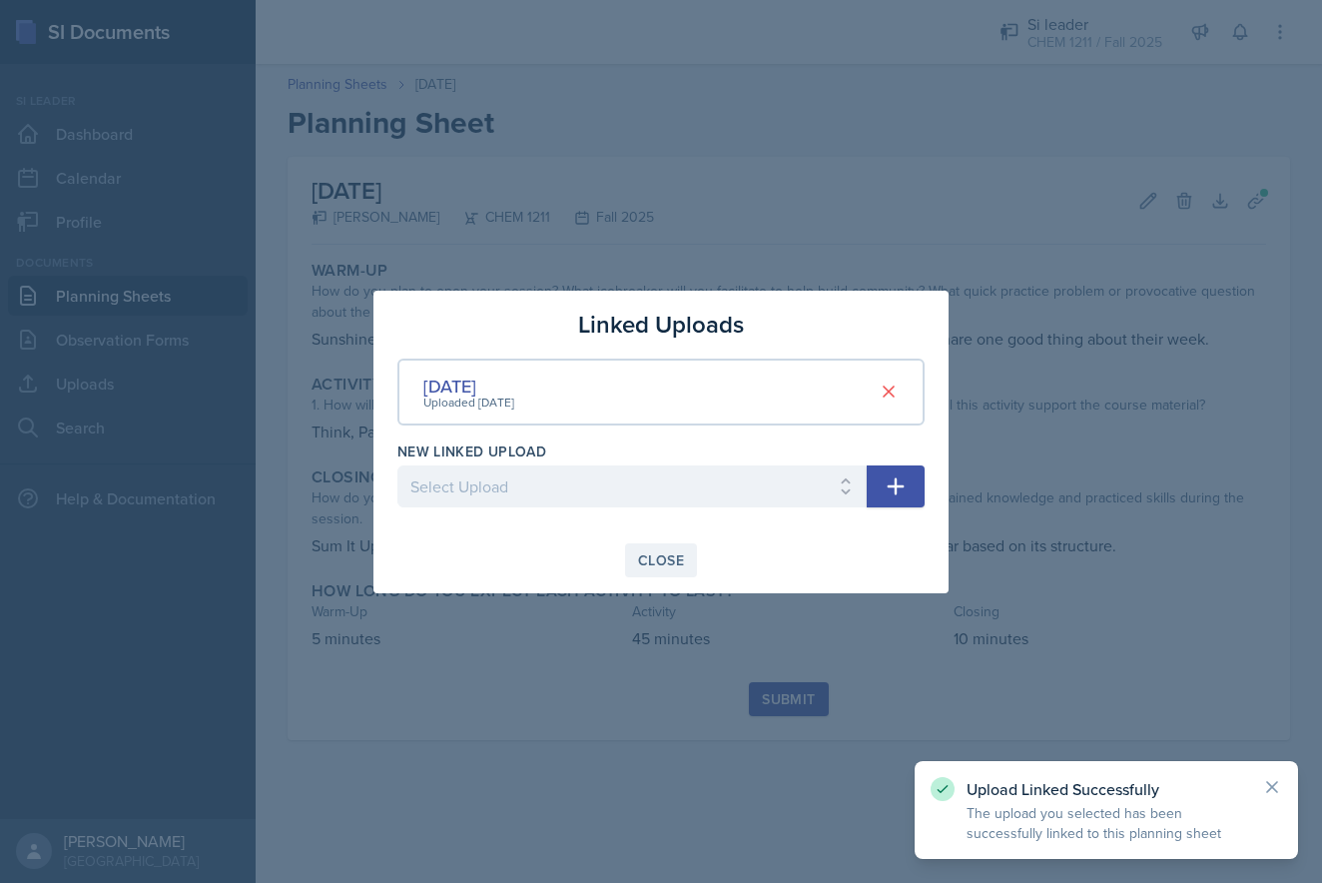
click at [653, 558] on div "Close" at bounding box center [661, 560] width 46 height 16
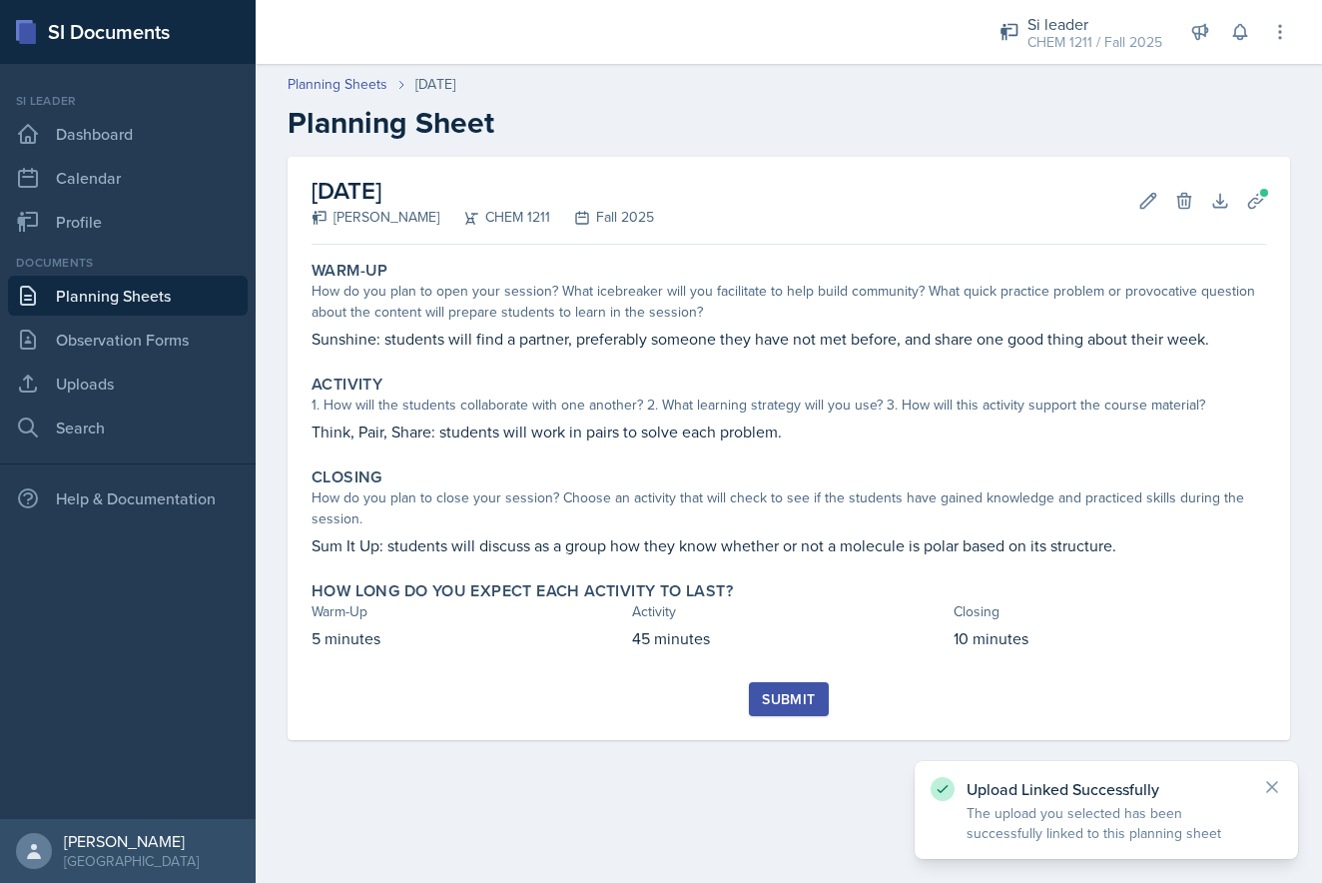
click at [800, 695] on div "Submit" at bounding box center [788, 699] width 53 height 16
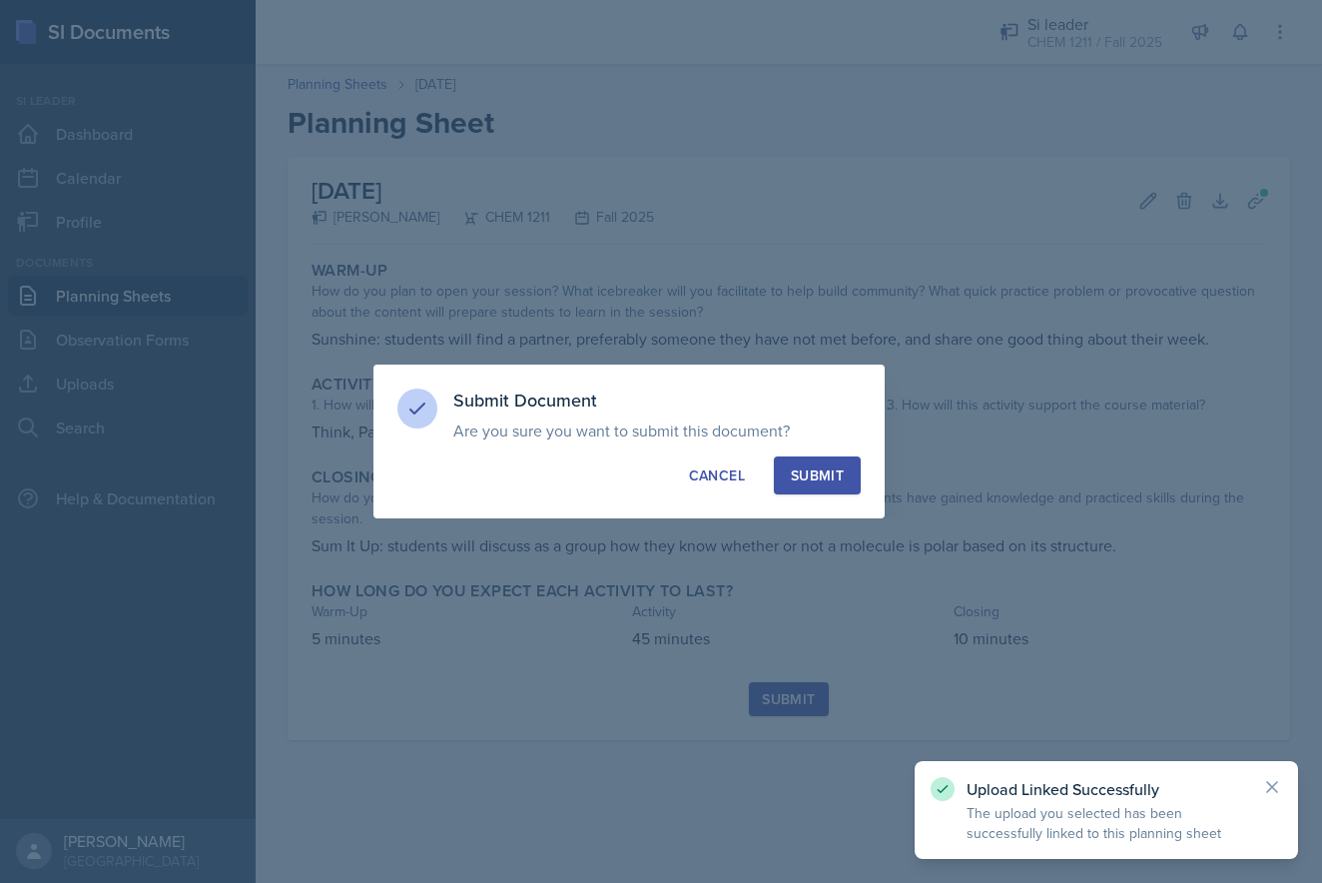
click at [816, 475] on div "Submit" at bounding box center [817, 475] width 53 height 20
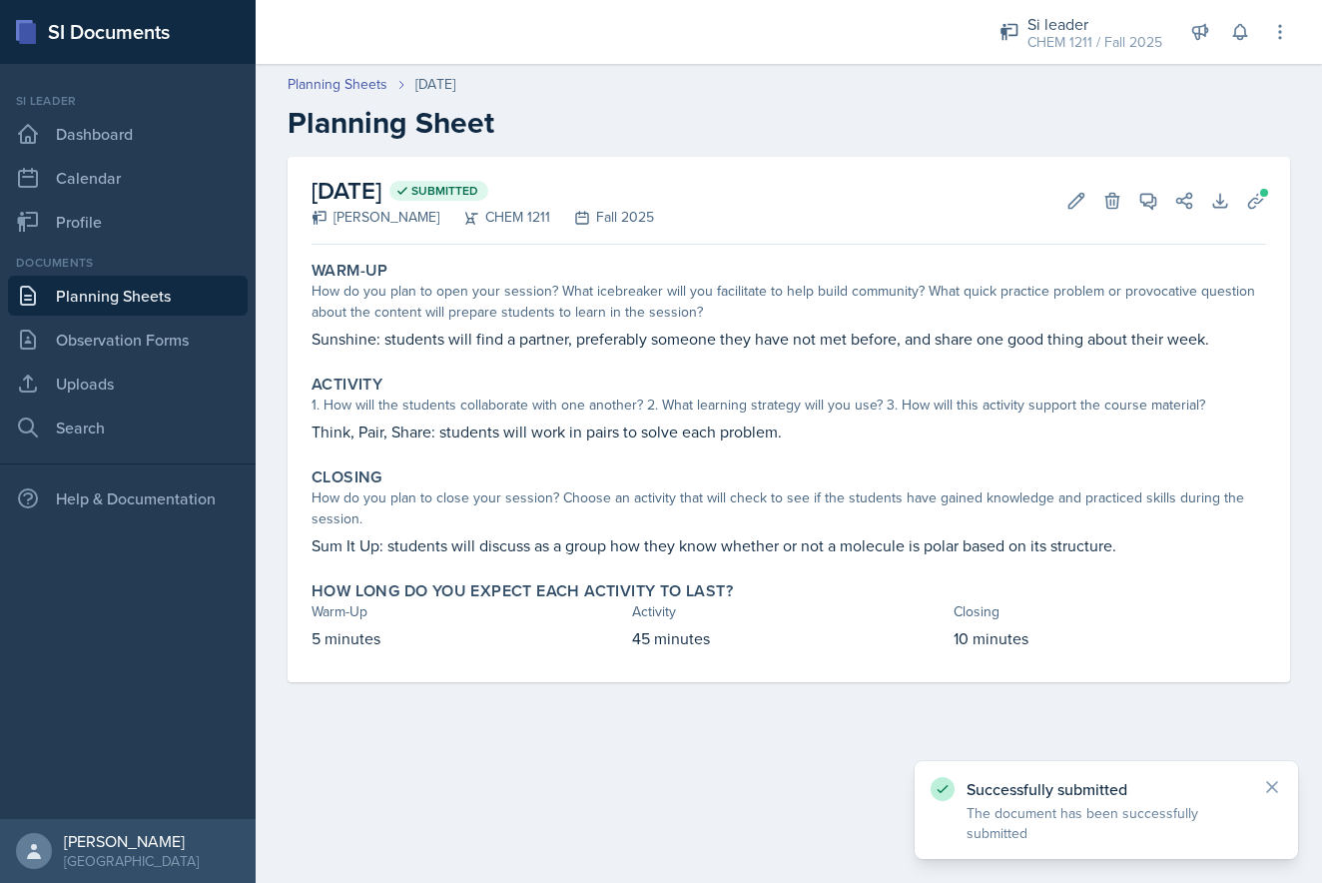
click at [104, 296] on link "Planning Sheets" at bounding box center [128, 296] width 240 height 40
